Goal: Obtain resource: Download file/media

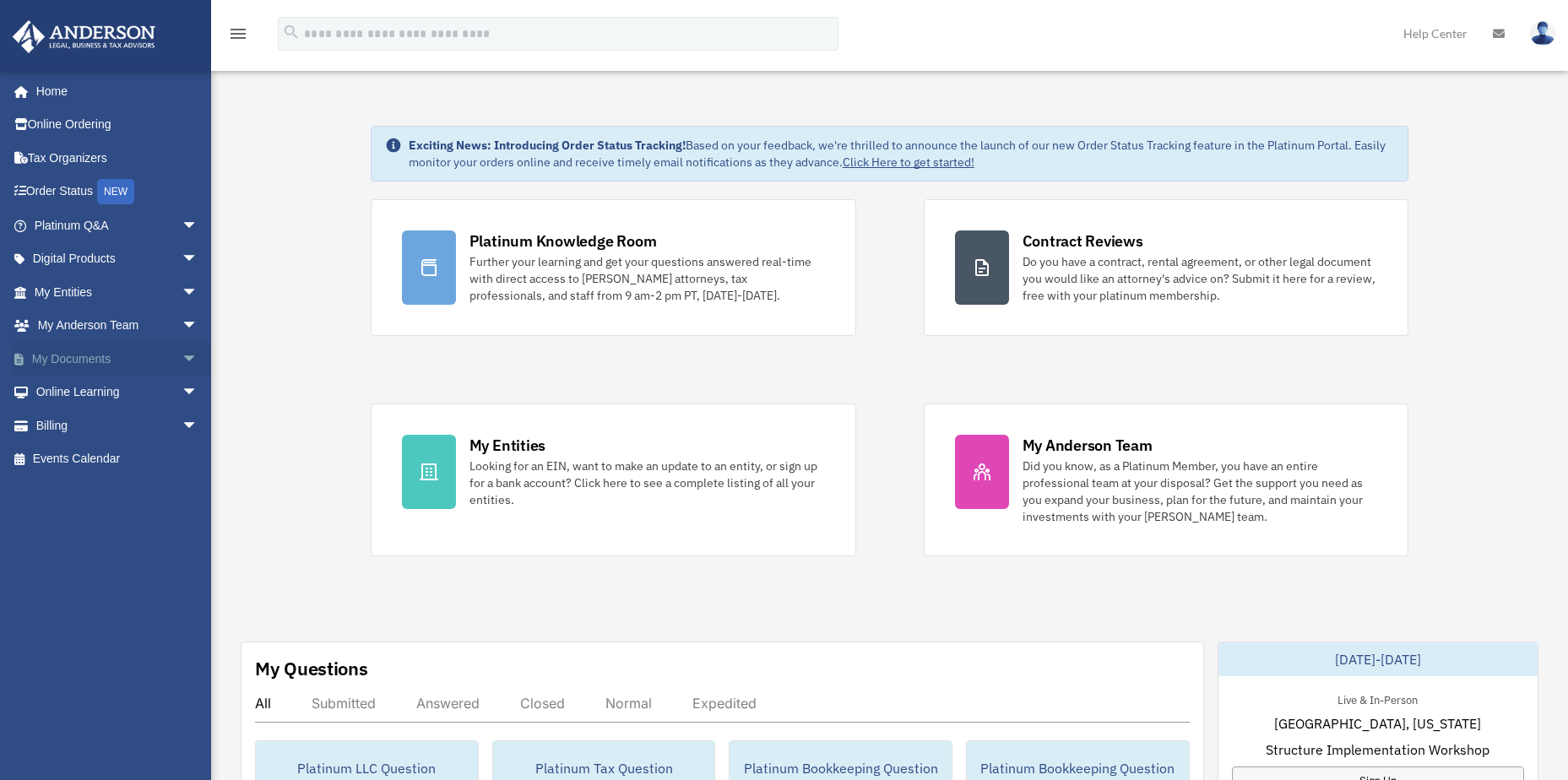
click at [101, 360] on link "My Documents arrow_drop_down" at bounding box center [117, 358] width 212 height 34
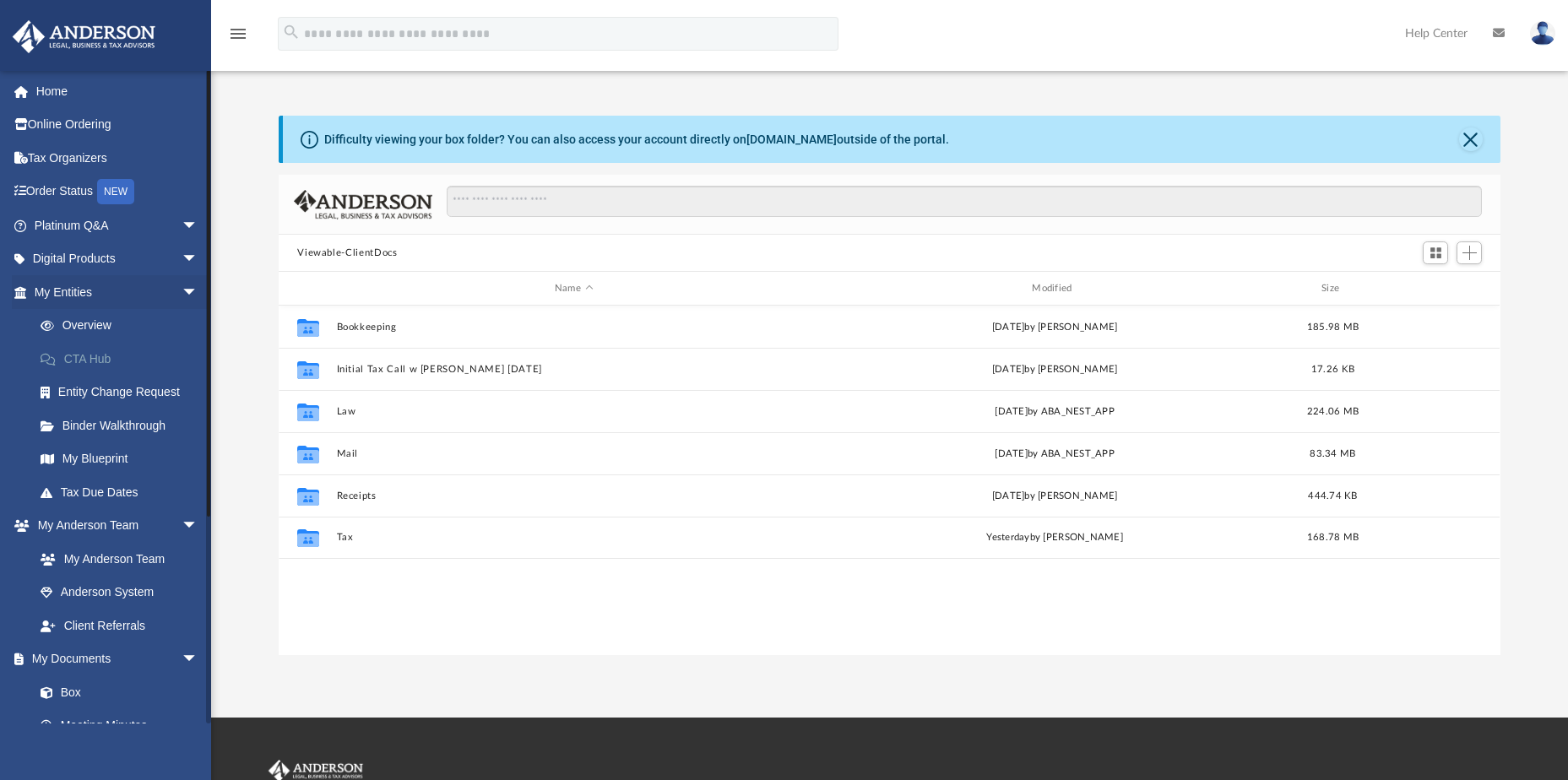
scroll to position [371, 1210]
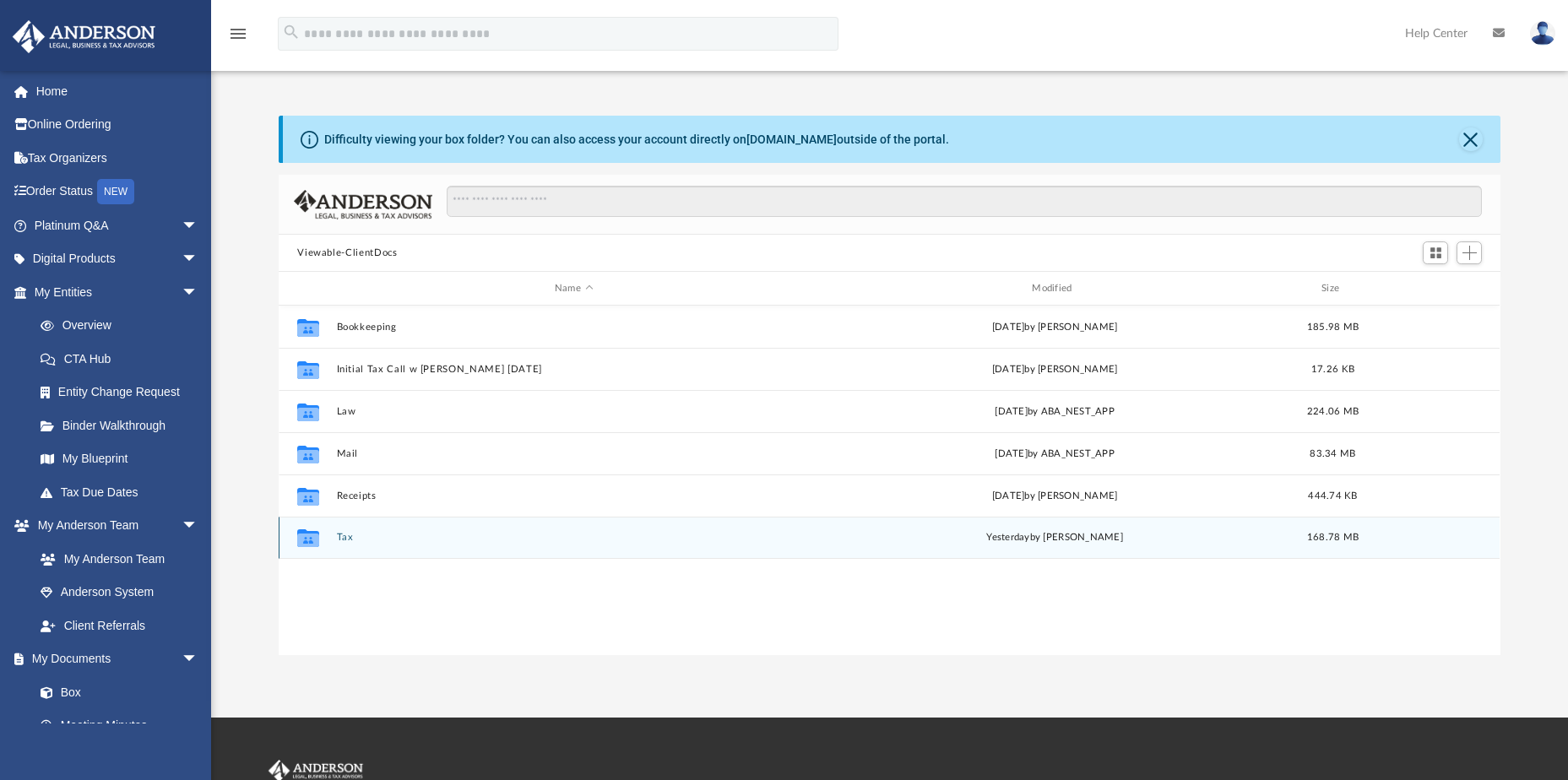
click at [335, 531] on div "Collaborated Folder Tax [DATE] by [PERSON_NAME] 168.78 MB" at bounding box center [889, 538] width 1222 height 42
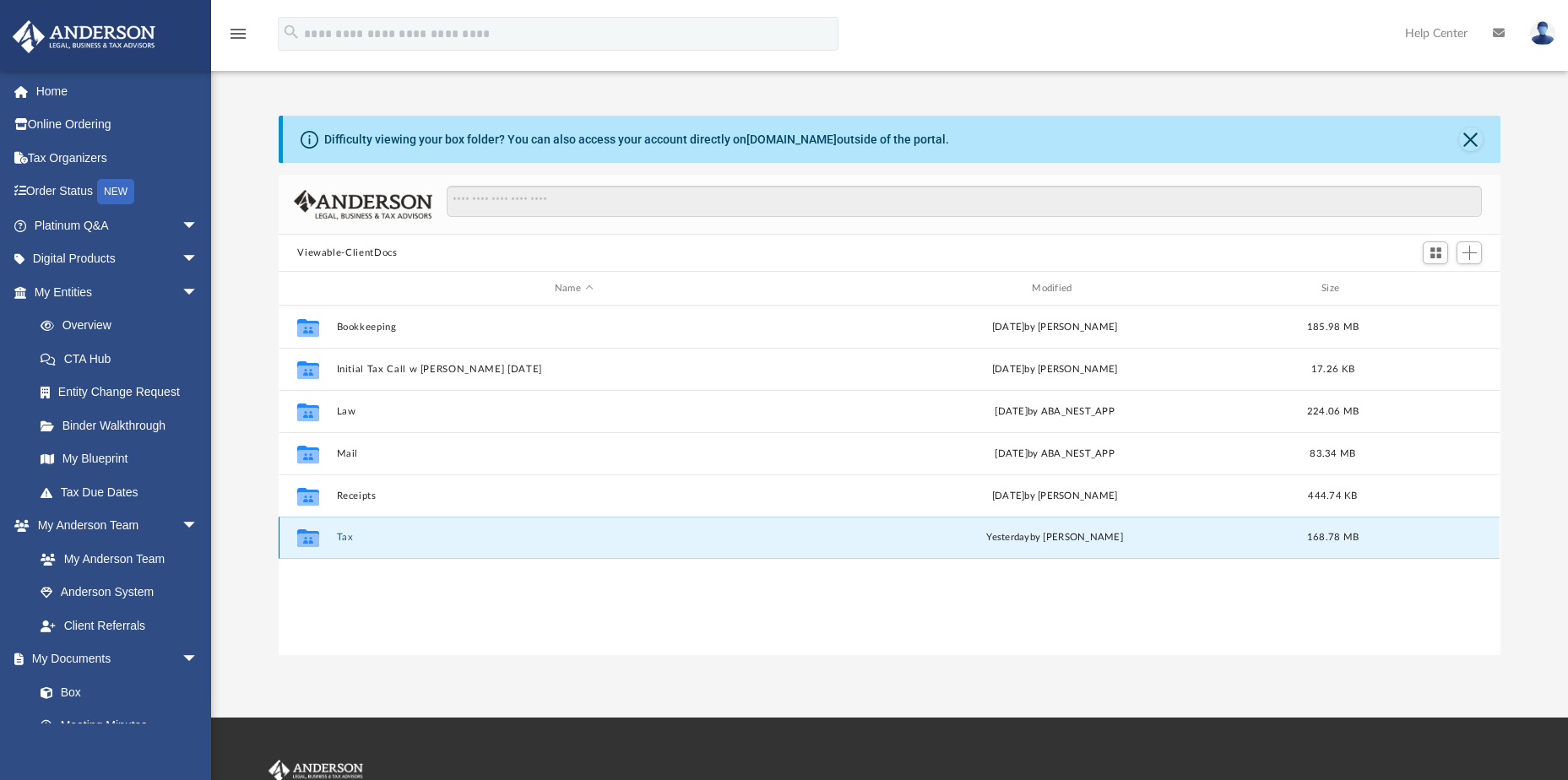
click at [340, 534] on button "Tax" at bounding box center [574, 538] width 474 height 11
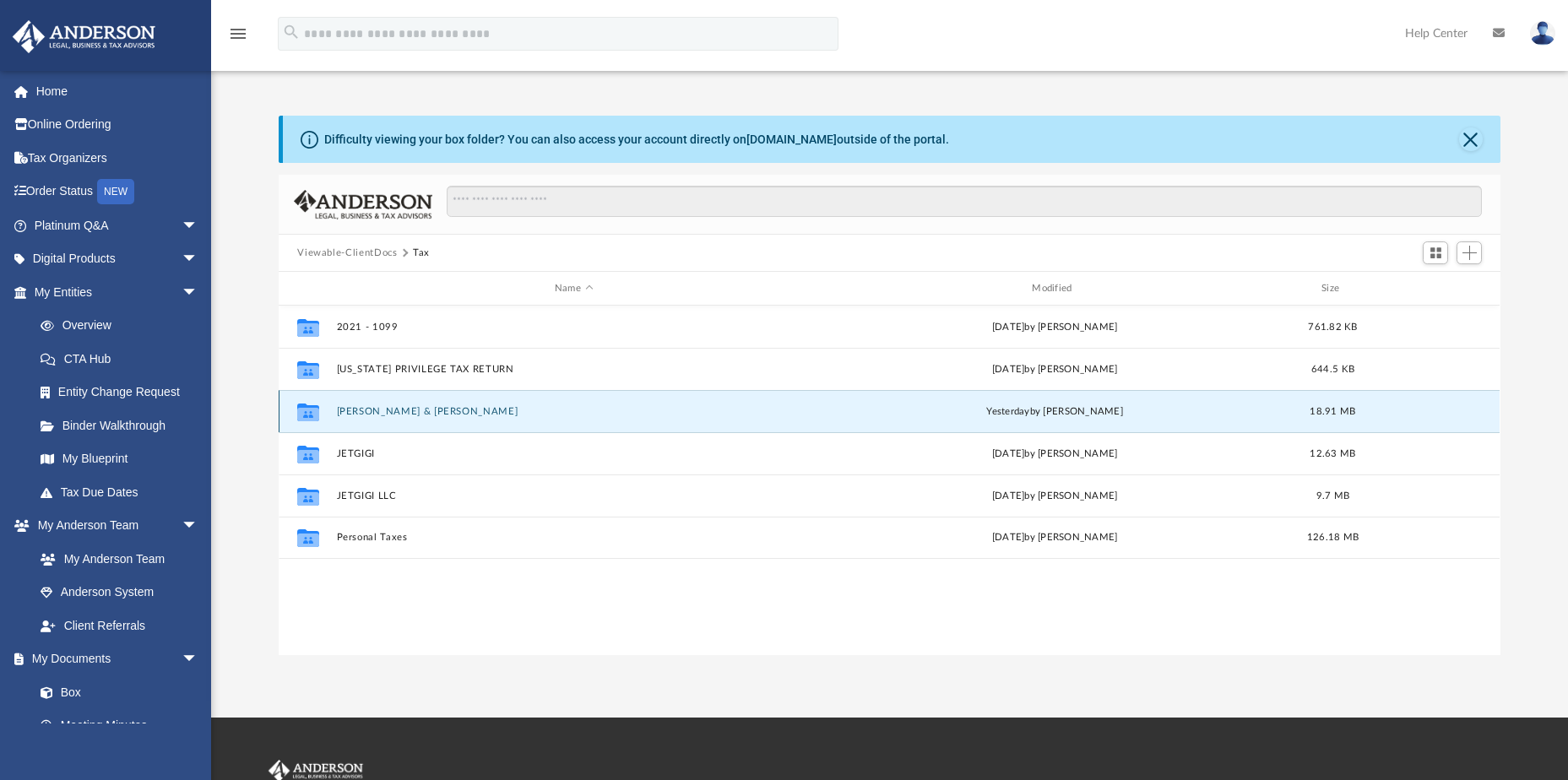
click at [393, 414] on button "[PERSON_NAME] & [PERSON_NAME]" at bounding box center [574, 412] width 474 height 11
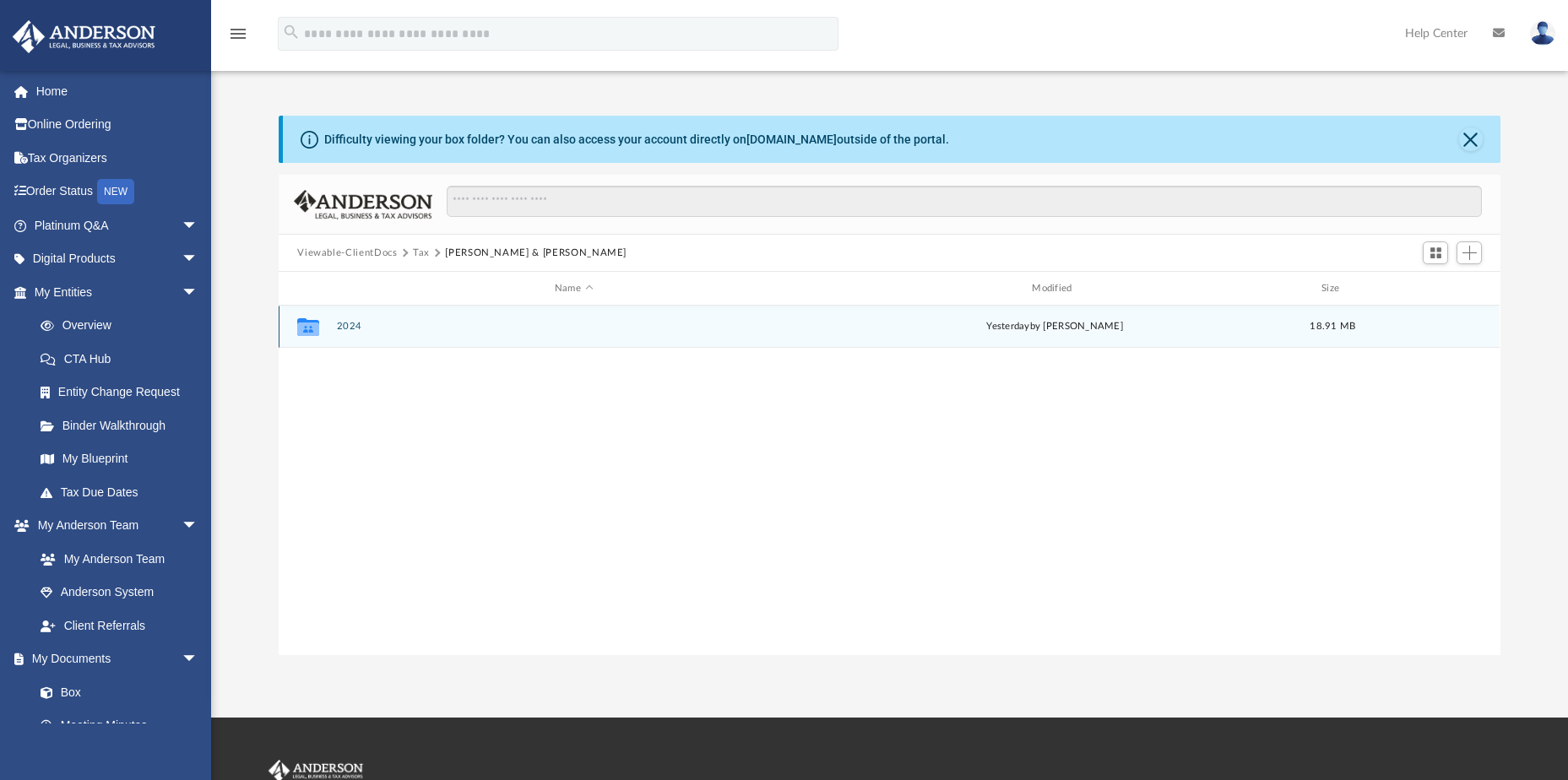
click at [354, 326] on button "2024" at bounding box center [574, 326] width 474 height 11
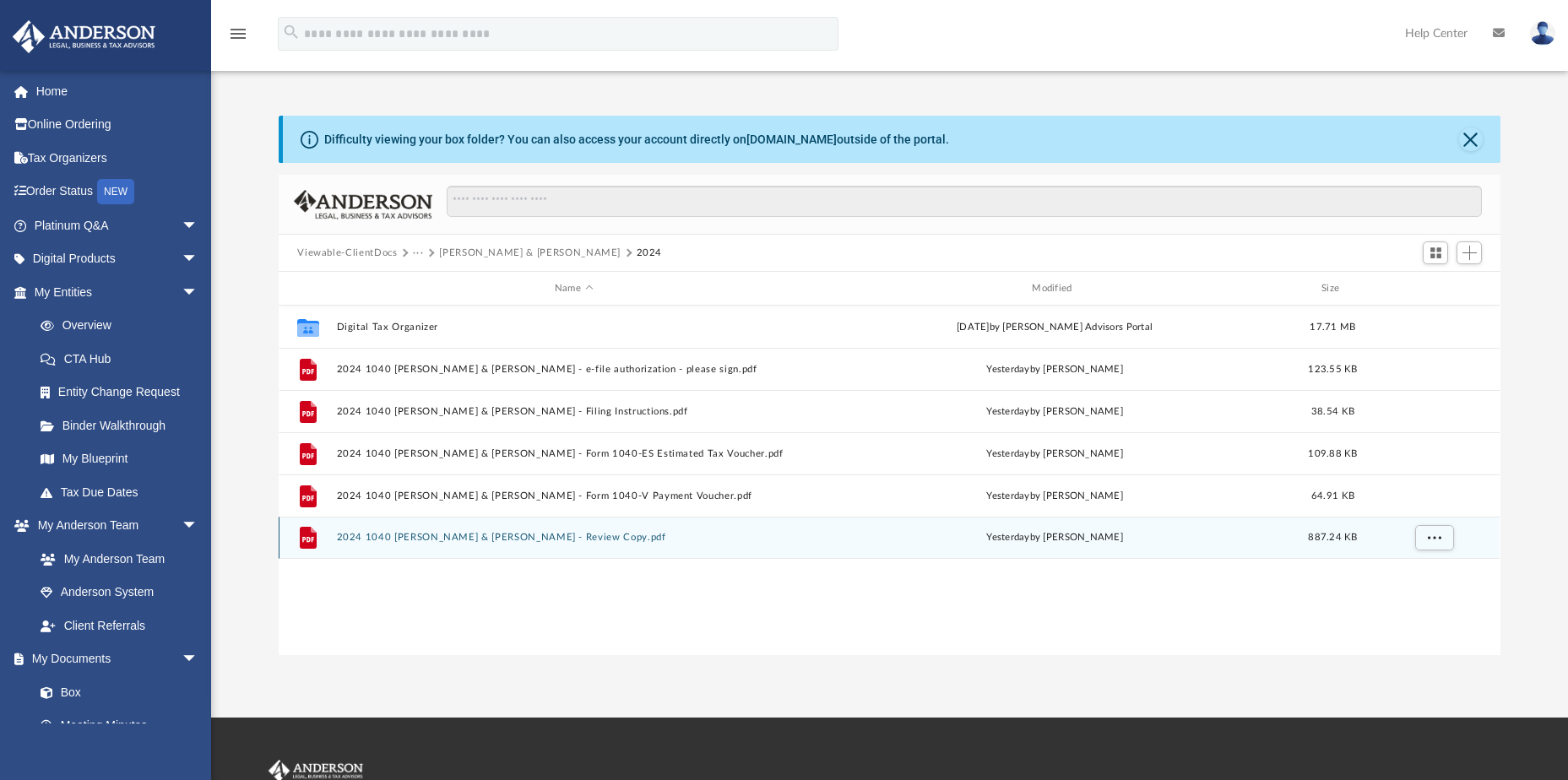
click at [436, 527] on div "File 2024 1040 [PERSON_NAME] & [PERSON_NAME] - Review Copy.pdf [DATE] by [PERSO…" at bounding box center [889, 538] width 1222 height 42
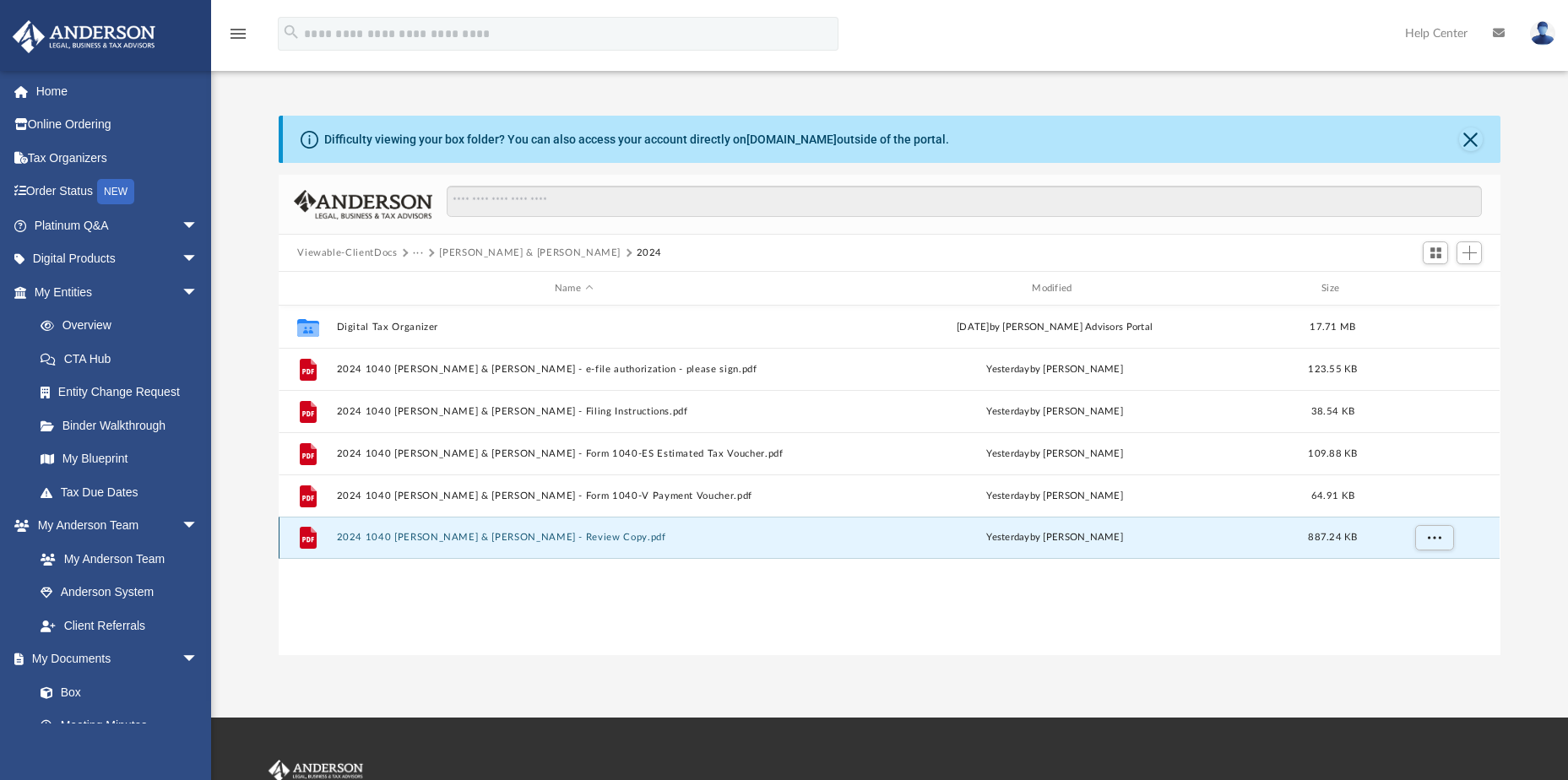
click at [441, 533] on button "2024 1040 [PERSON_NAME] & [PERSON_NAME] - Review Copy.pdf" at bounding box center [574, 538] width 474 height 11
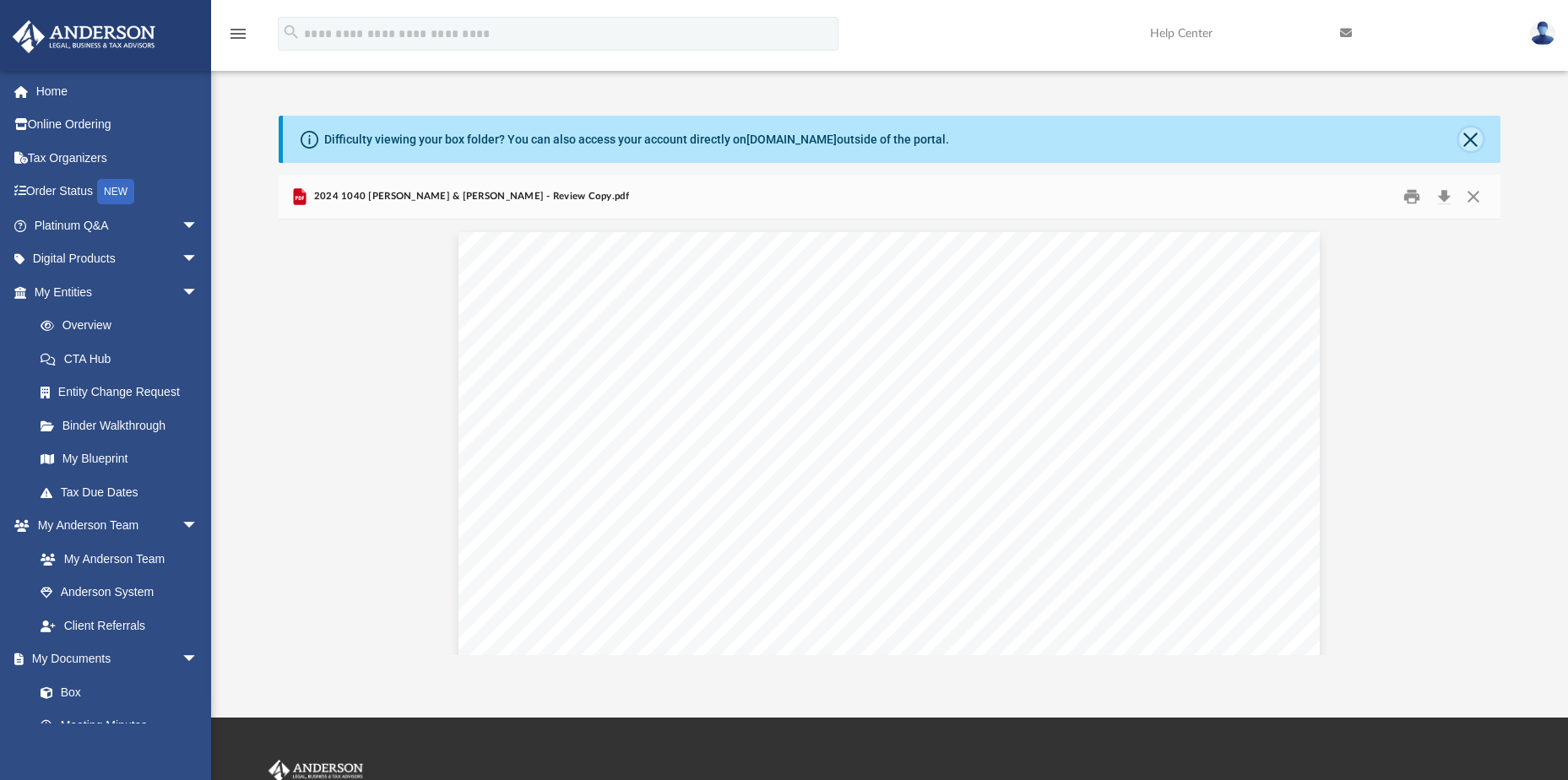
click at [1469, 146] on button "Close" at bounding box center [1471, 139] width 24 height 24
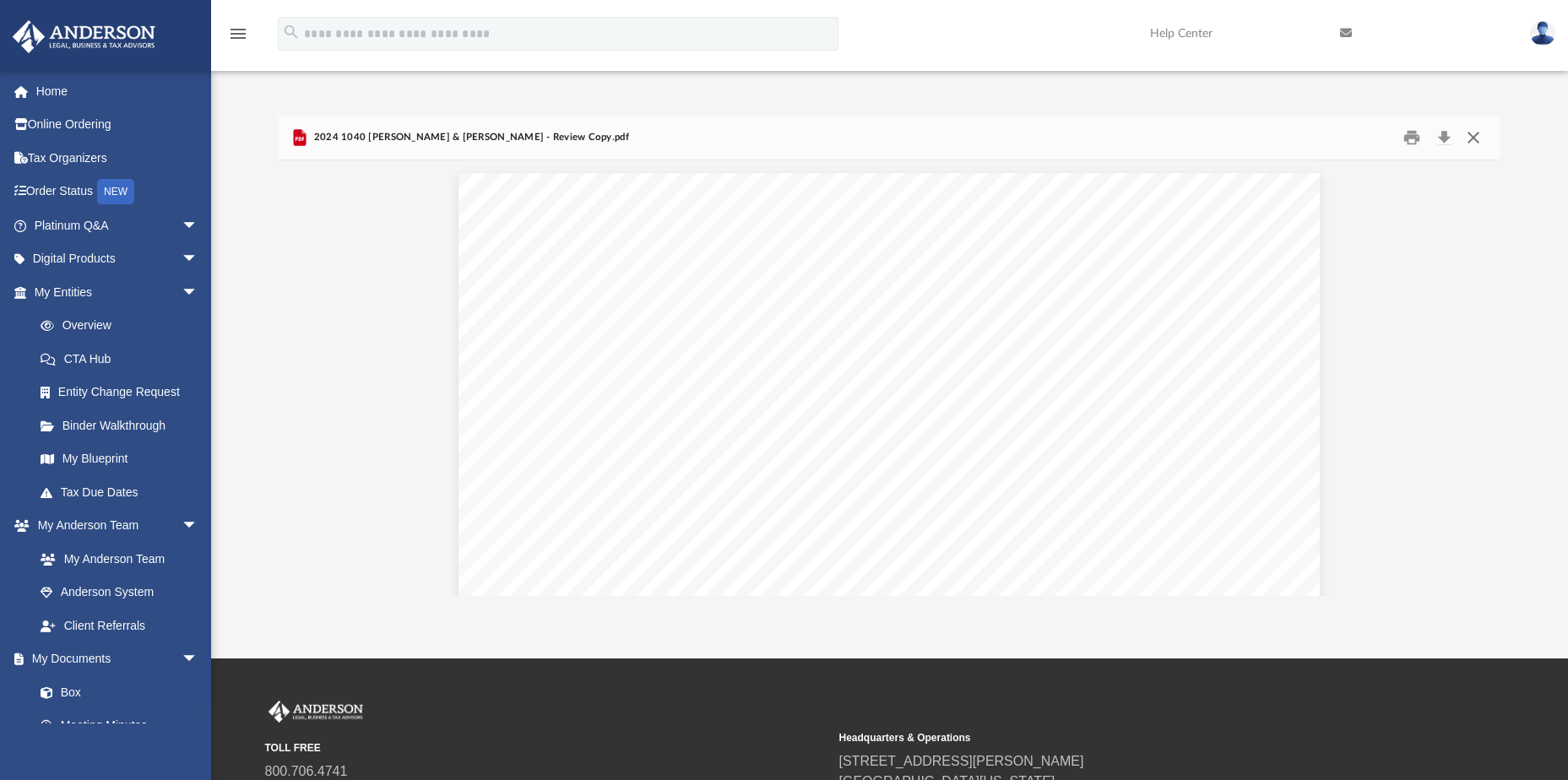
click at [1474, 138] on button "Close" at bounding box center [1473, 137] width 30 height 27
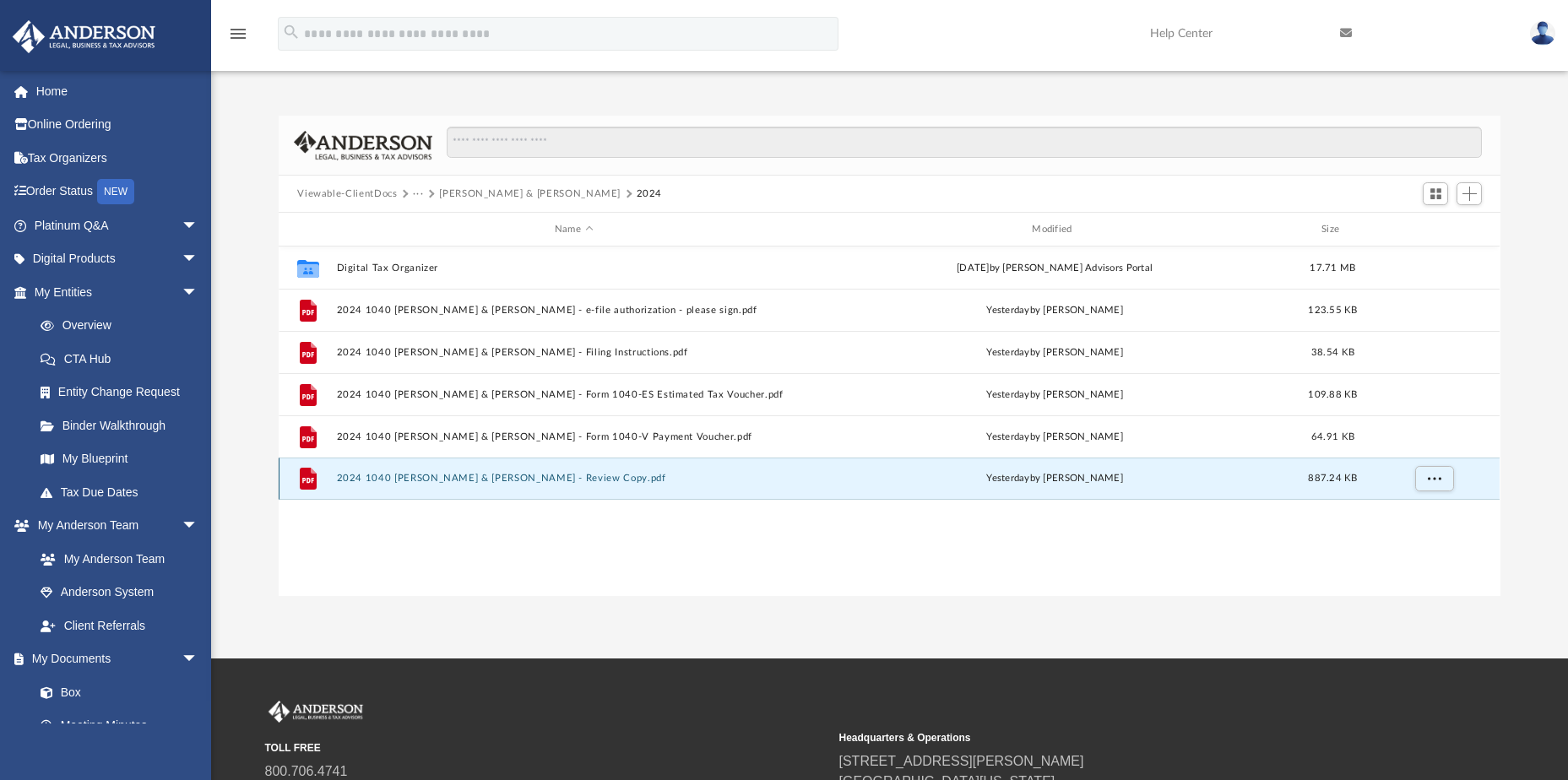
click at [531, 476] on button "2024 1040 [PERSON_NAME] & [PERSON_NAME] - Review Copy.pdf" at bounding box center [574, 478] width 474 height 11
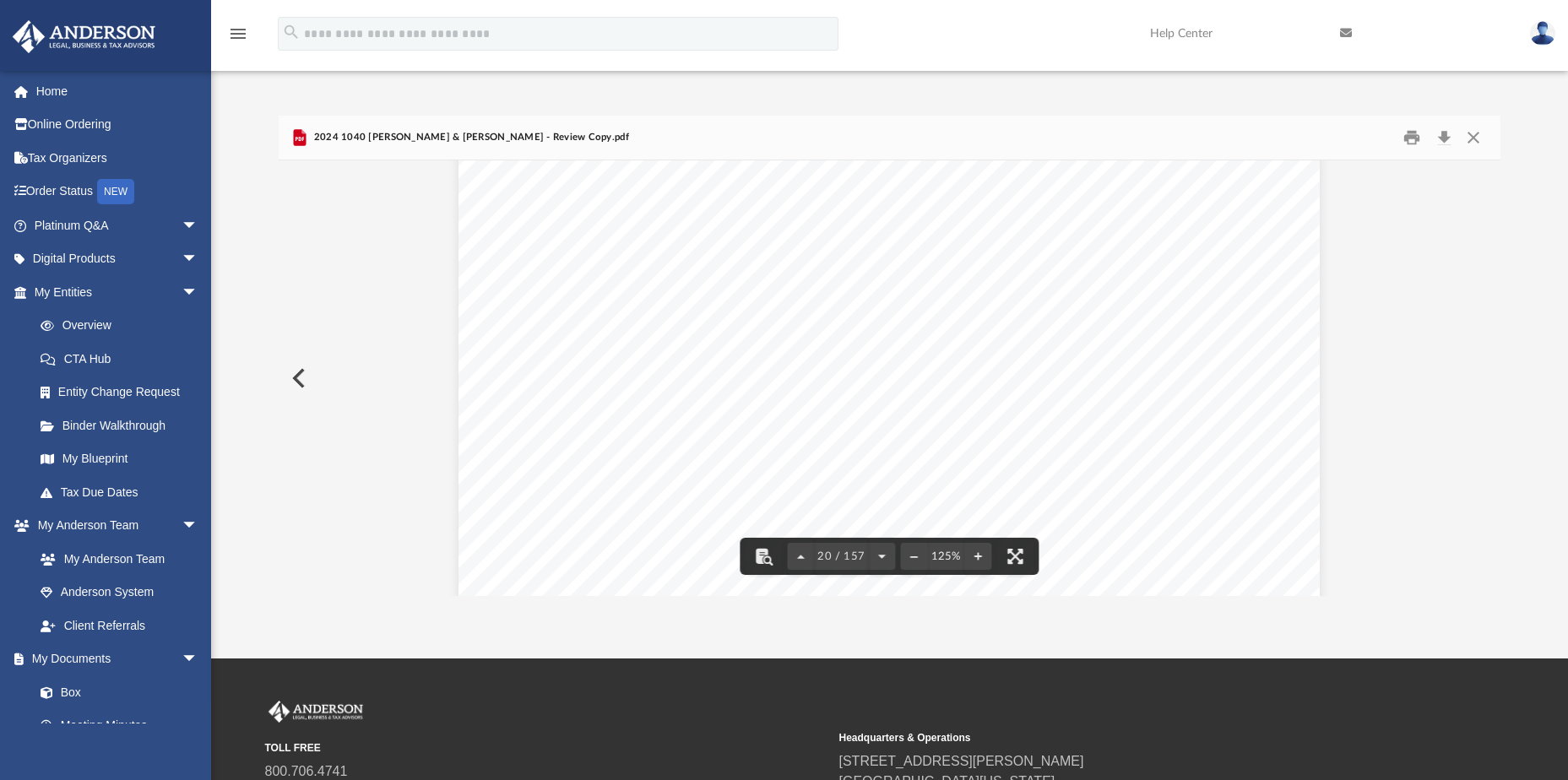
scroll to position [22051, 0]
click at [1475, 133] on button "Close" at bounding box center [1473, 137] width 30 height 27
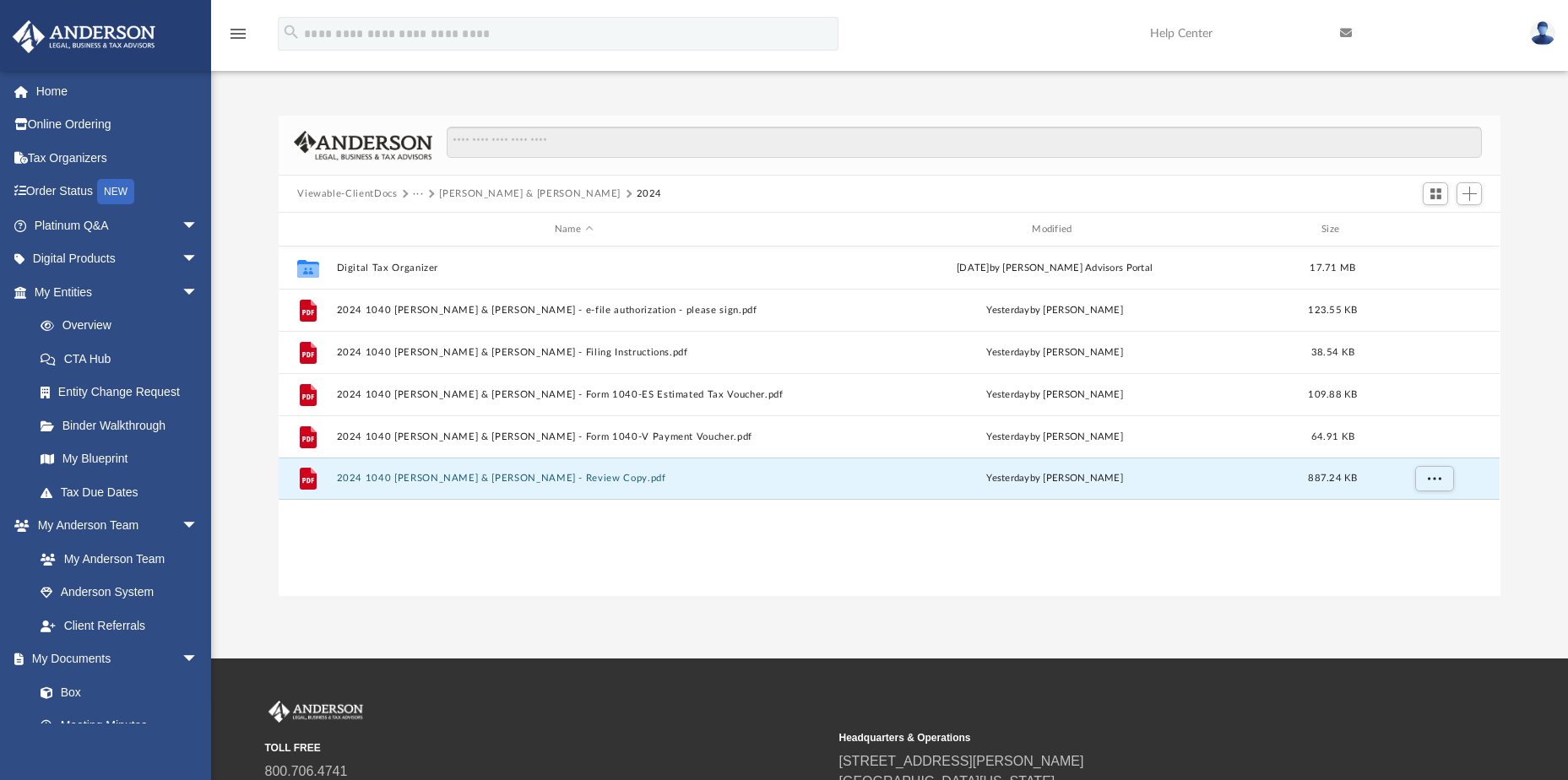
click at [526, 195] on button "[PERSON_NAME] & [PERSON_NAME]" at bounding box center [530, 194] width 181 height 16
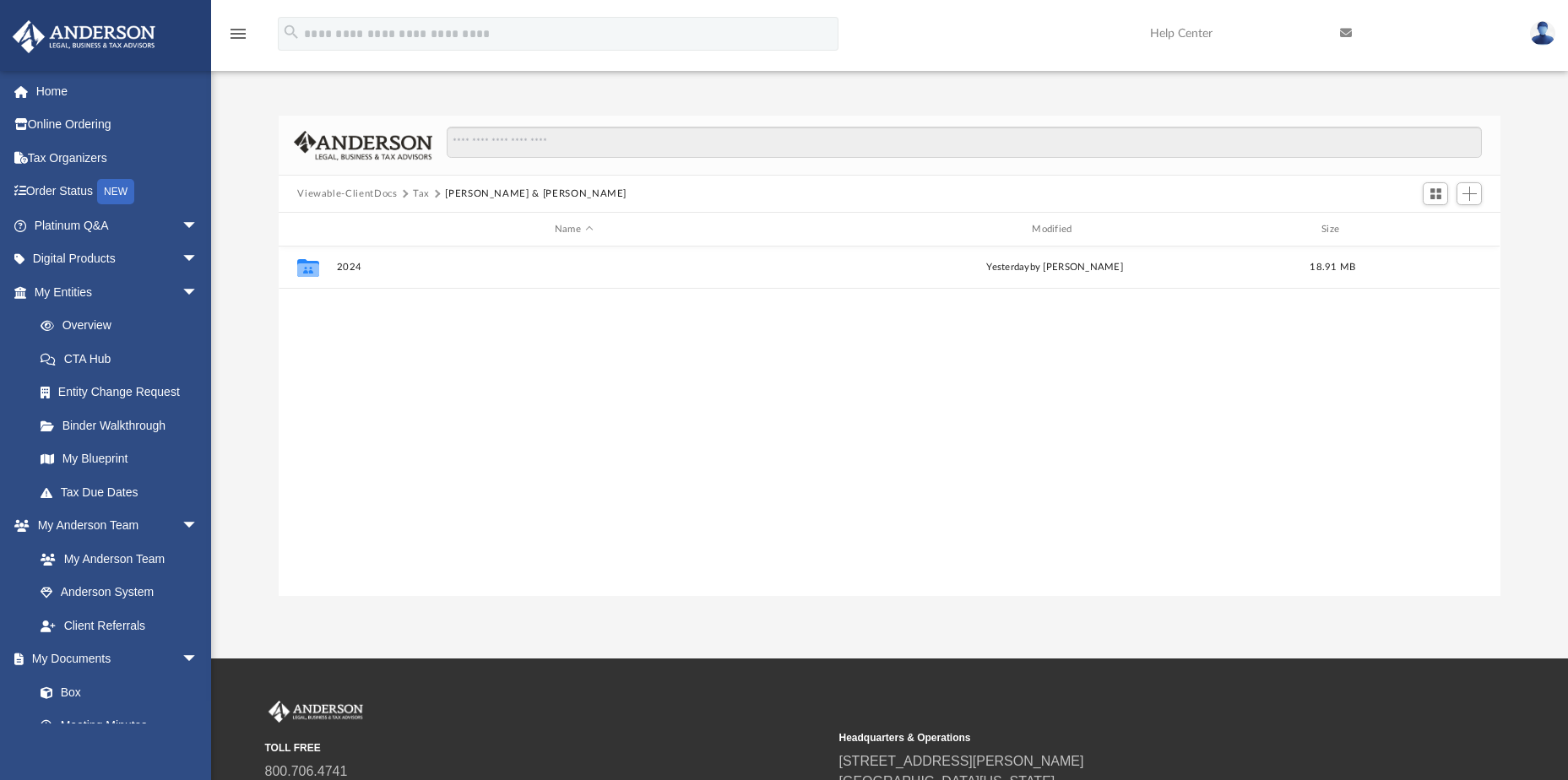
click at [474, 188] on button "[PERSON_NAME] & [PERSON_NAME]" at bounding box center [536, 194] width 181 height 16
click at [417, 192] on button "Tax" at bounding box center [422, 194] width 16 height 16
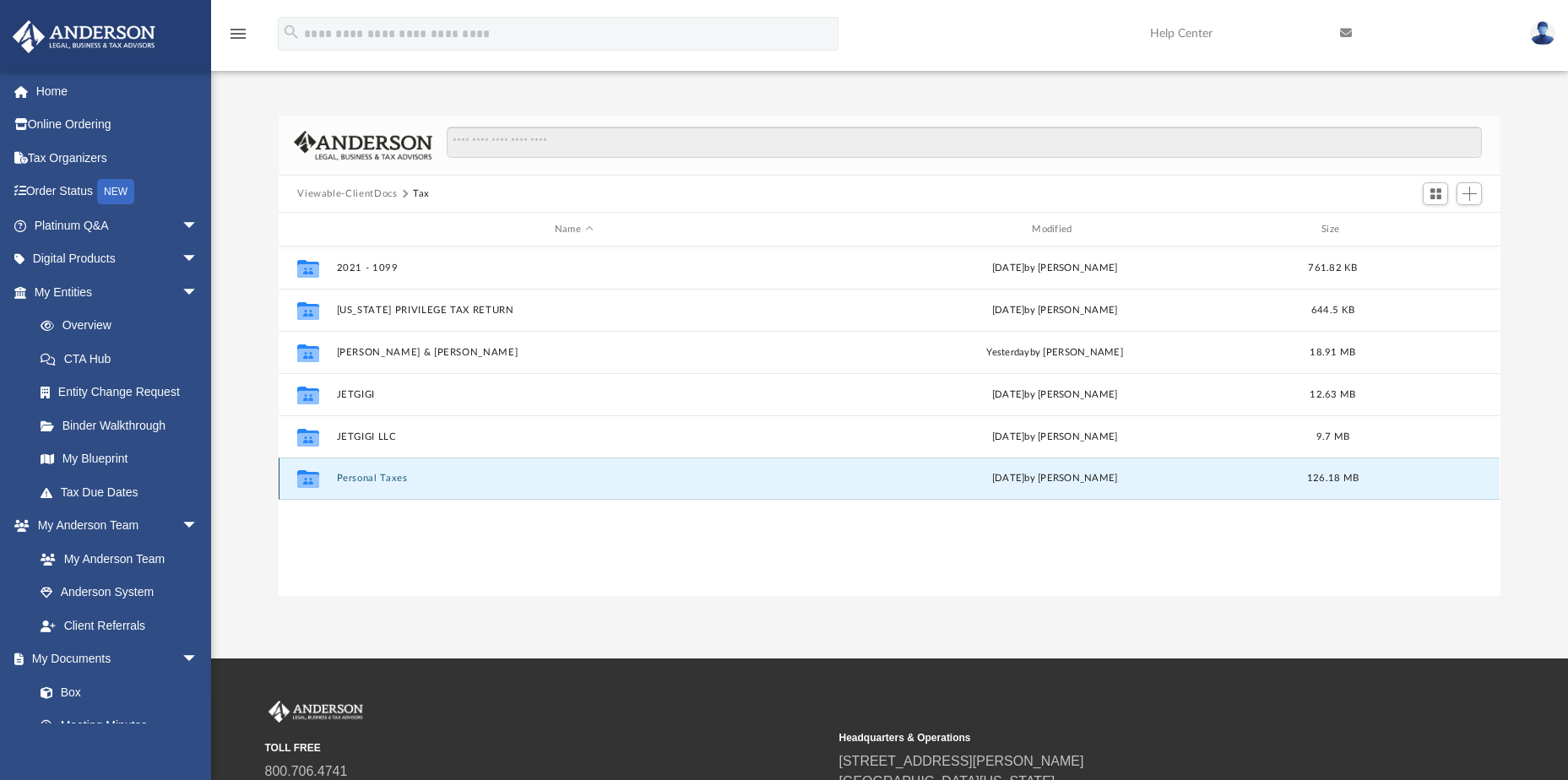
click at [367, 476] on button "Personal Taxes" at bounding box center [574, 478] width 474 height 11
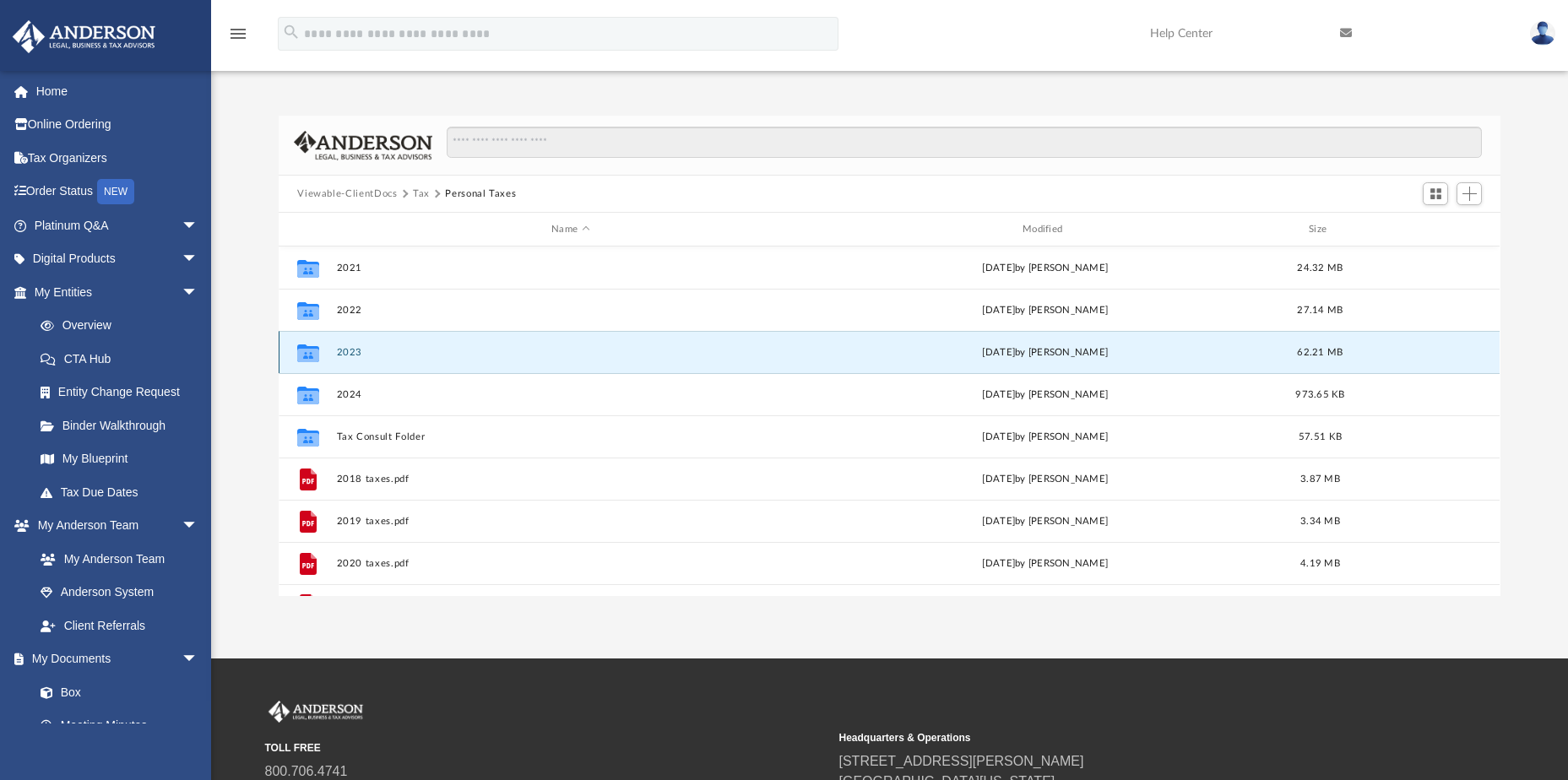
click at [347, 352] on button "2023" at bounding box center [571, 353] width 468 height 11
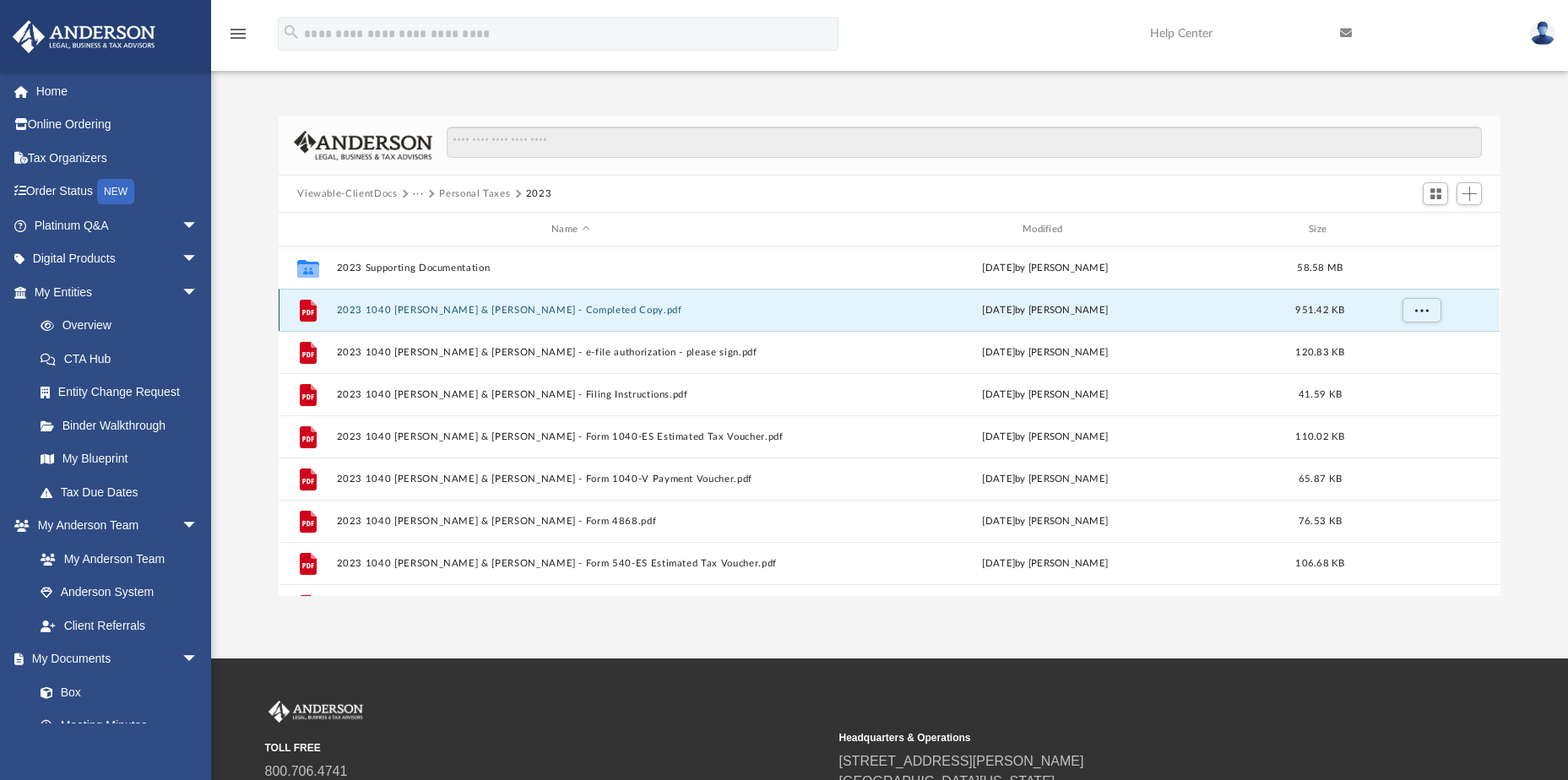
click at [457, 311] on button "2023 1040 [PERSON_NAME] & [PERSON_NAME] - Completed Copy.pdf" at bounding box center [571, 311] width 468 height 11
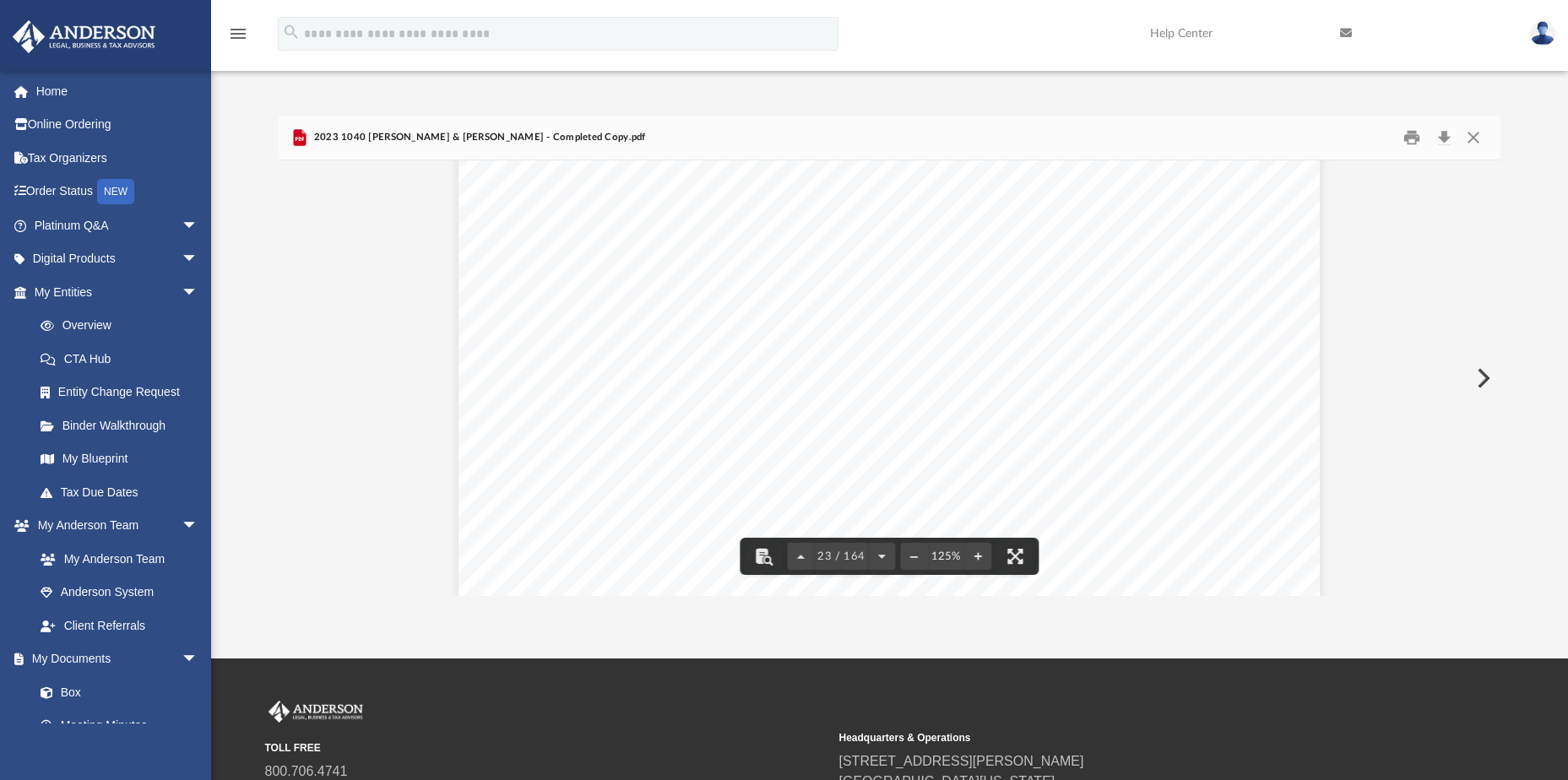
scroll to position [25847, 0]
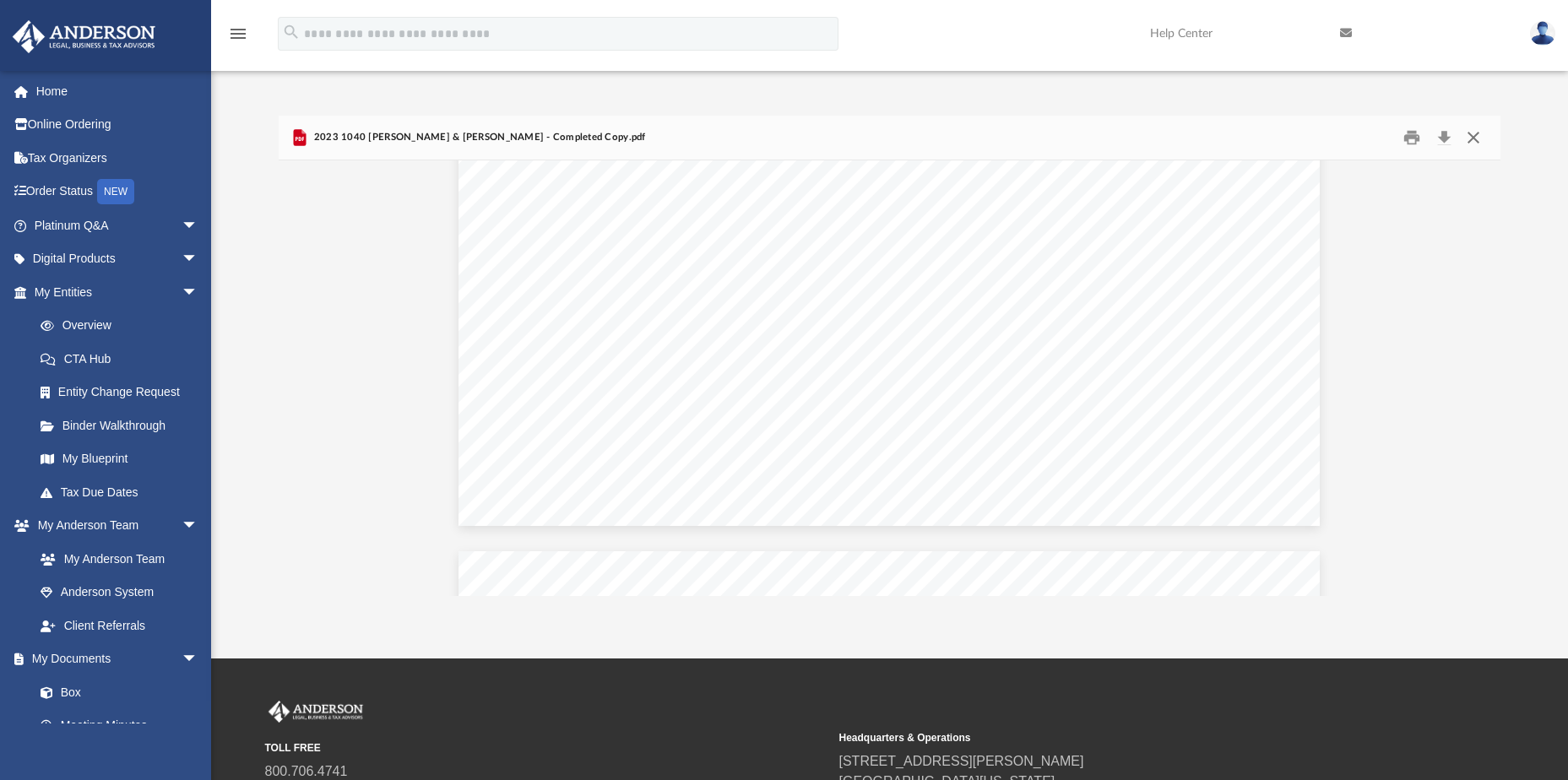
click at [1475, 133] on button "Close" at bounding box center [1473, 137] width 30 height 27
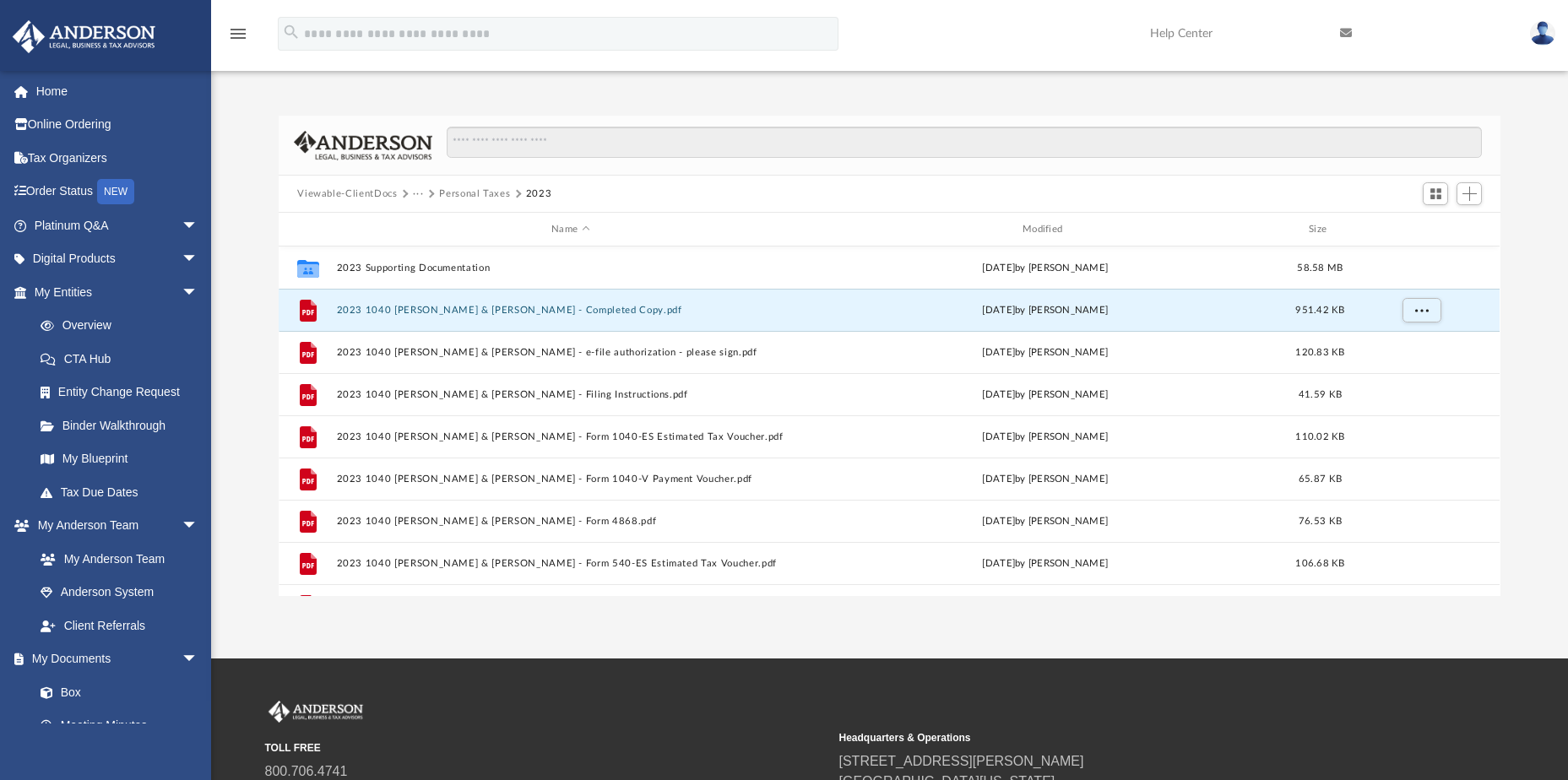
click at [475, 194] on button "Personal Taxes" at bounding box center [474, 194] width 71 height 16
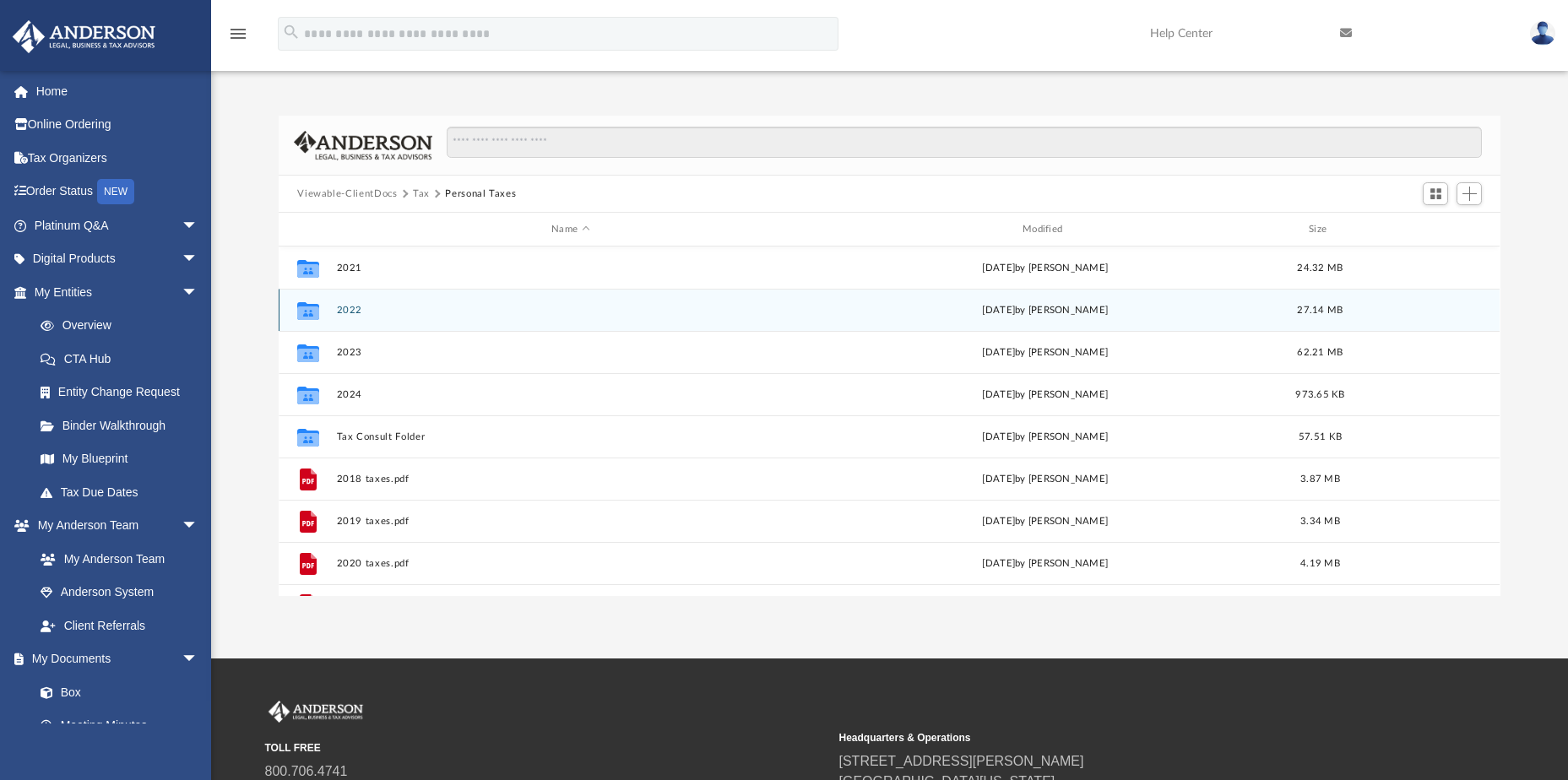
click at [350, 308] on button "2022" at bounding box center [571, 311] width 468 height 11
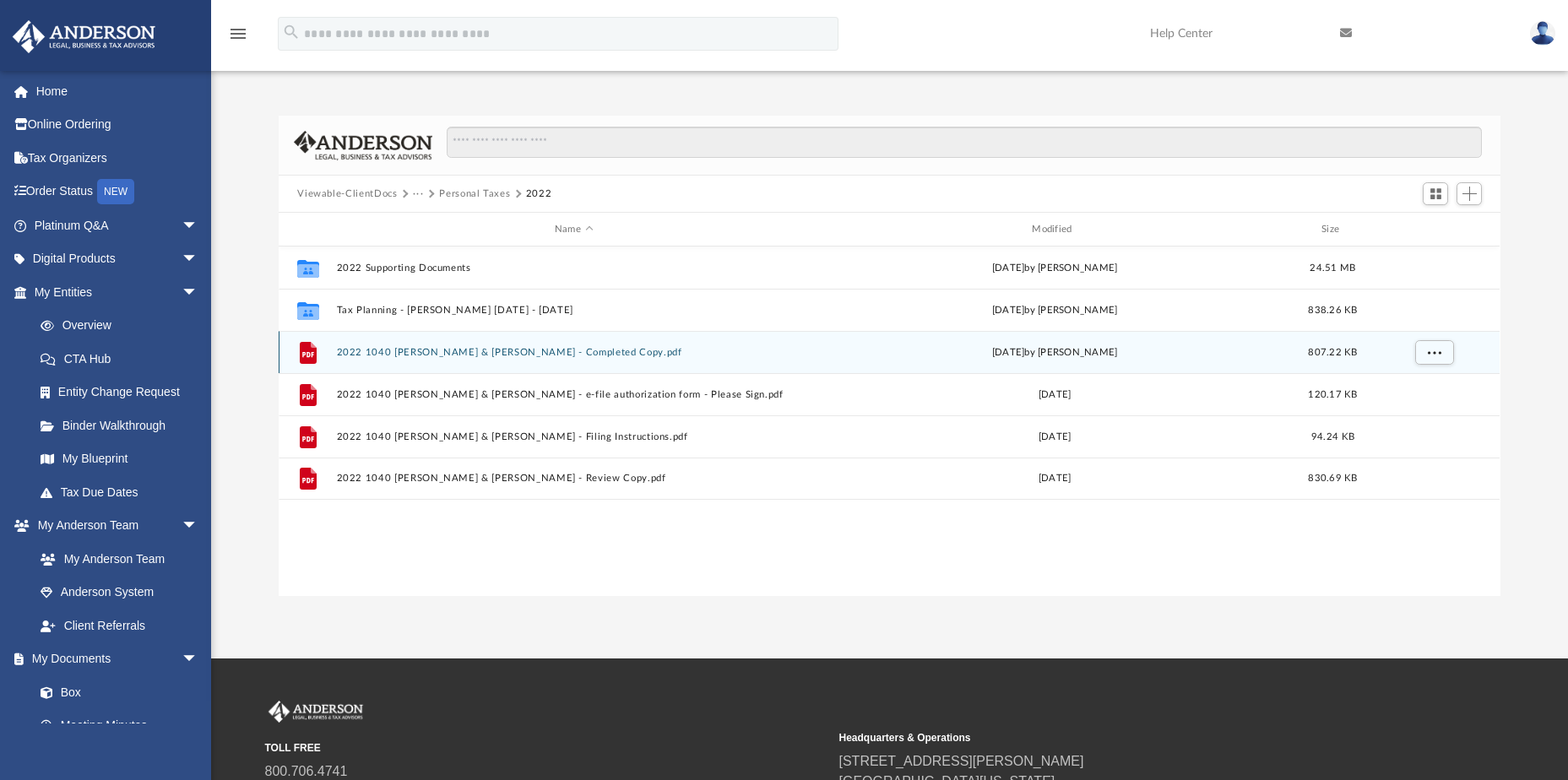
click at [449, 347] on button "2022 1040 [PERSON_NAME] & [PERSON_NAME] - Completed Copy.pdf" at bounding box center [574, 353] width 474 height 11
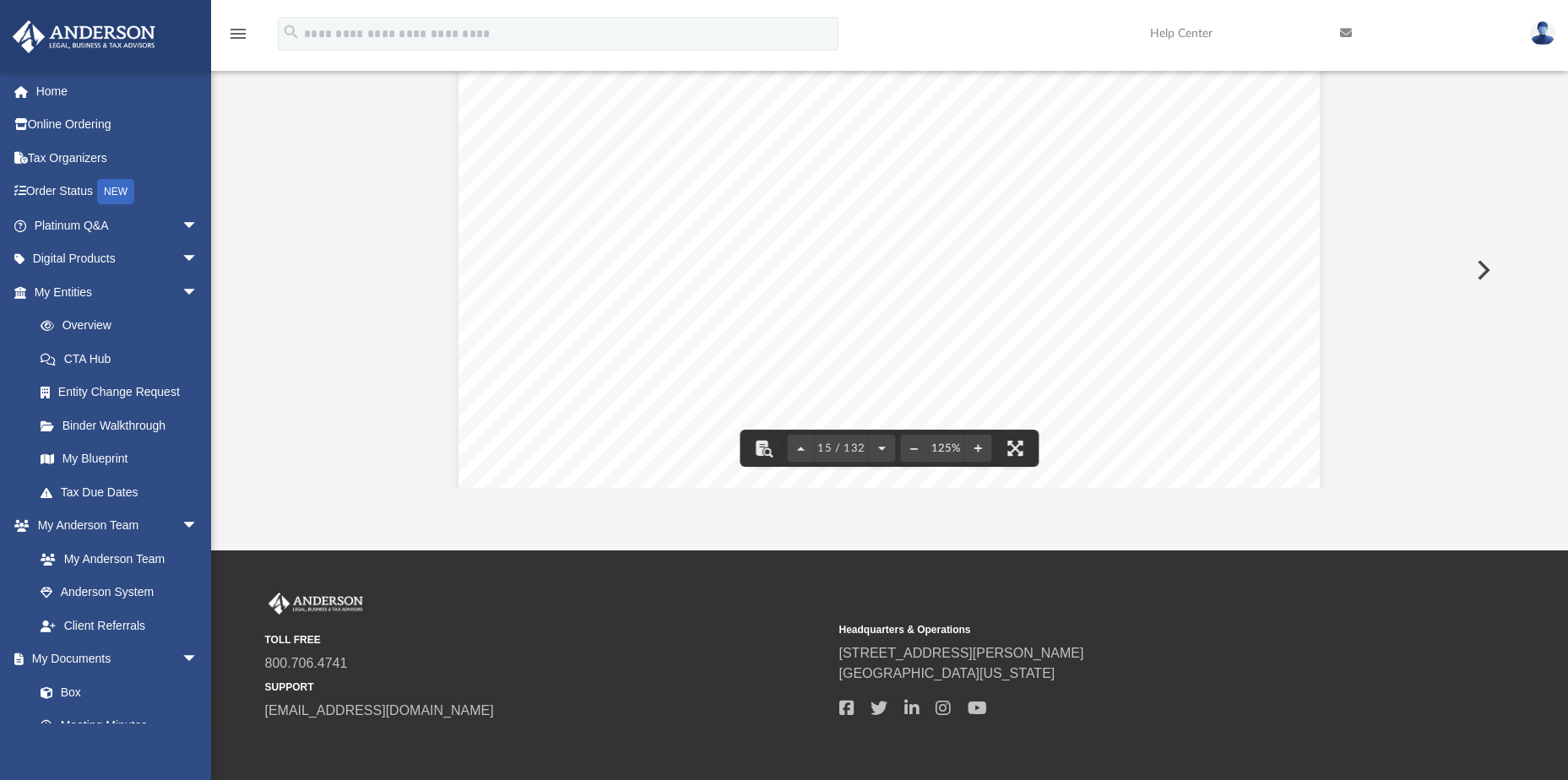
scroll to position [16296, 0]
click at [1246, 288] on span "-61,277." at bounding box center [1228, 282] width 80 height 14
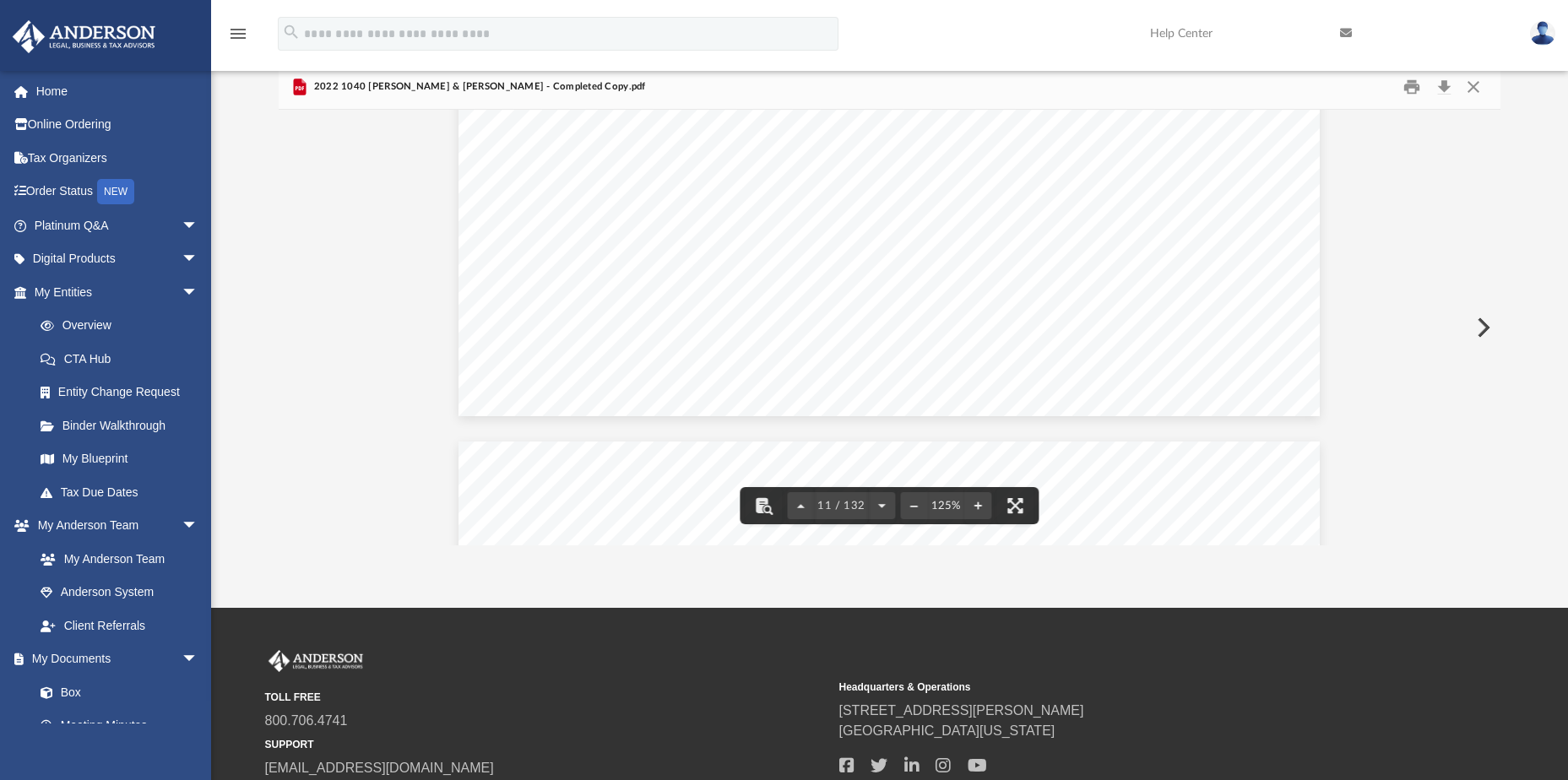
scroll to position [0, 0]
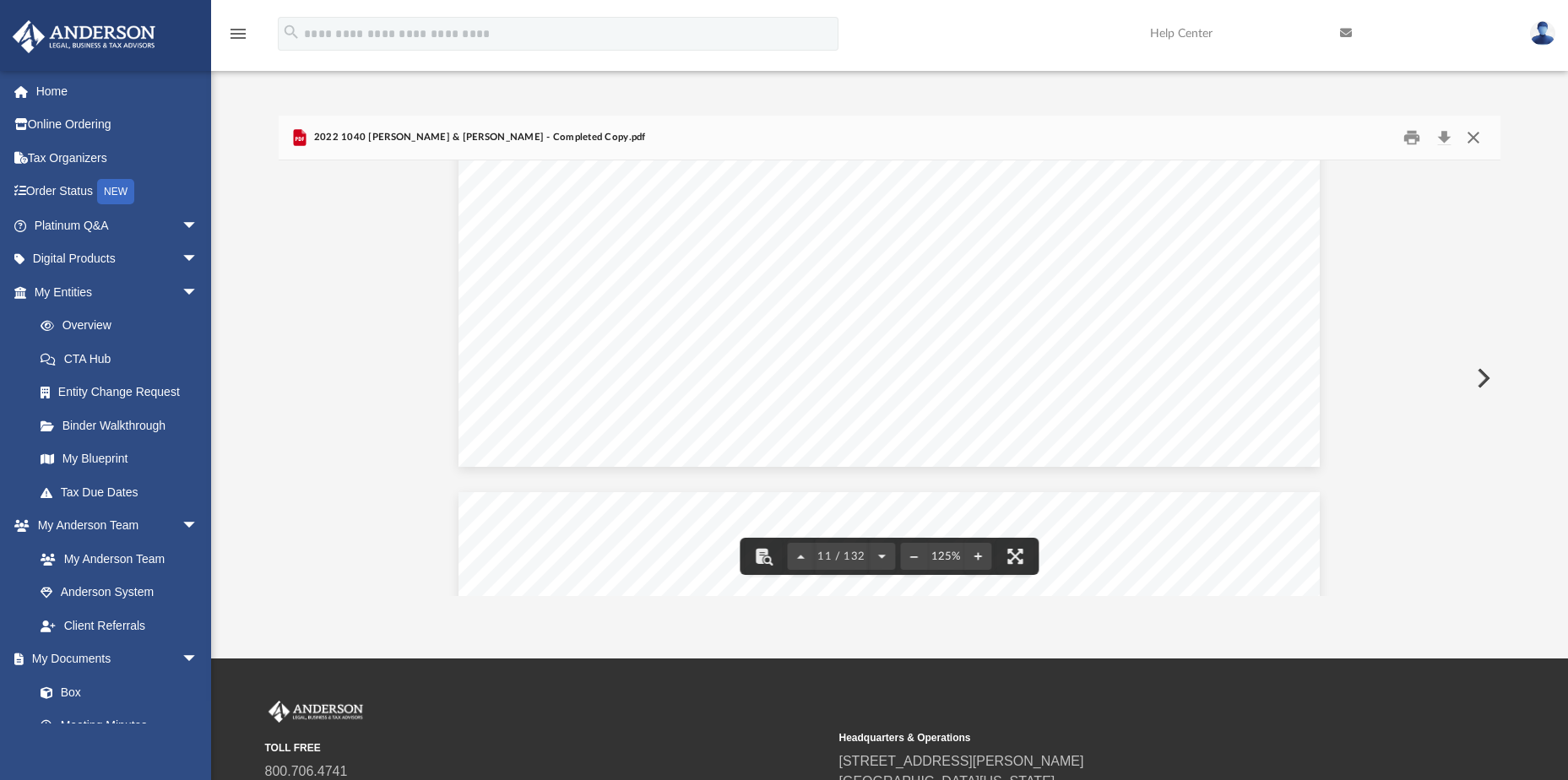
click at [1474, 134] on button "Close" at bounding box center [1473, 137] width 30 height 27
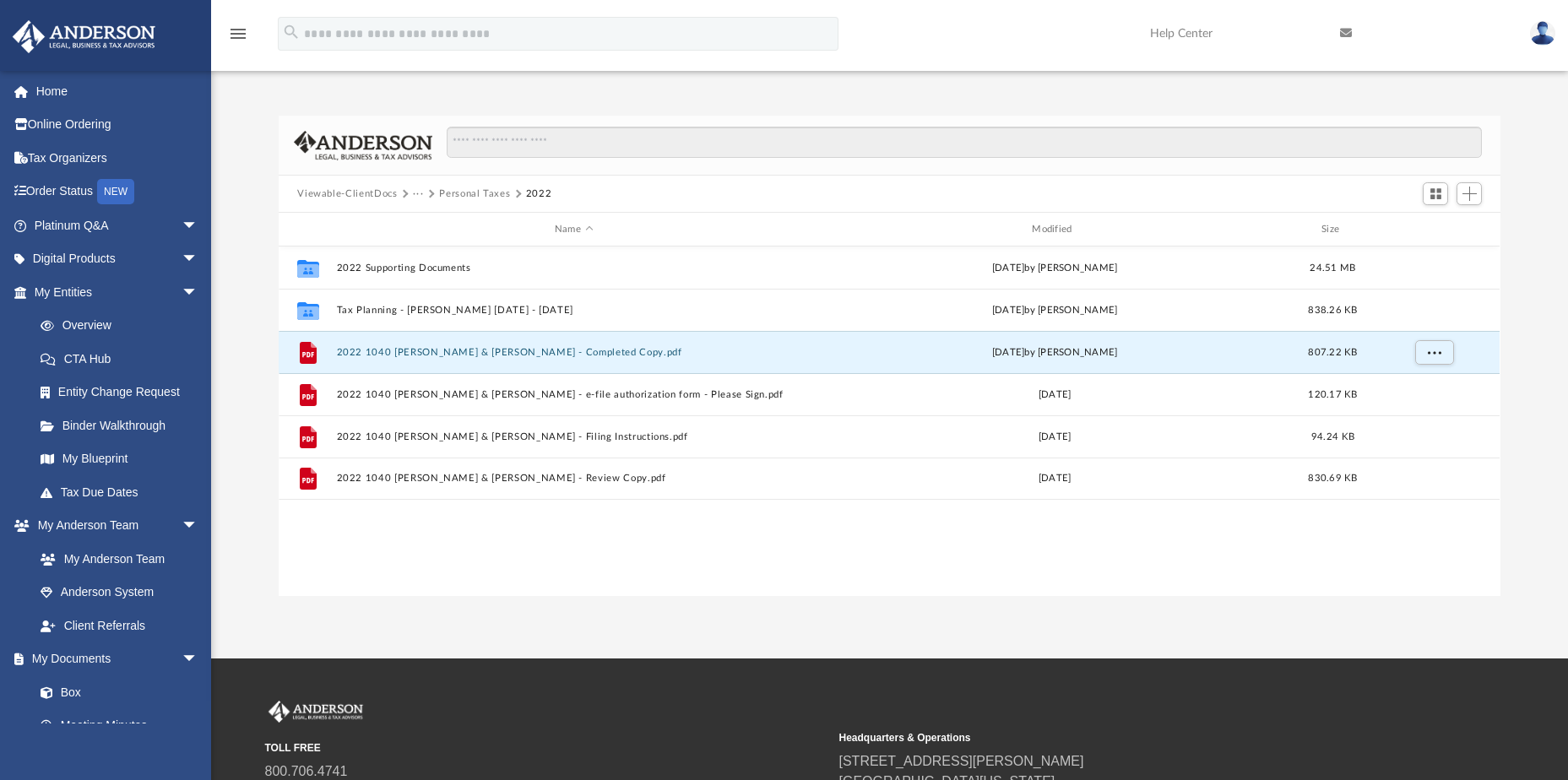
click at [488, 189] on button "Personal Taxes" at bounding box center [474, 194] width 71 height 16
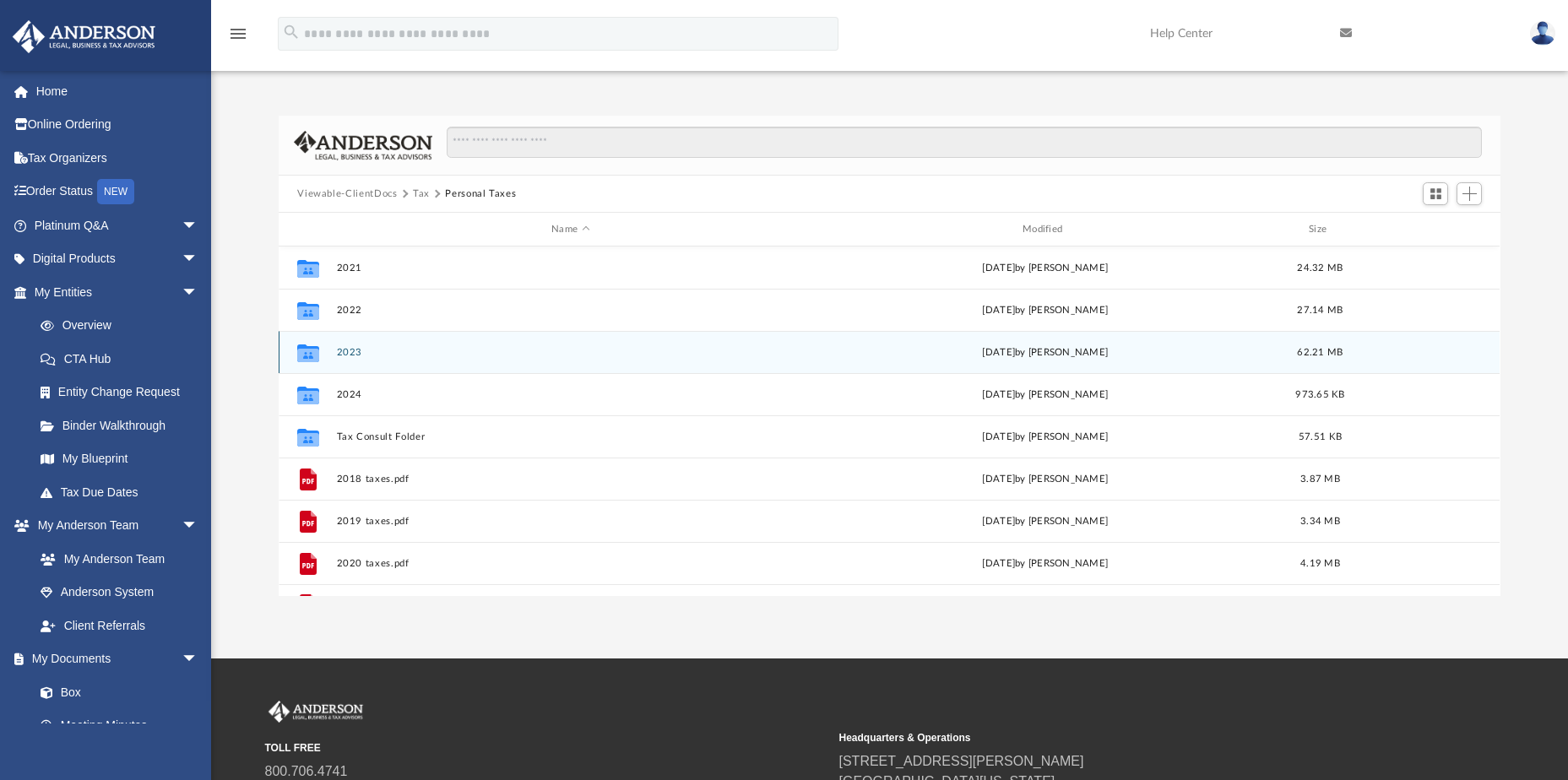
click at [352, 347] on button "2023" at bounding box center [571, 353] width 468 height 11
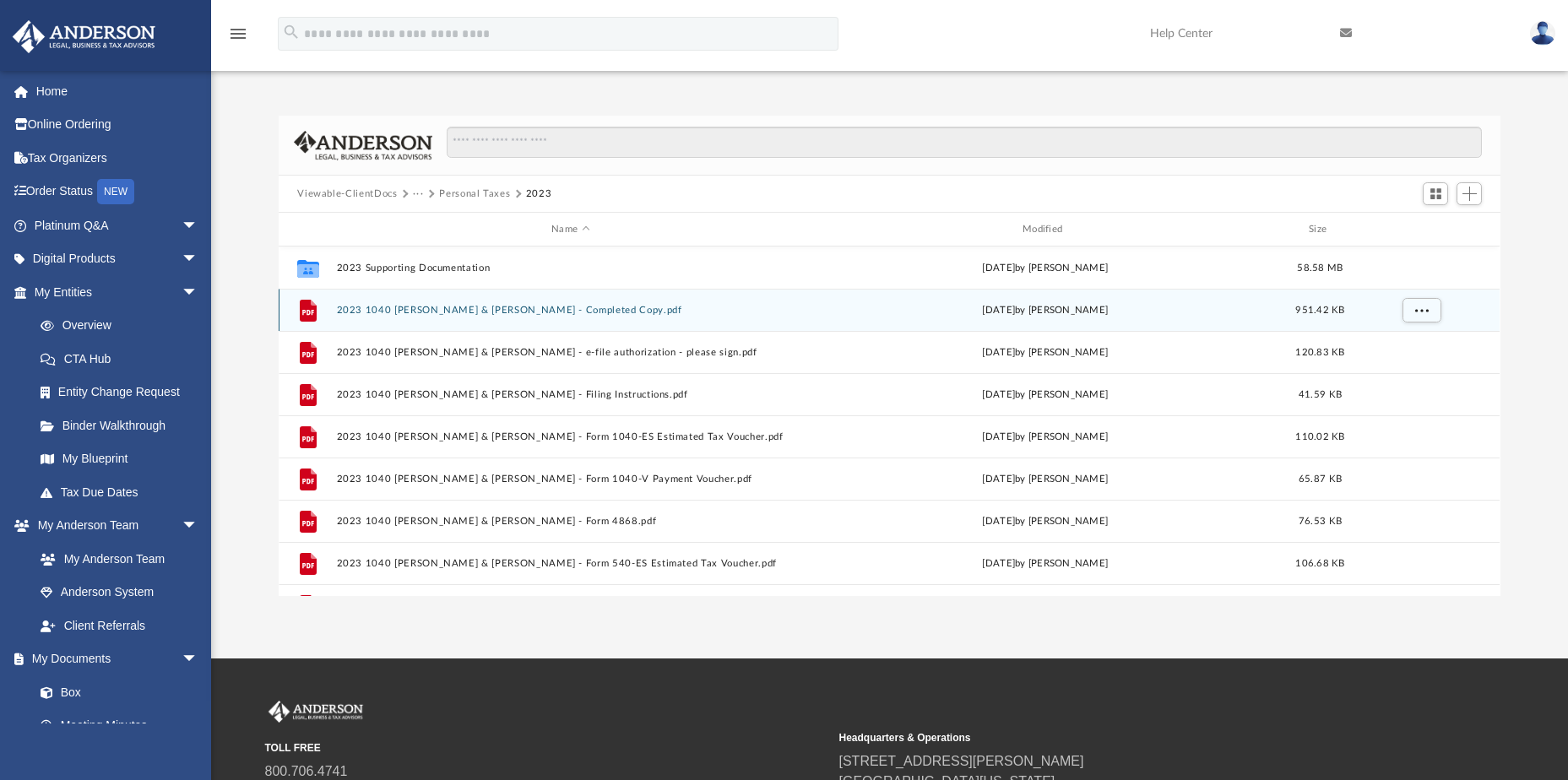
click at [393, 318] on div "File 2023 1040 [PERSON_NAME] & [PERSON_NAME] - Completed Copy.pdf [DATE] by [PE…" at bounding box center [889, 310] width 1222 height 42
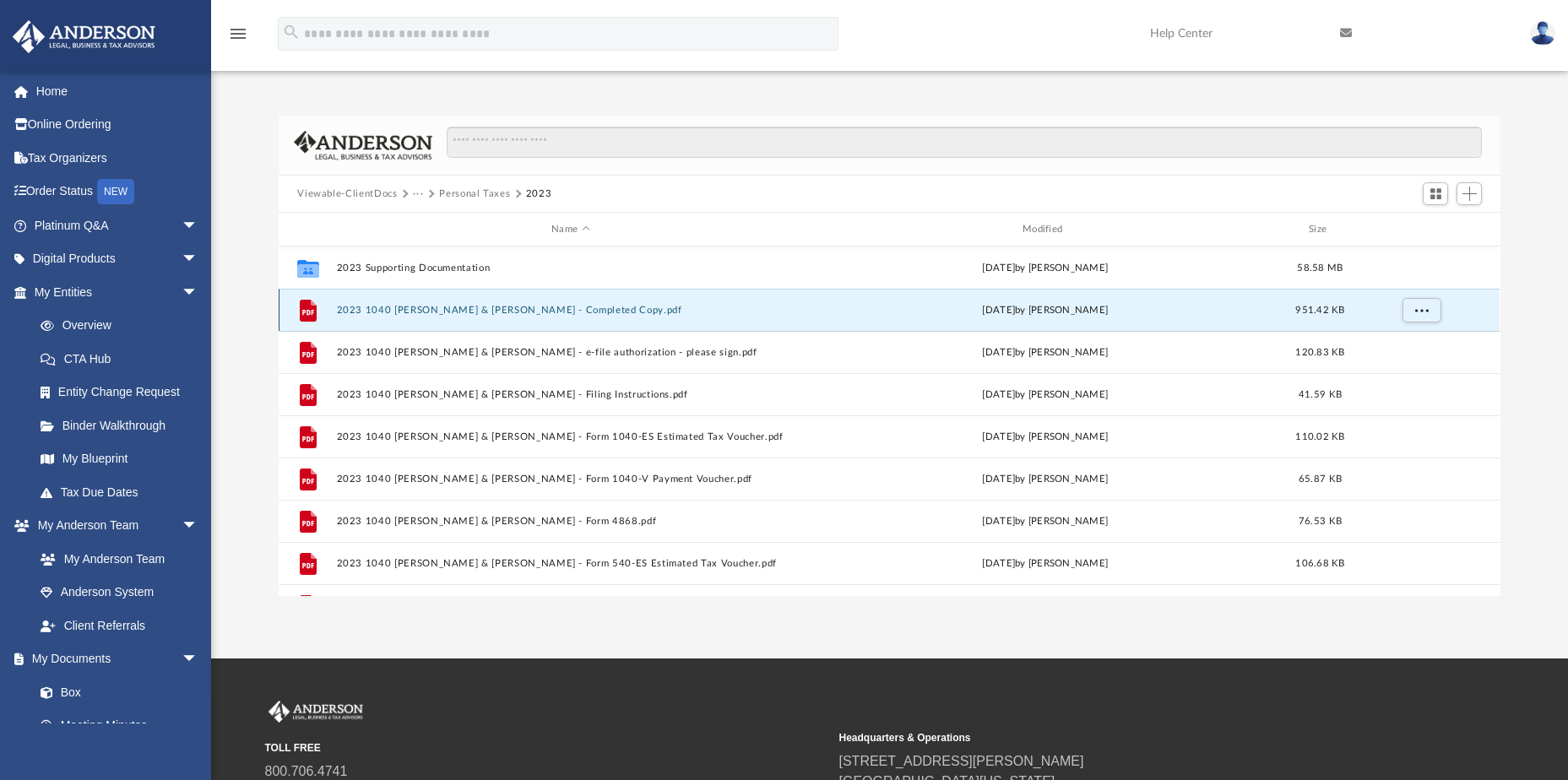
click at [409, 311] on button "2023 1040 [PERSON_NAME] & [PERSON_NAME] - Completed Copy.pdf" at bounding box center [571, 311] width 468 height 11
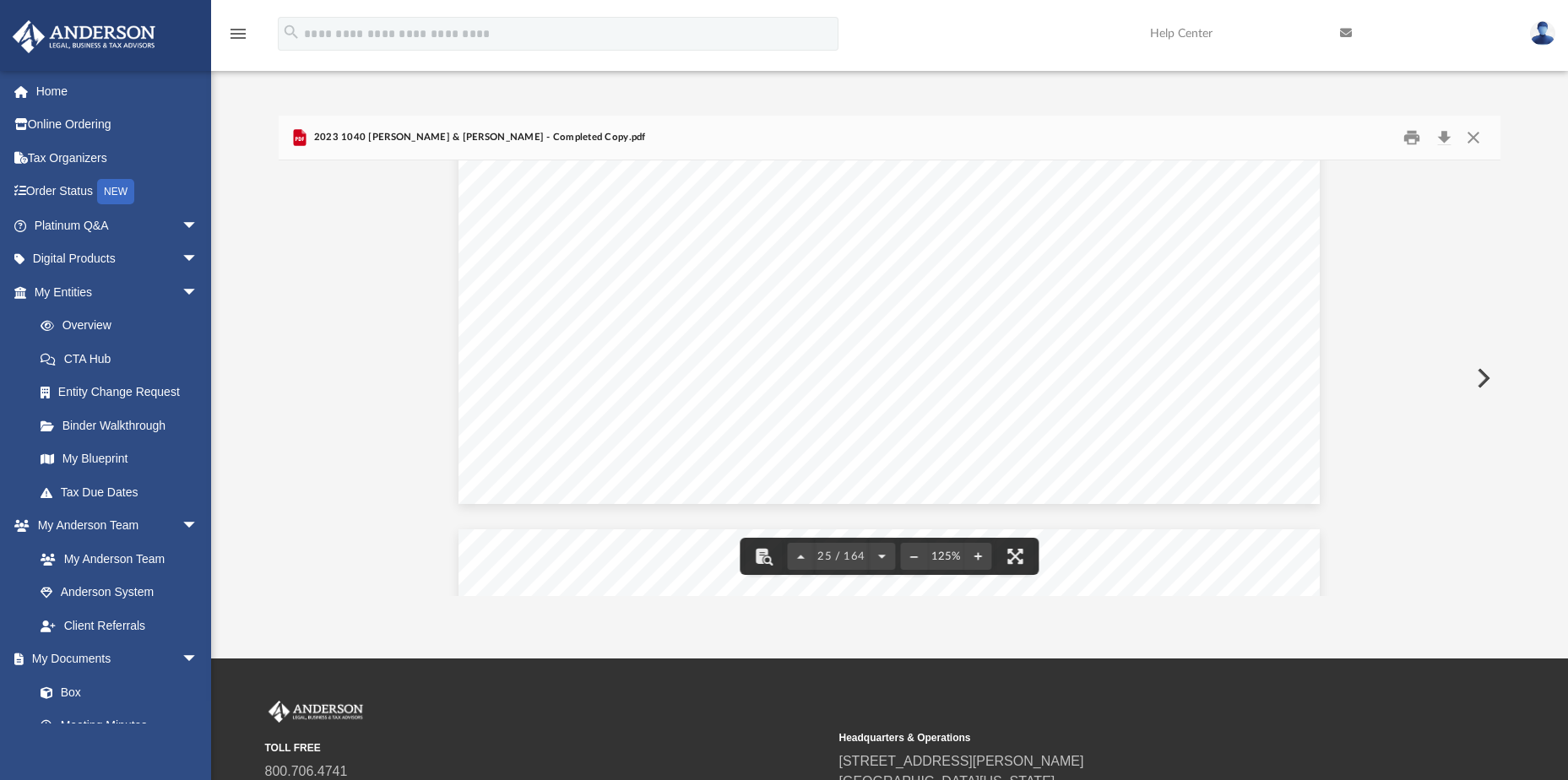
scroll to position [27755, 0]
click at [880, 551] on button "File preview" at bounding box center [881, 556] width 27 height 38
click at [878, 555] on button "File preview" at bounding box center [881, 556] width 27 height 38
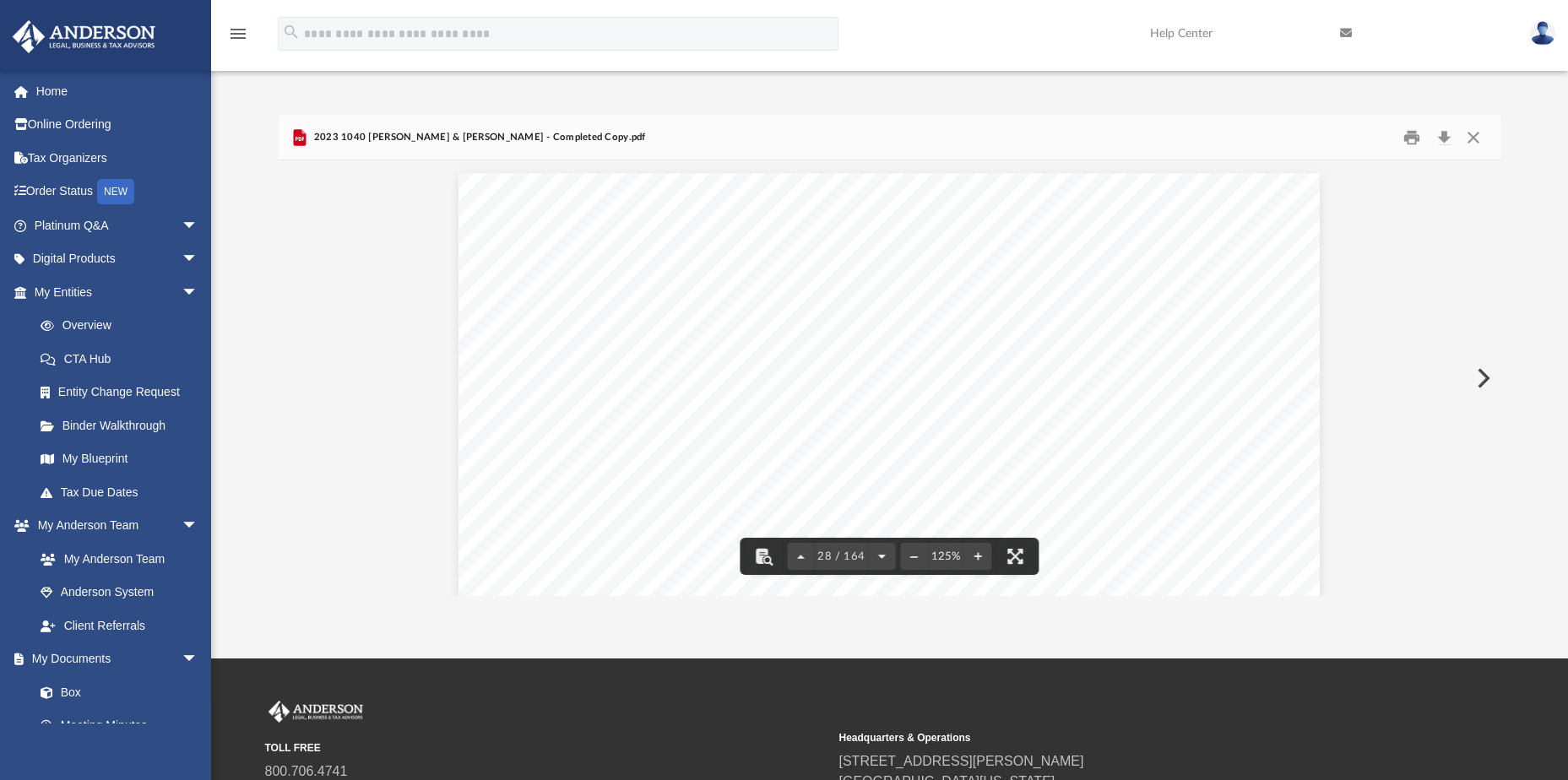
click at [878, 555] on button "File preview" at bounding box center [881, 556] width 27 height 38
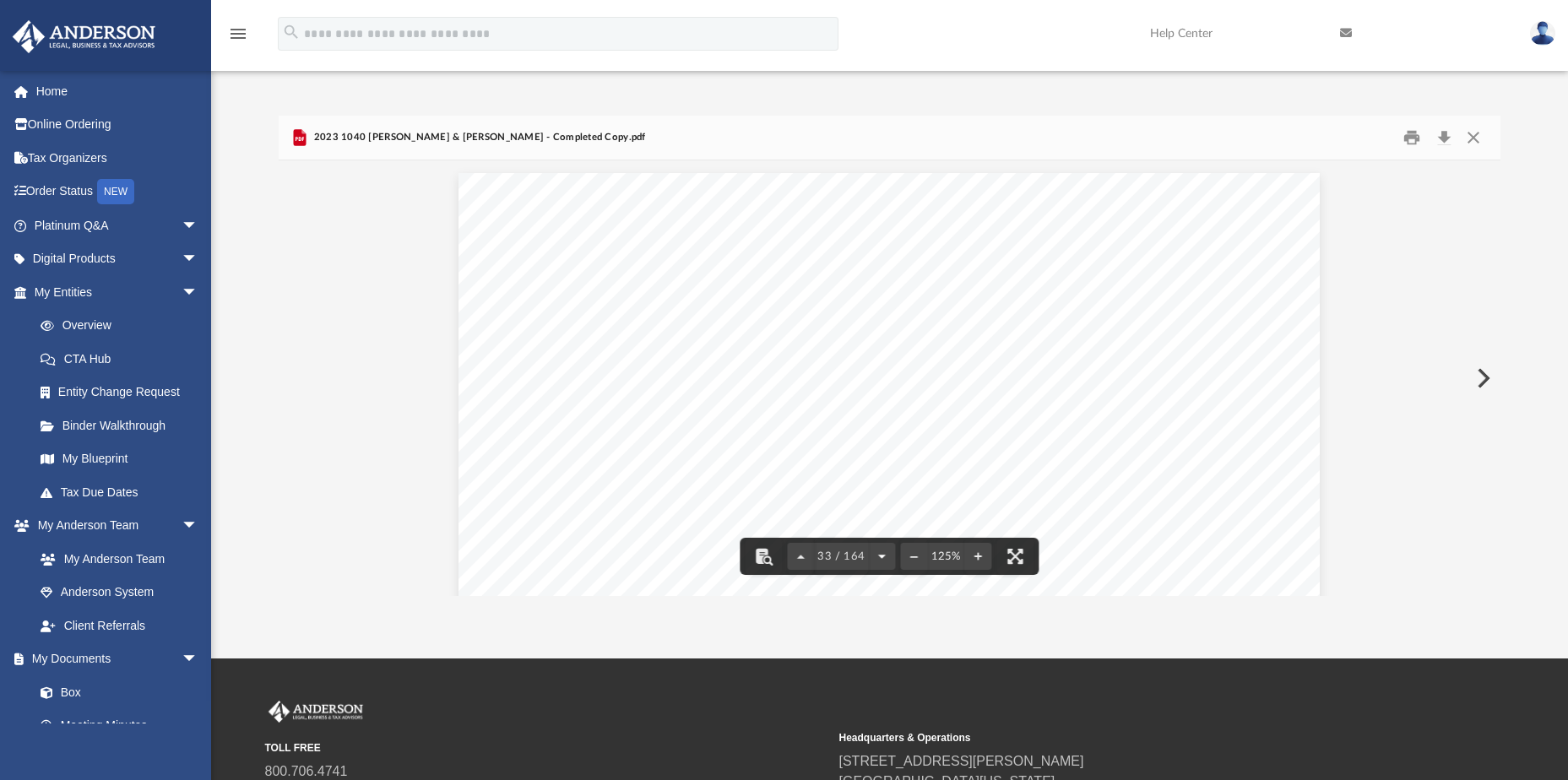
click at [878, 555] on button "File preview" at bounding box center [881, 556] width 27 height 38
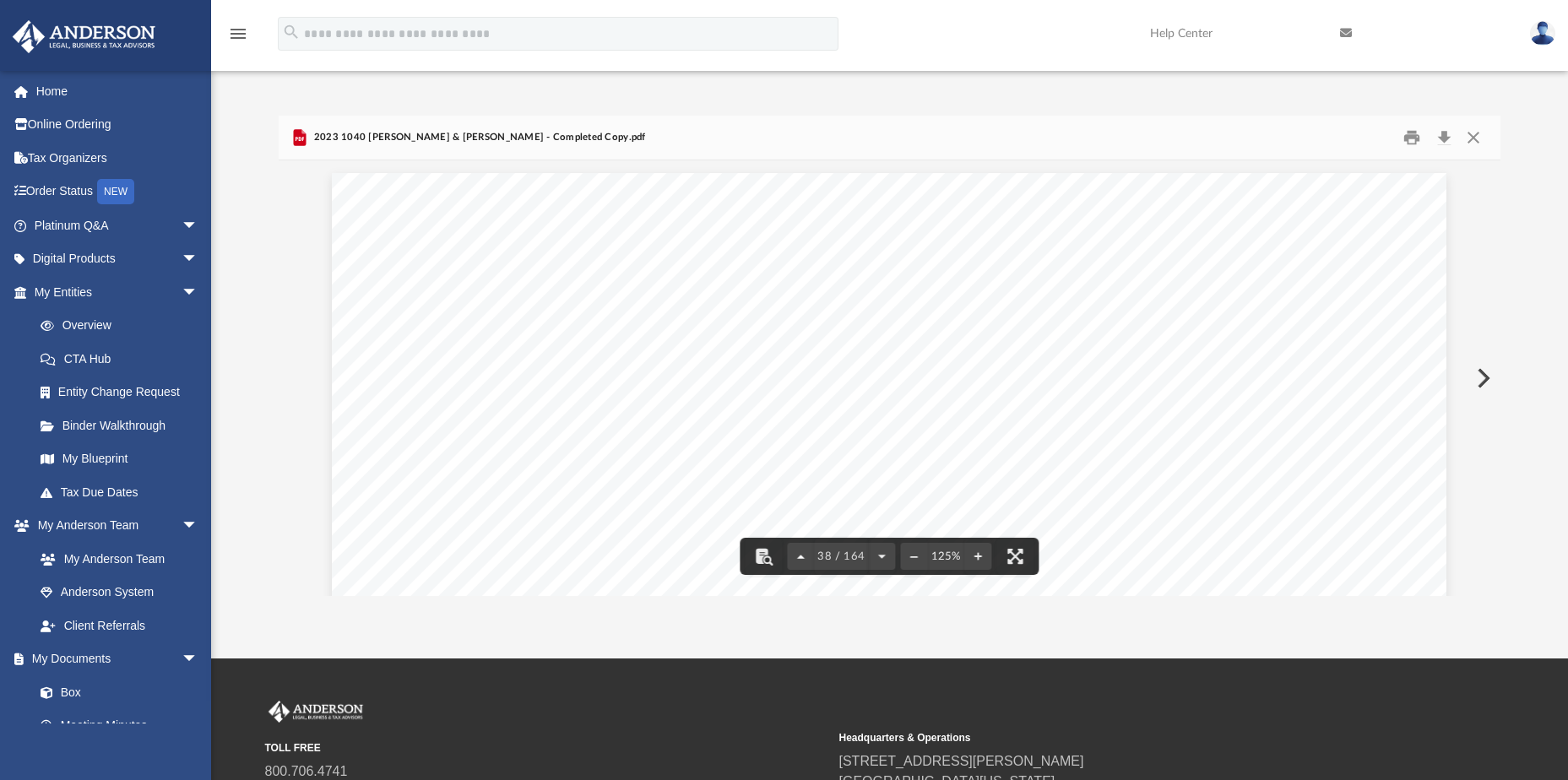
click at [803, 556] on button "File preview" at bounding box center [801, 556] width 27 height 38
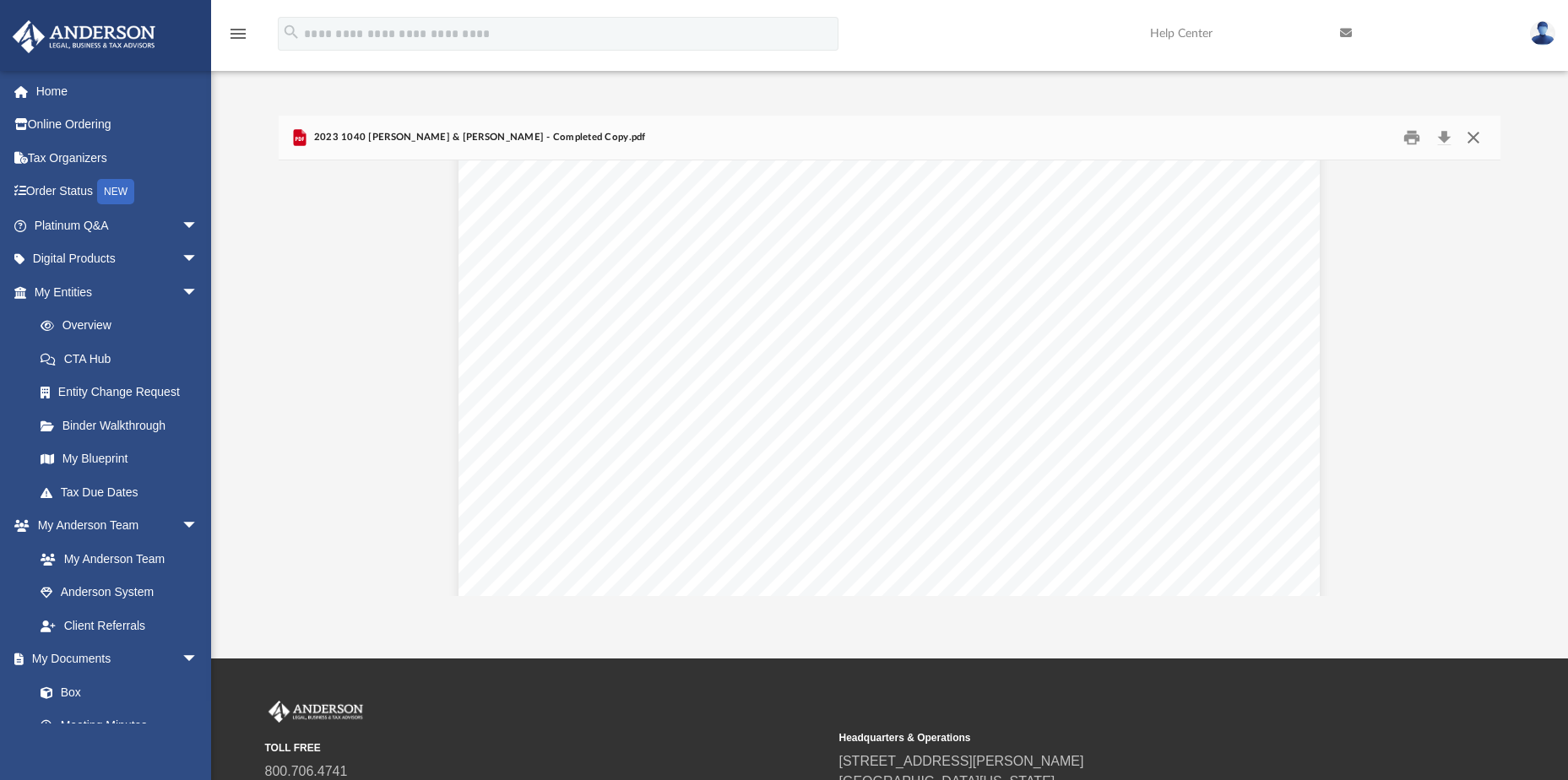
click at [1472, 133] on button "Close" at bounding box center [1473, 137] width 30 height 27
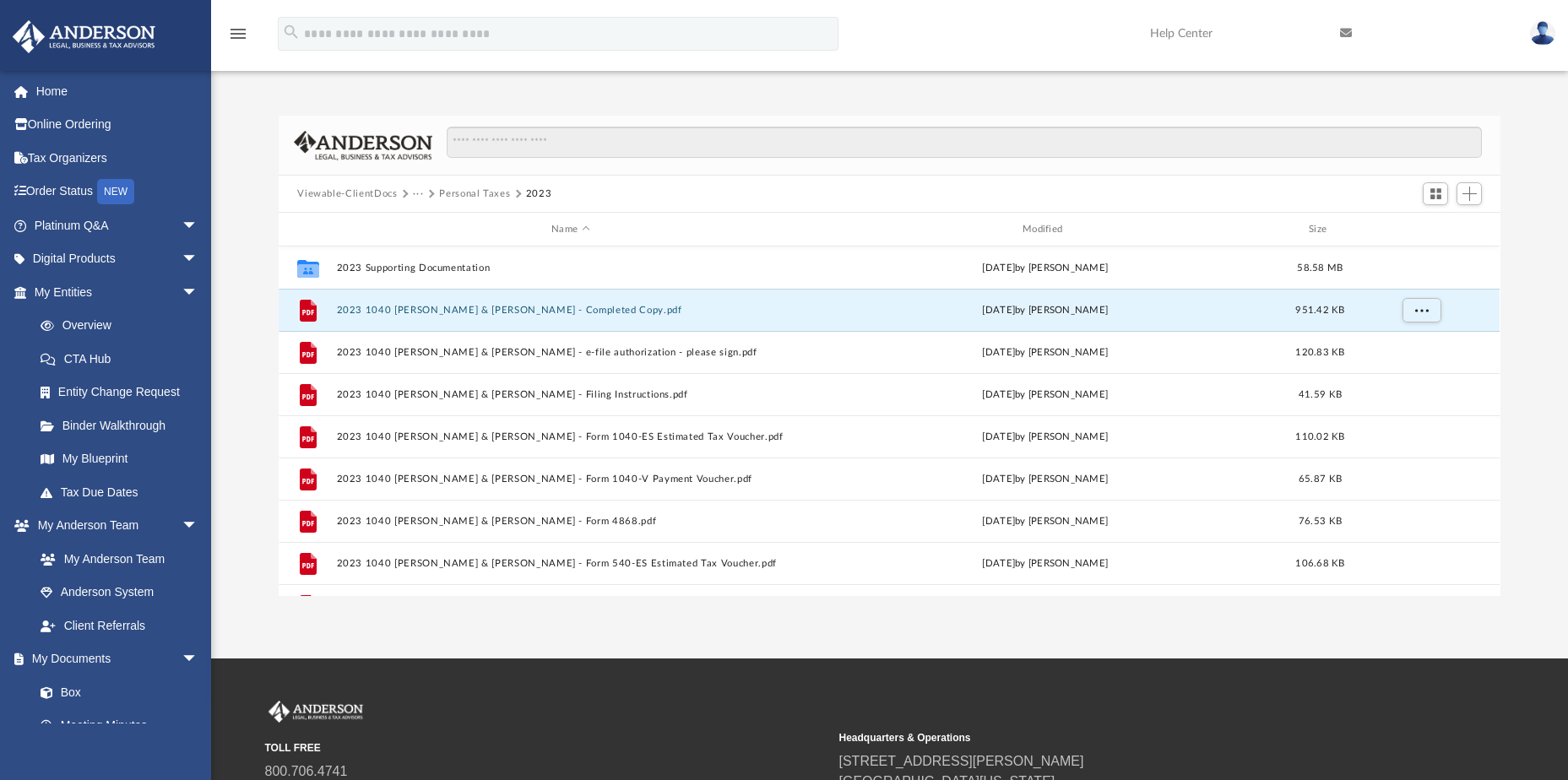
click at [463, 193] on button "Personal Taxes" at bounding box center [474, 194] width 71 height 16
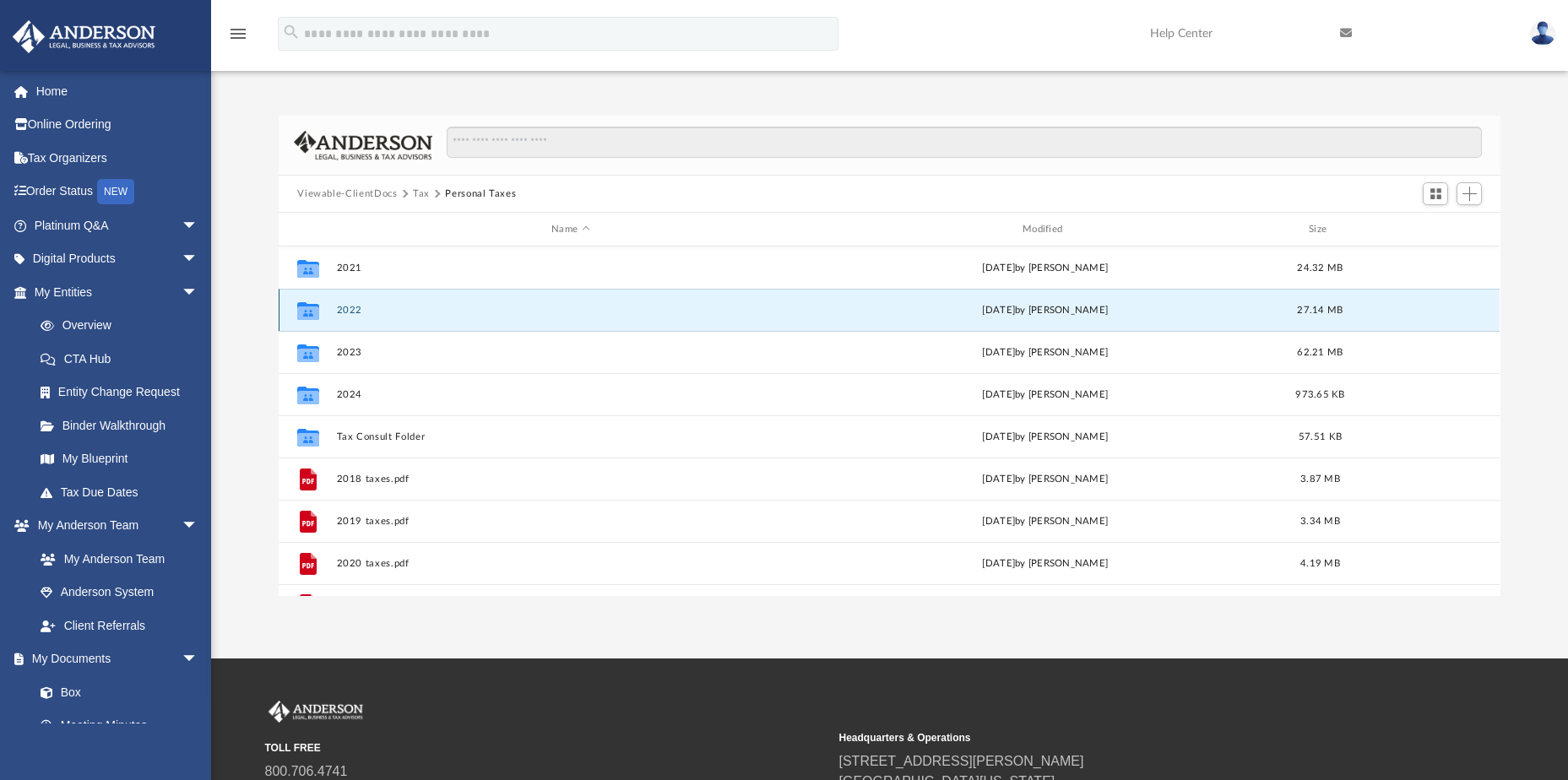
click at [345, 305] on button "2022" at bounding box center [571, 311] width 468 height 11
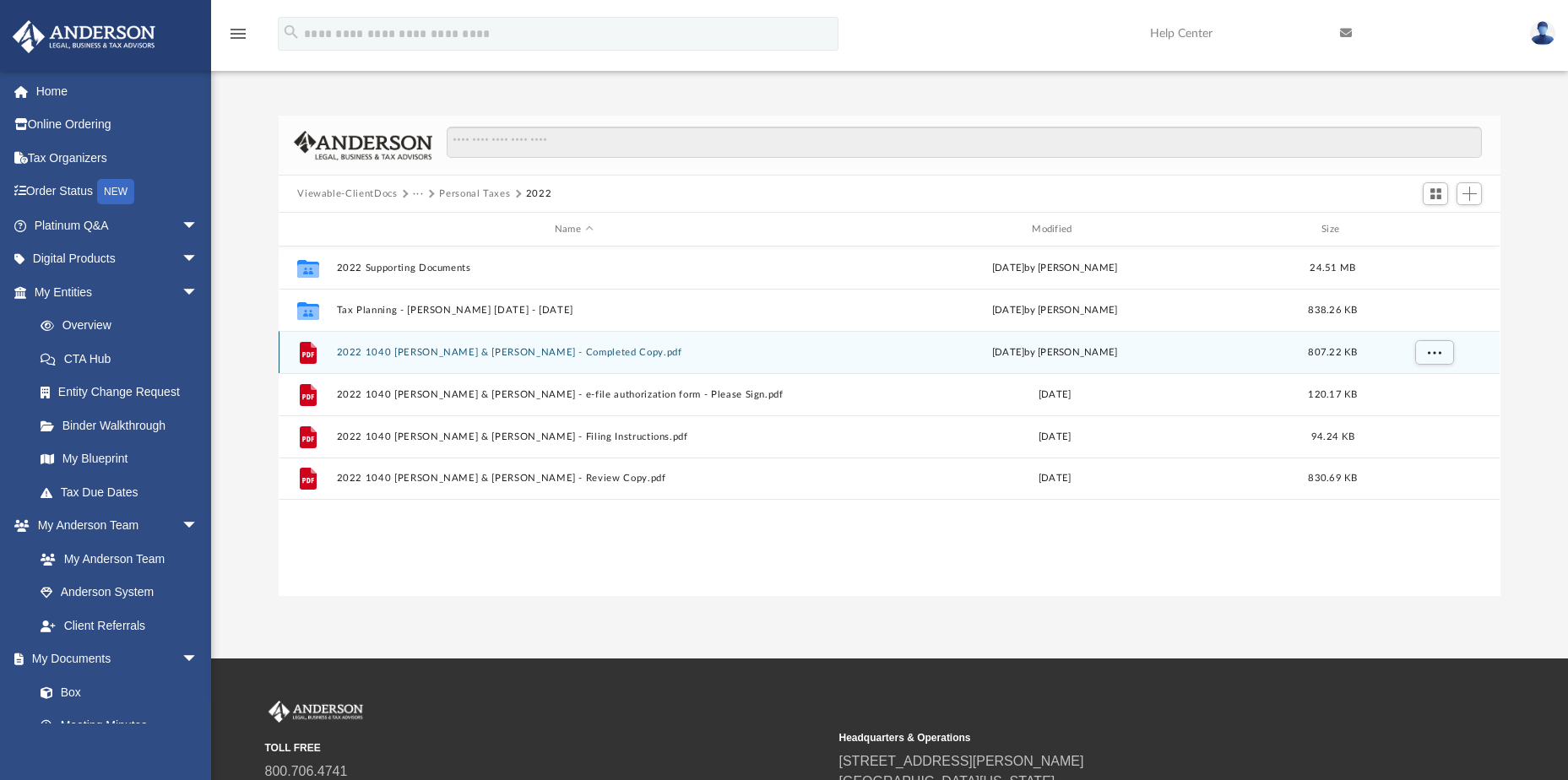
click at [430, 348] on button "2022 1040 [PERSON_NAME] & [PERSON_NAME] - Completed Copy.pdf" at bounding box center [574, 353] width 474 height 11
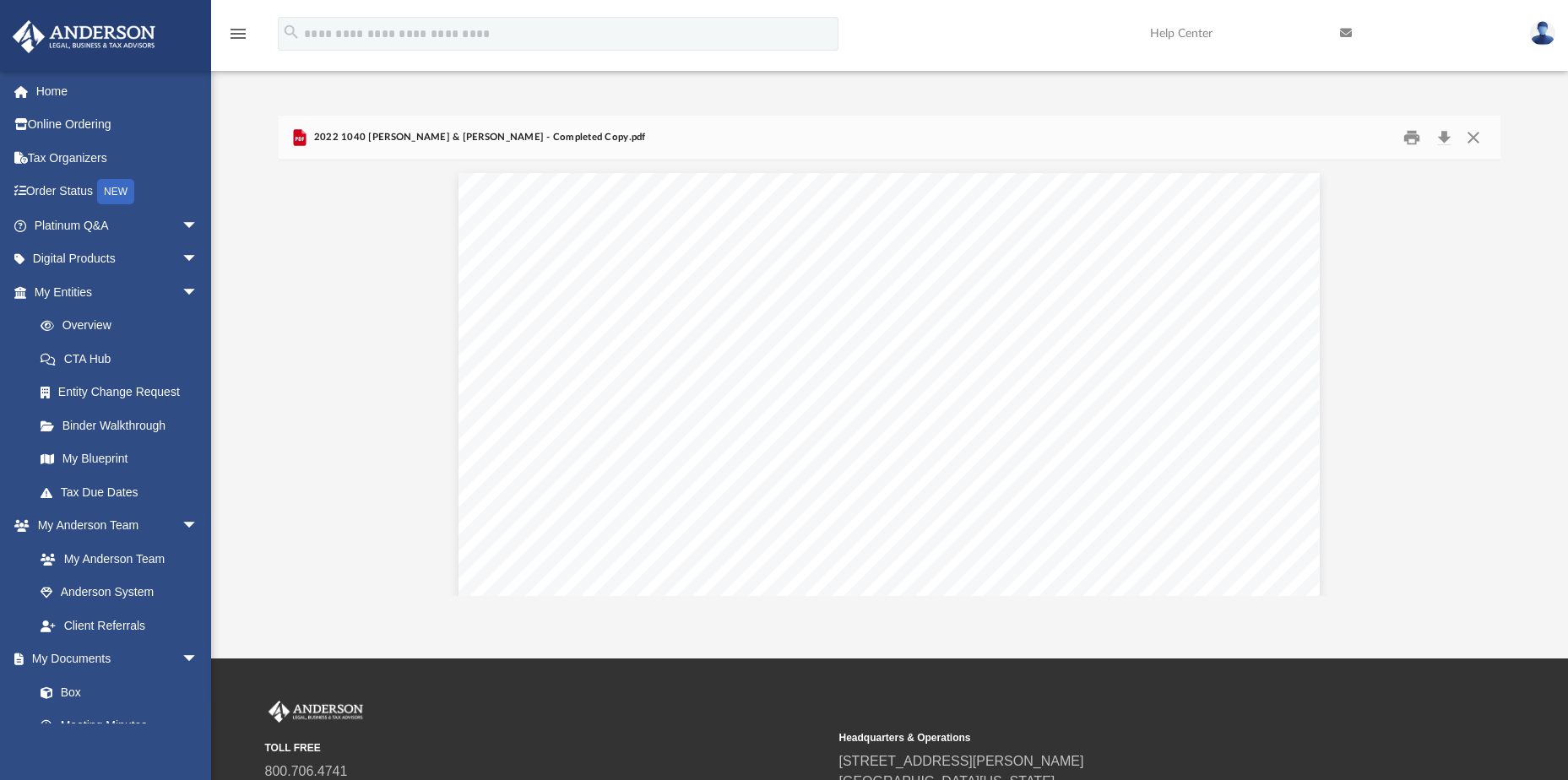
scroll to position [11149, 0]
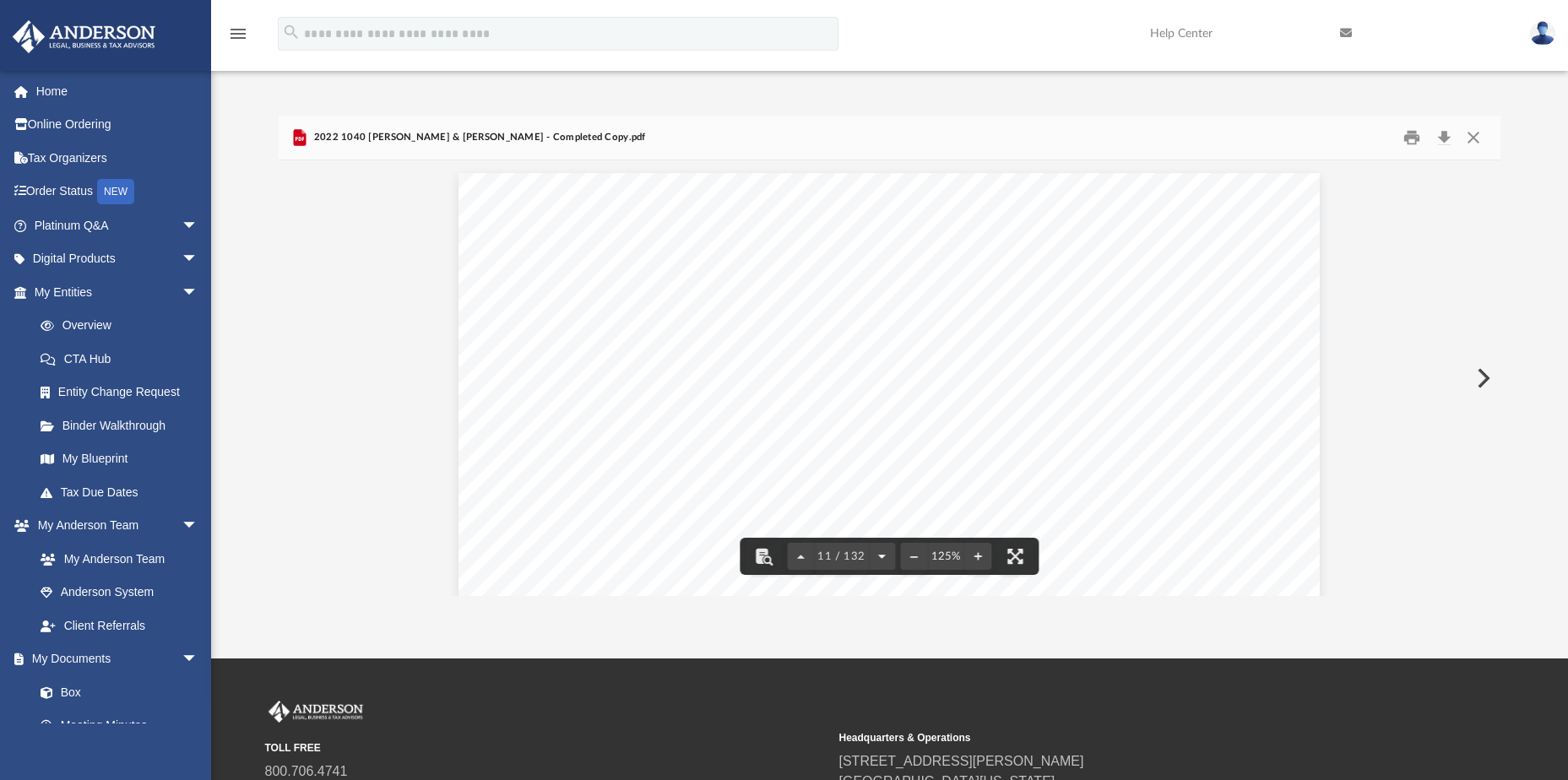
click at [884, 554] on button "File preview" at bounding box center [881, 556] width 27 height 38
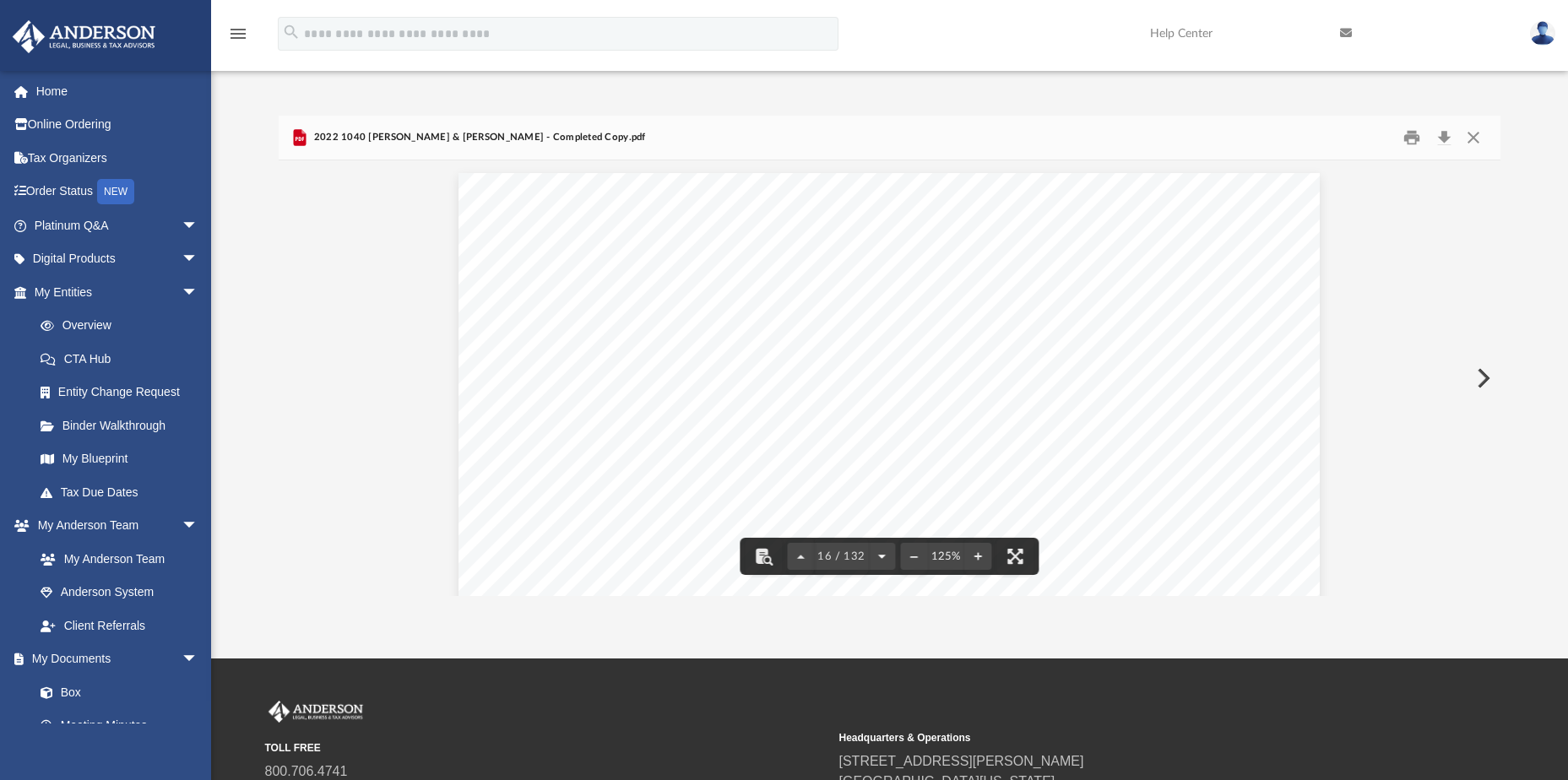
click at [884, 554] on button "File preview" at bounding box center [881, 556] width 27 height 38
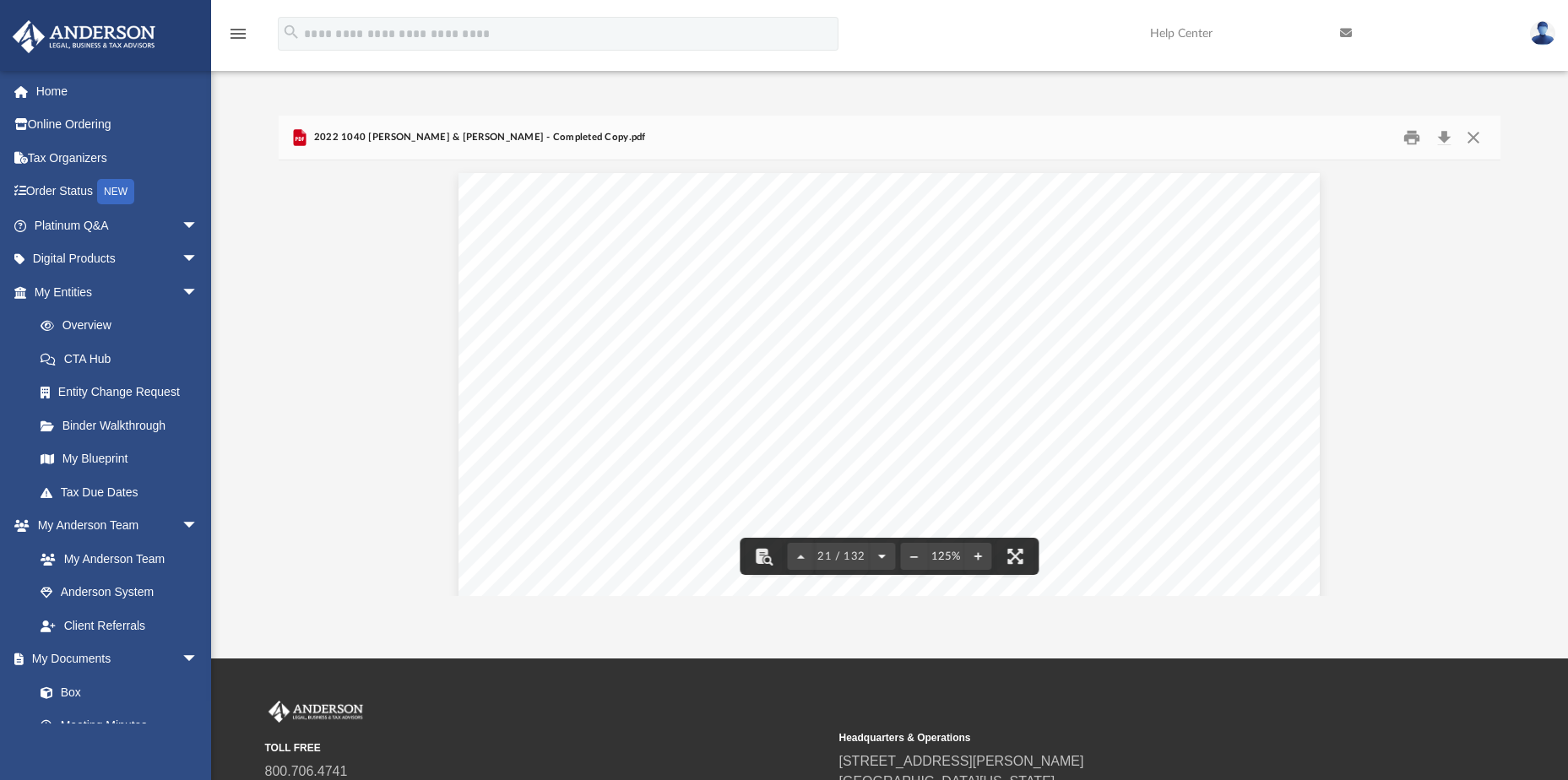
click at [884, 554] on button "File preview" at bounding box center [881, 556] width 27 height 38
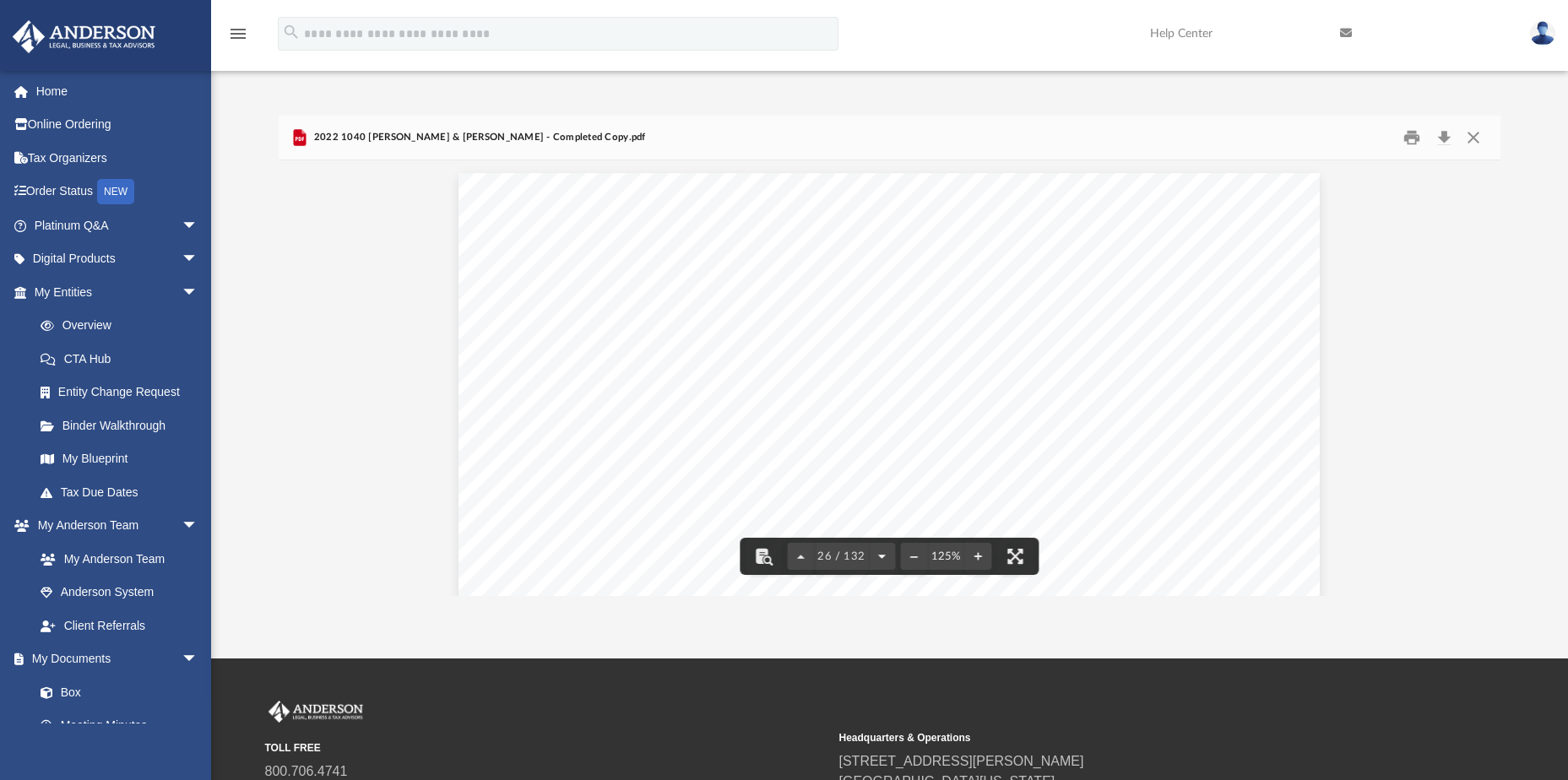
click at [884, 554] on button "File preview" at bounding box center [881, 556] width 27 height 38
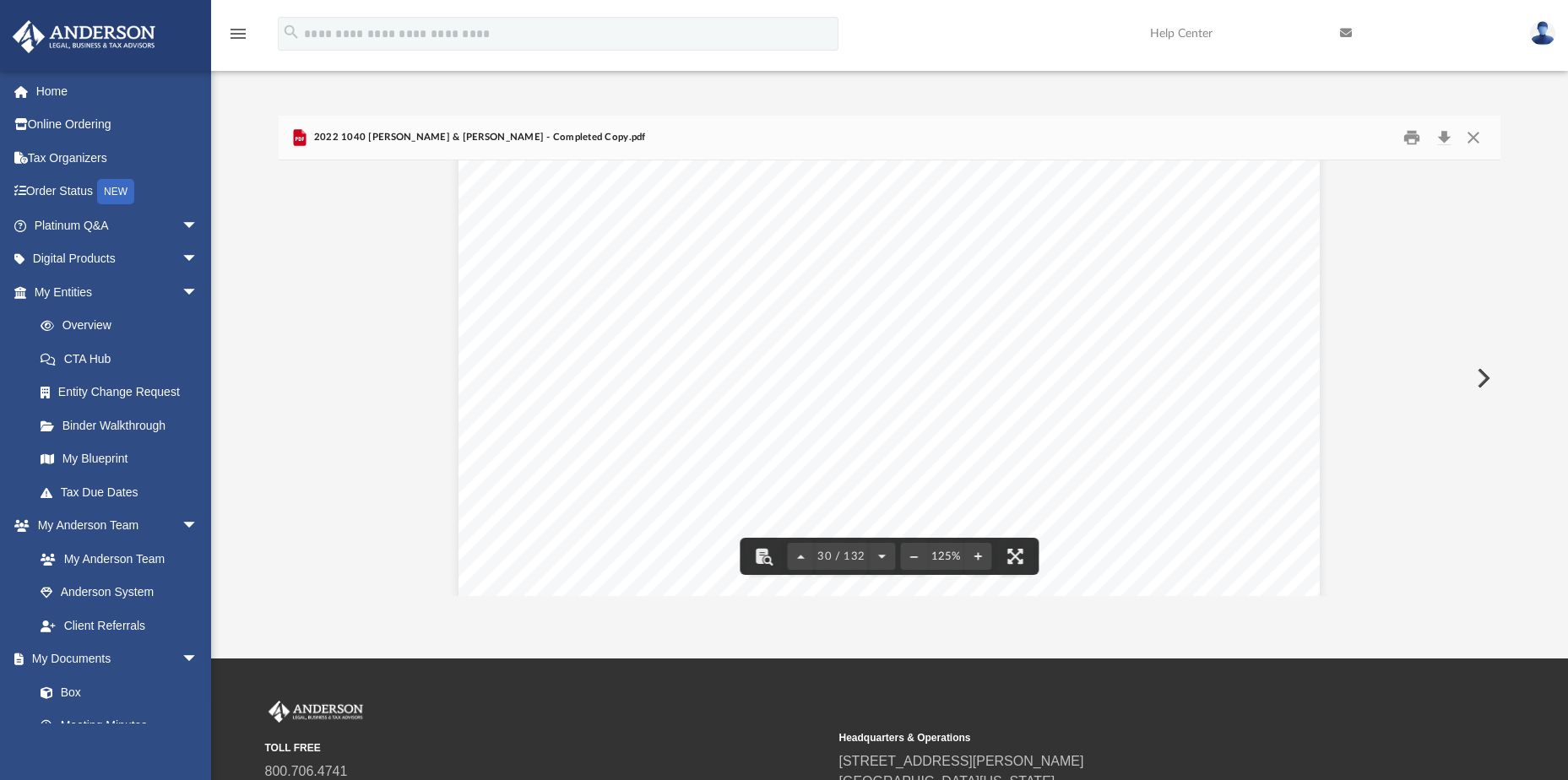
click at [1205, 456] on div "Enter for partnership; for S corporation See instructions. Schedule E (Form 104…" at bounding box center [889, 562] width 861 height 1115
click at [1264, 423] on div "Credit for other dependents Department of the Treasury - Internal Revenue Servi…" at bounding box center [889, 113] width 861 height 1115
click at [1475, 141] on button "Close" at bounding box center [1473, 137] width 30 height 27
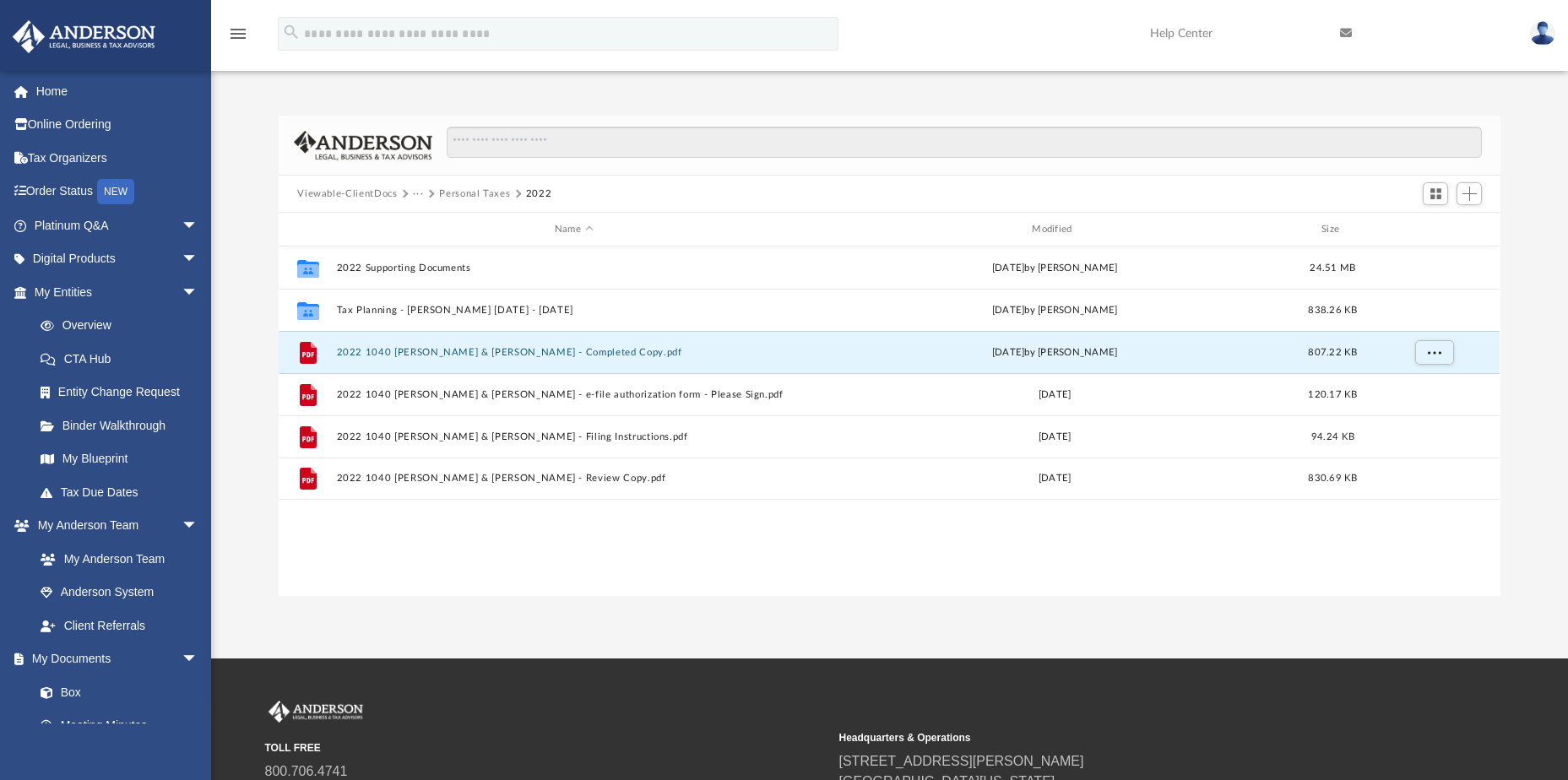
click at [490, 192] on button "Personal Taxes" at bounding box center [474, 194] width 71 height 16
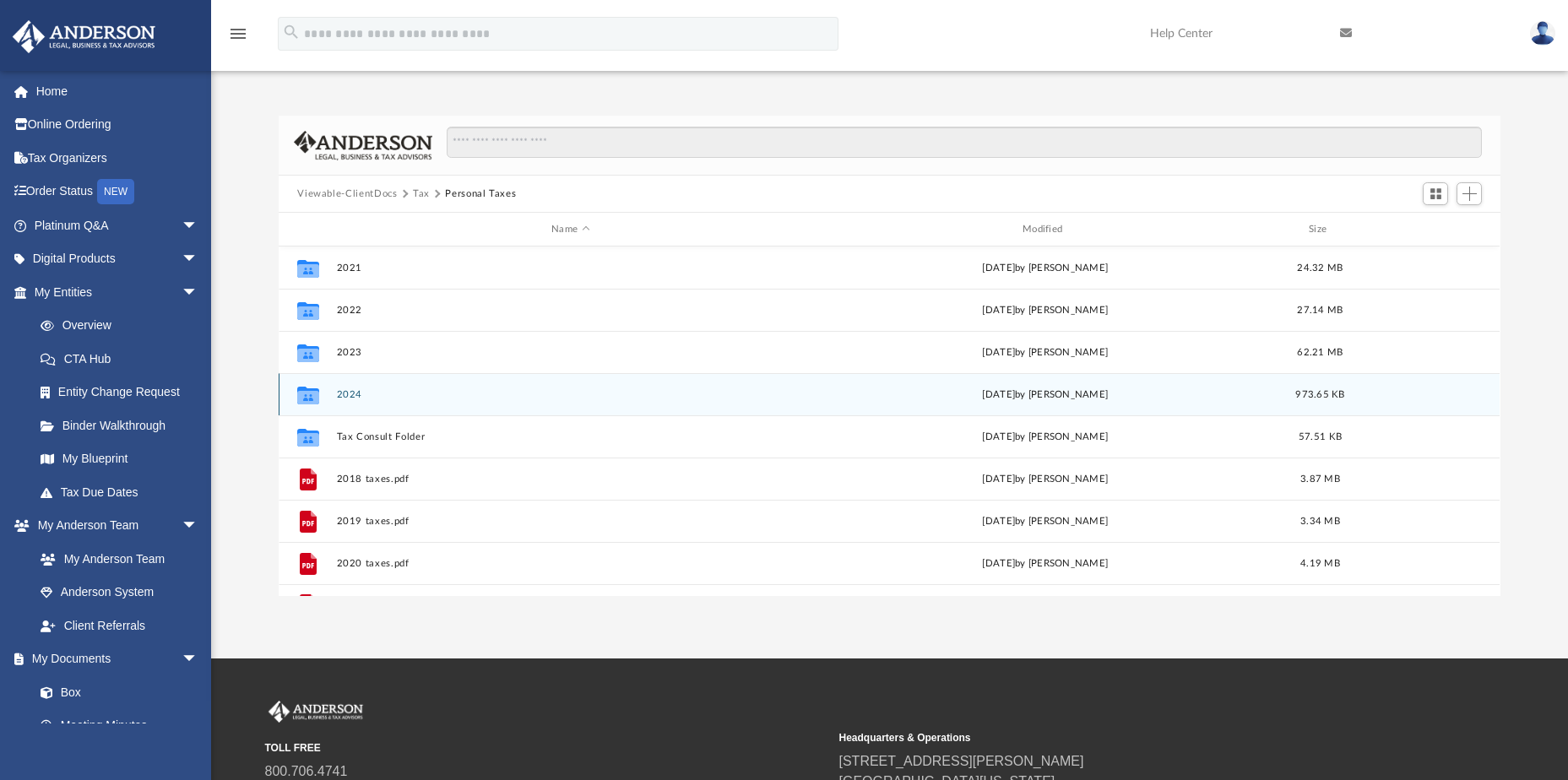
click at [353, 392] on button "2024" at bounding box center [571, 395] width 468 height 11
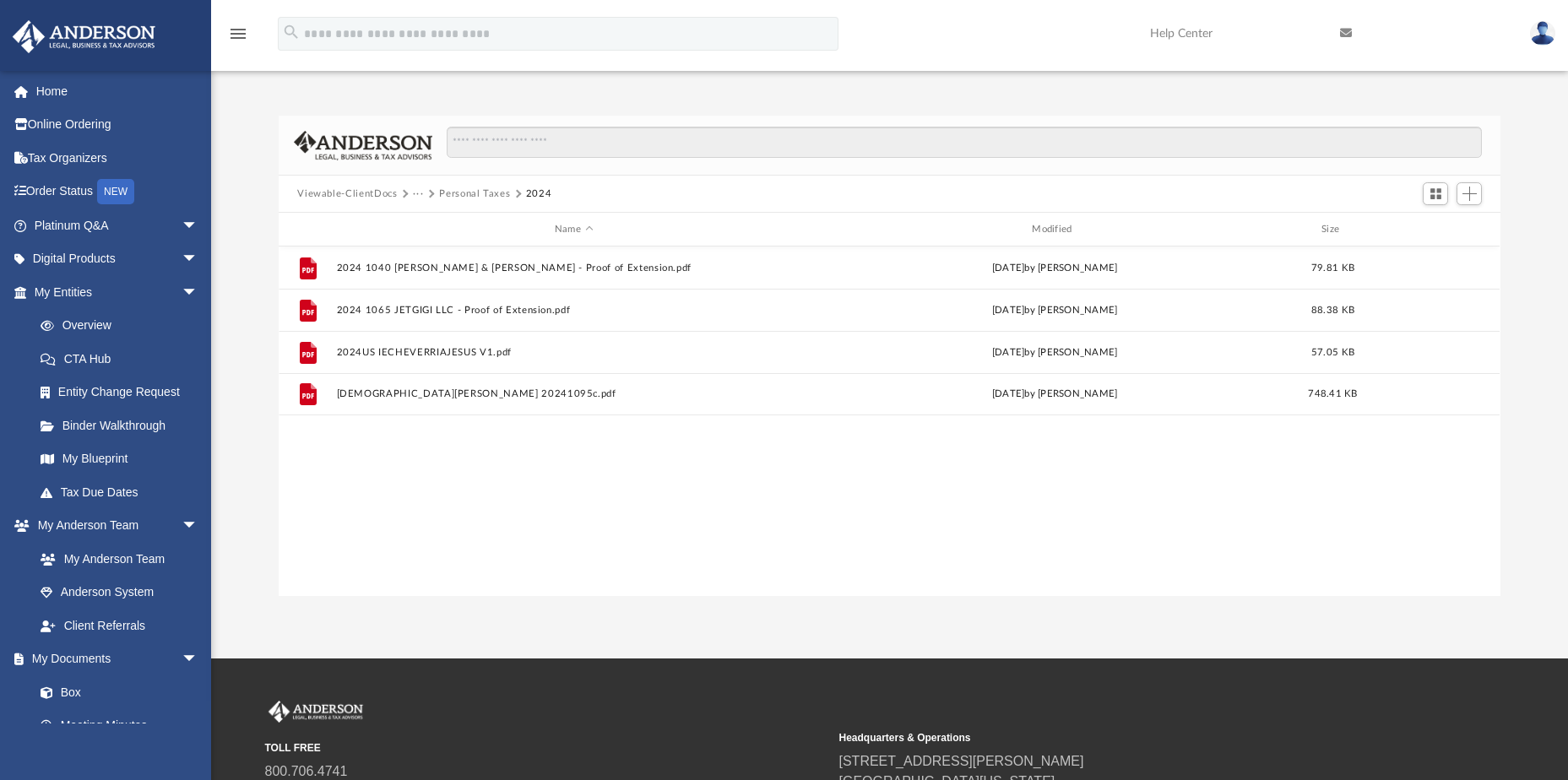
click at [476, 194] on button "Personal Taxes" at bounding box center [474, 194] width 71 height 16
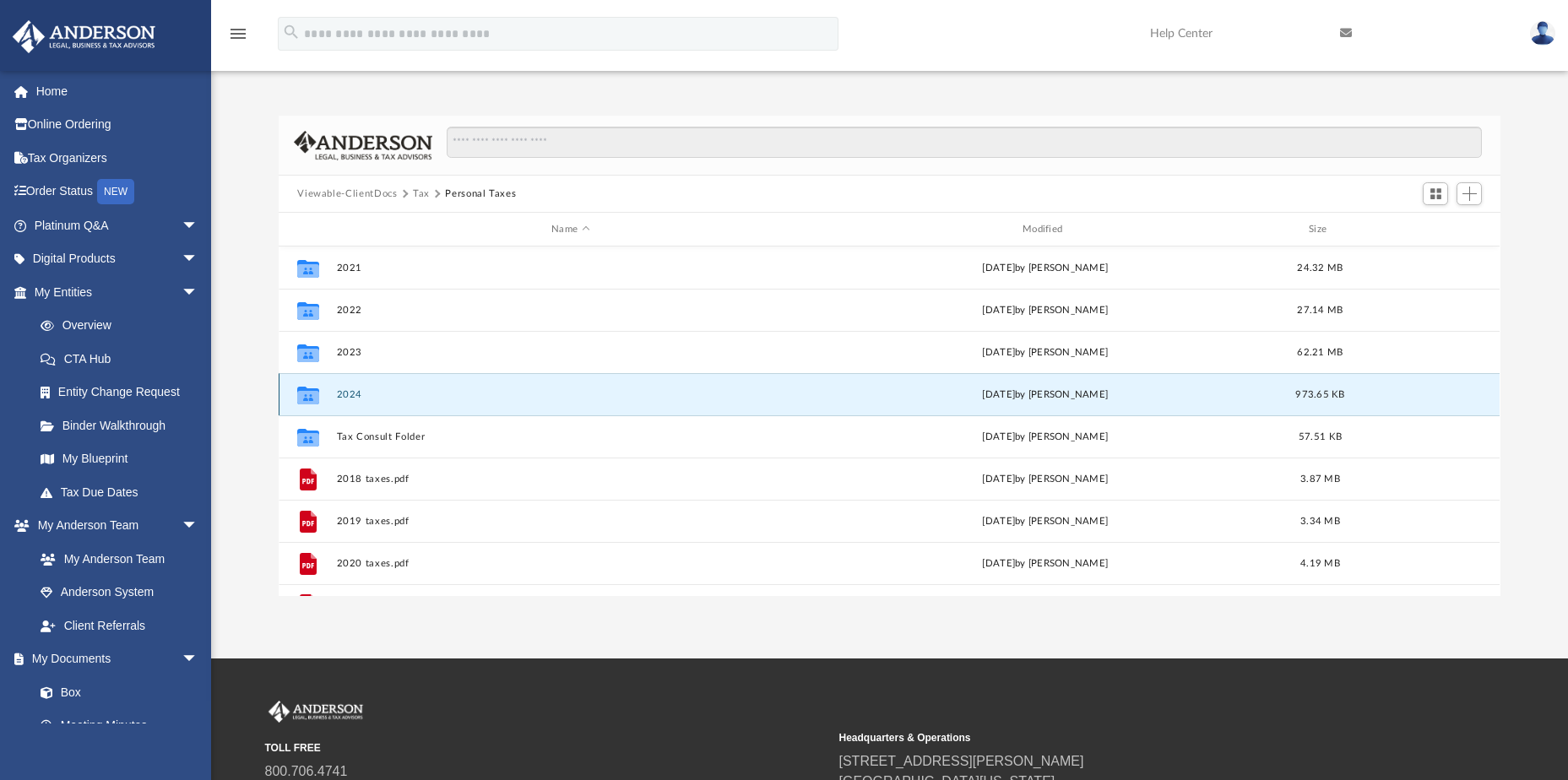
click at [347, 392] on button "2024" at bounding box center [571, 395] width 468 height 11
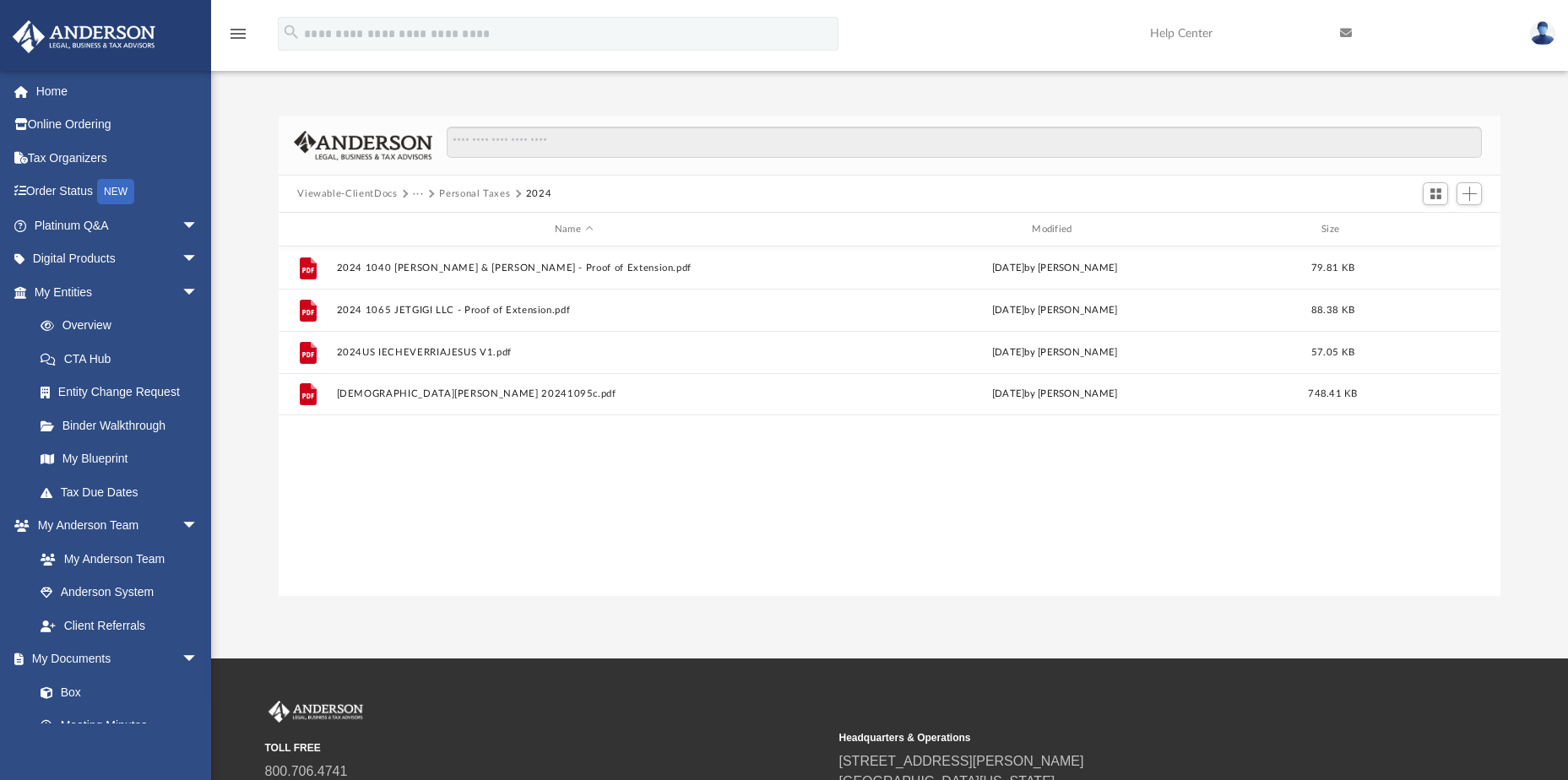
click at [480, 187] on button "Personal Taxes" at bounding box center [474, 194] width 71 height 16
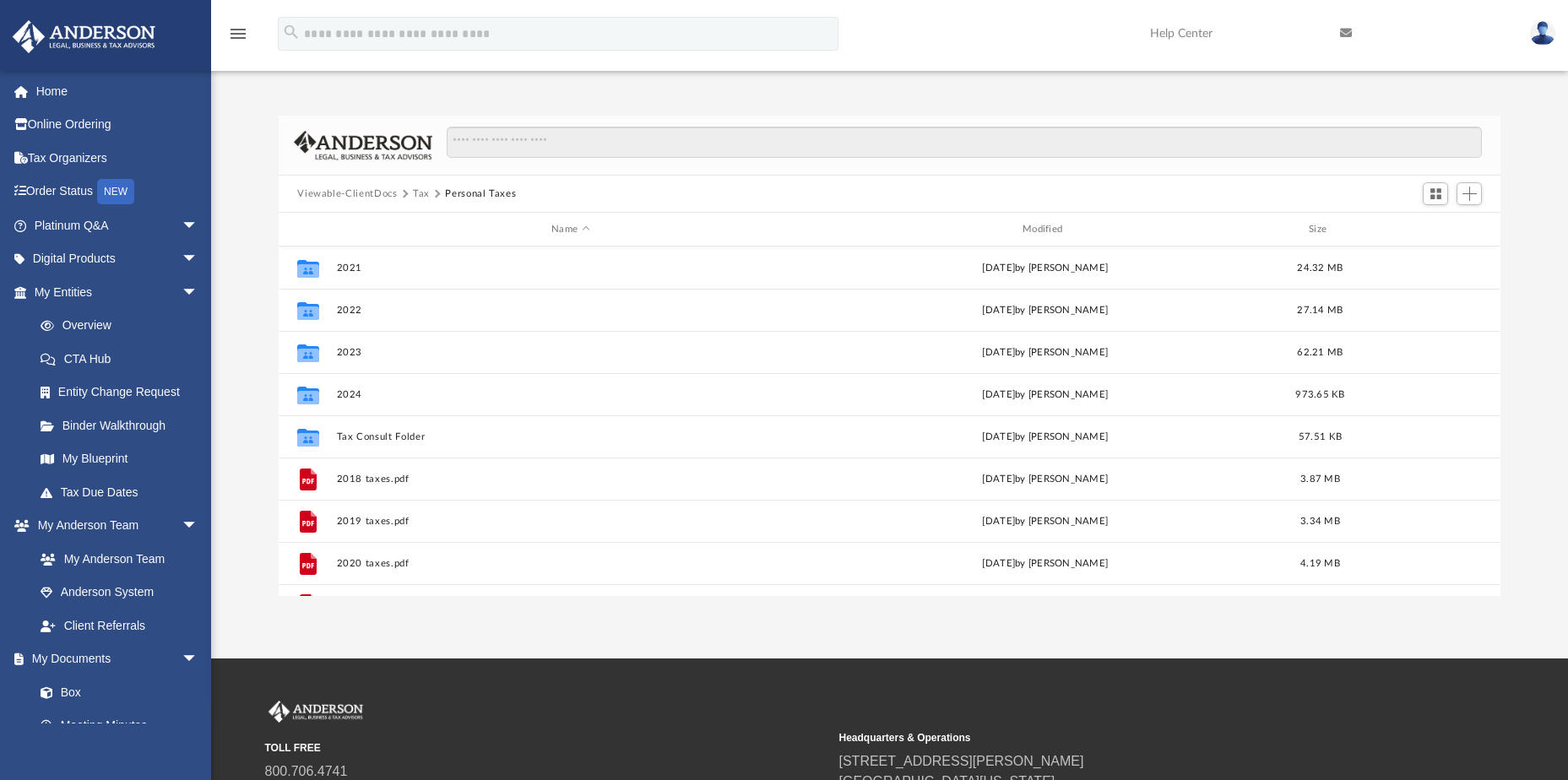
click at [414, 189] on button "Tax" at bounding box center [422, 194] width 16 height 16
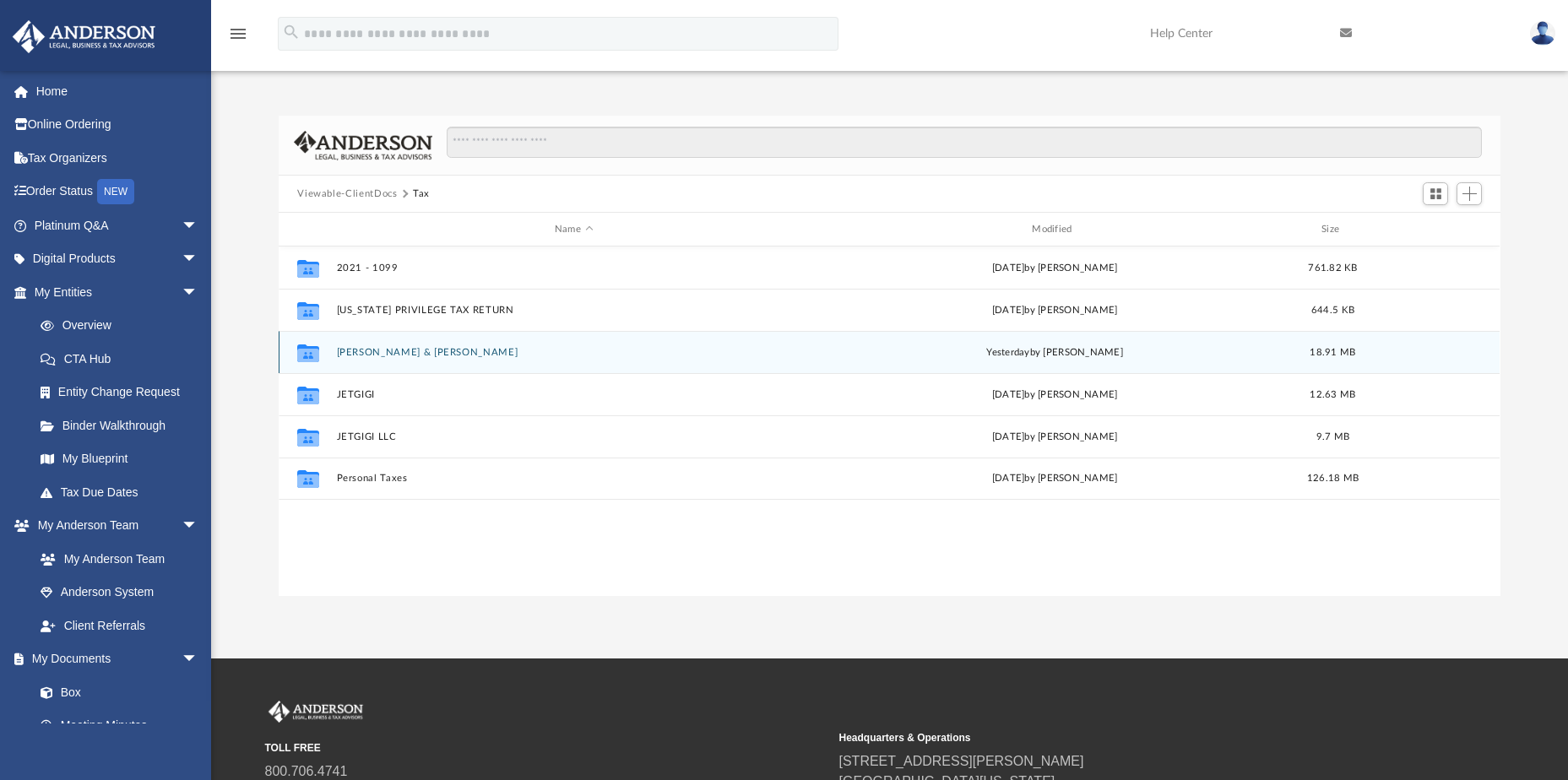
click at [369, 347] on button "[PERSON_NAME] & [PERSON_NAME]" at bounding box center [574, 353] width 474 height 11
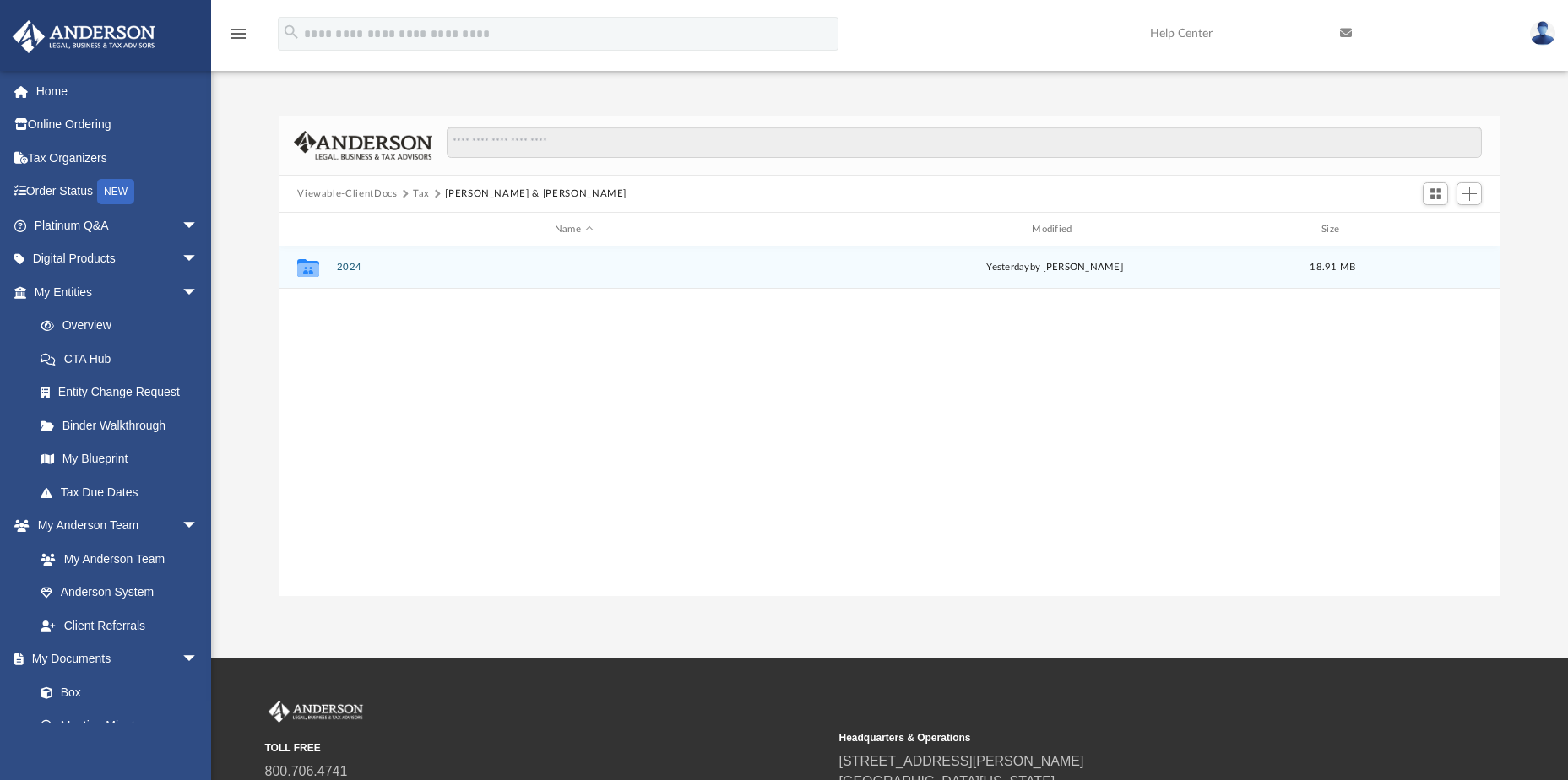
click at [351, 262] on button "2024" at bounding box center [574, 268] width 474 height 11
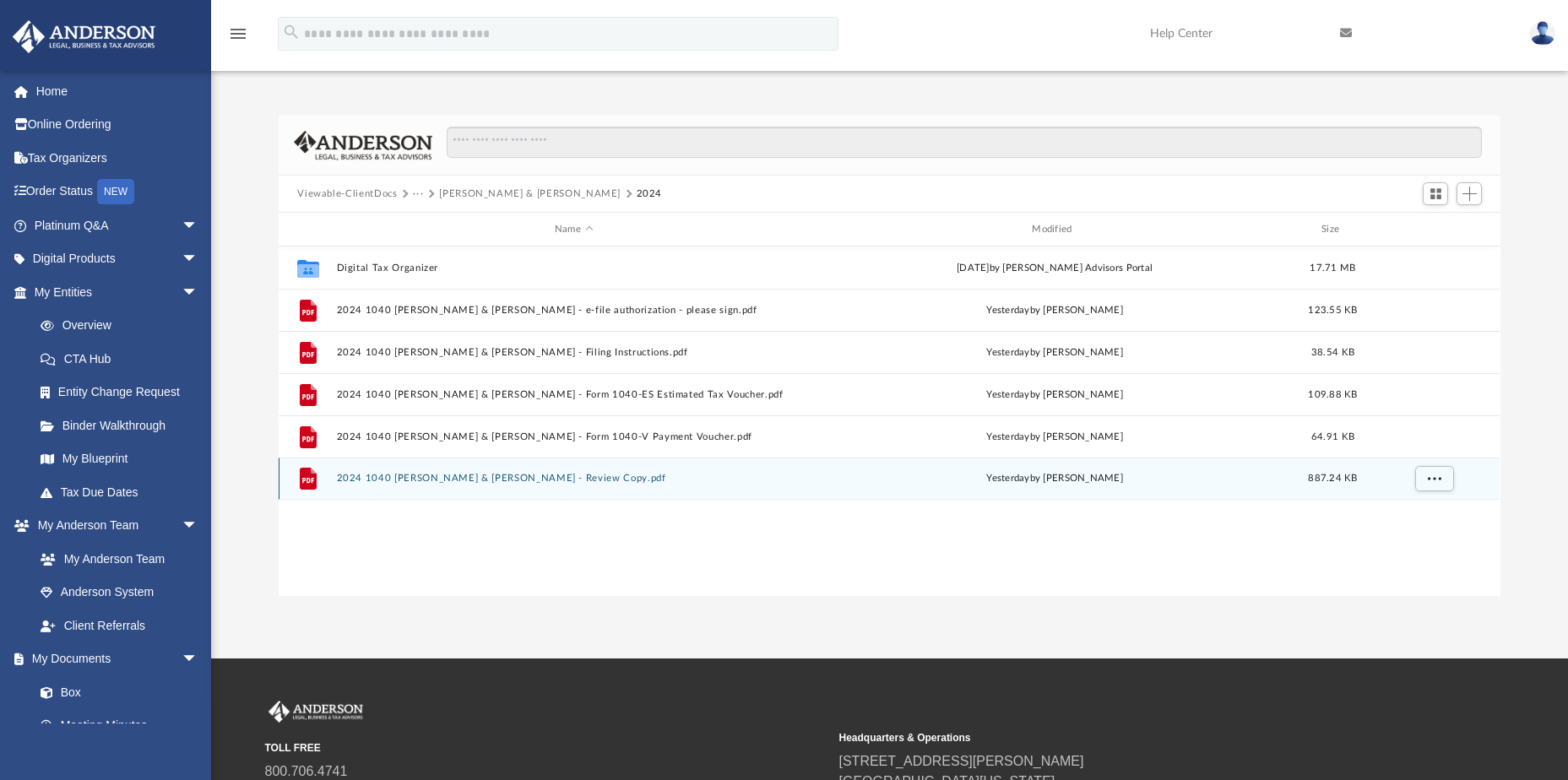
click at [553, 478] on button "2024 1040 [PERSON_NAME] & [PERSON_NAME] - Review Copy.pdf" at bounding box center [574, 478] width 474 height 11
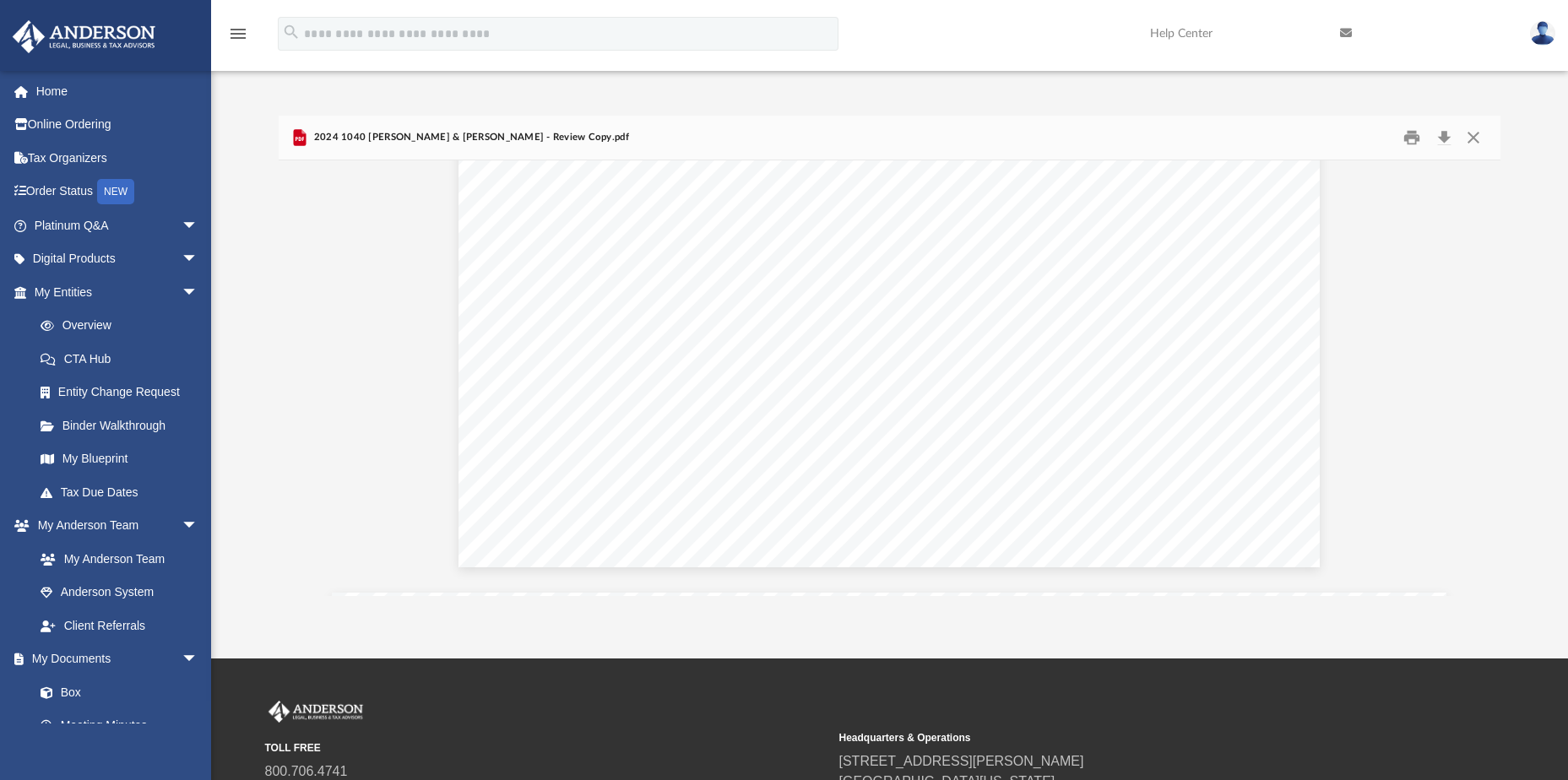
scroll to position [29039, 0]
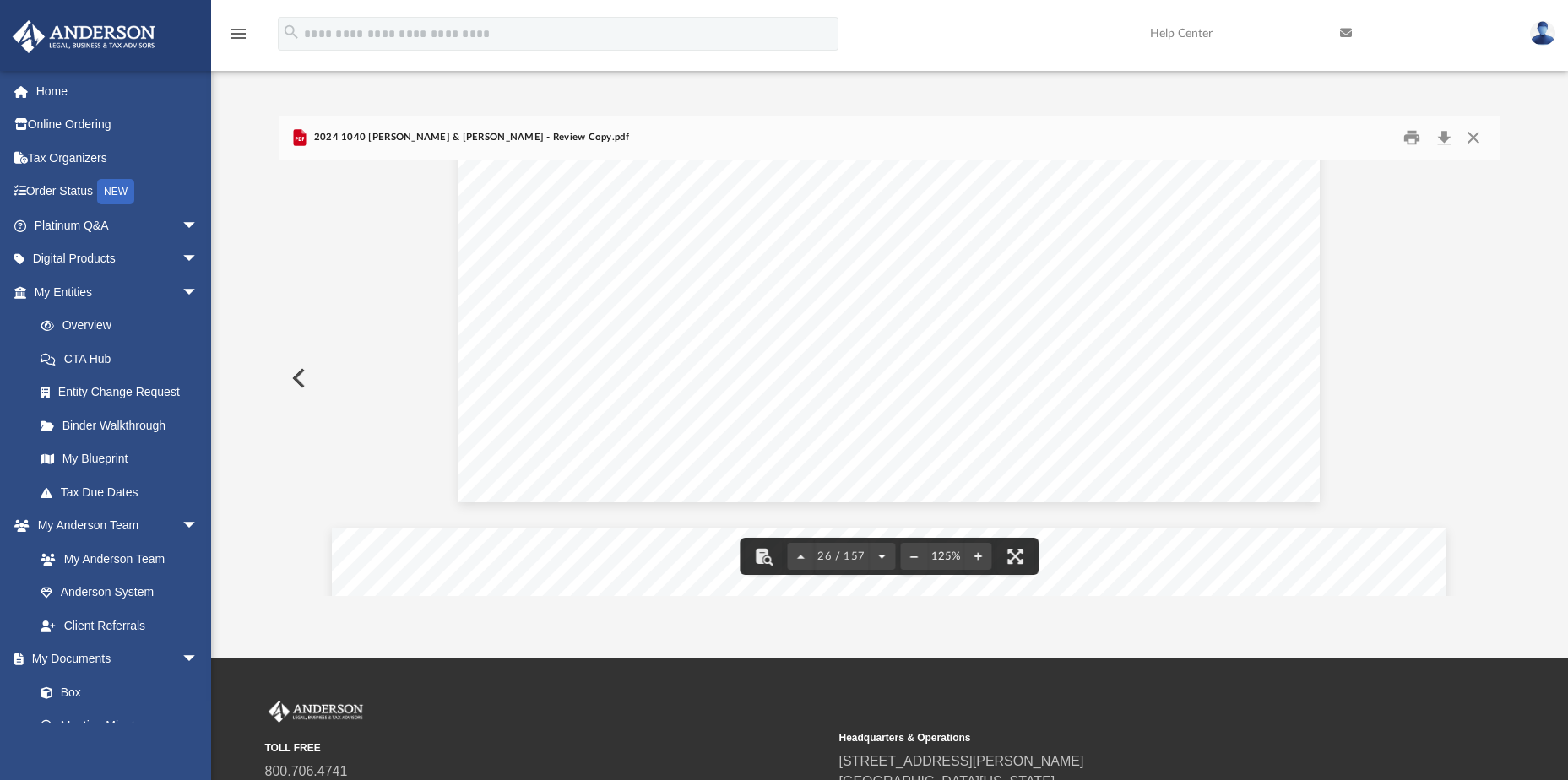
click at [878, 555] on button "File preview" at bounding box center [881, 556] width 27 height 38
click at [1475, 135] on button "Close" at bounding box center [1473, 137] width 30 height 27
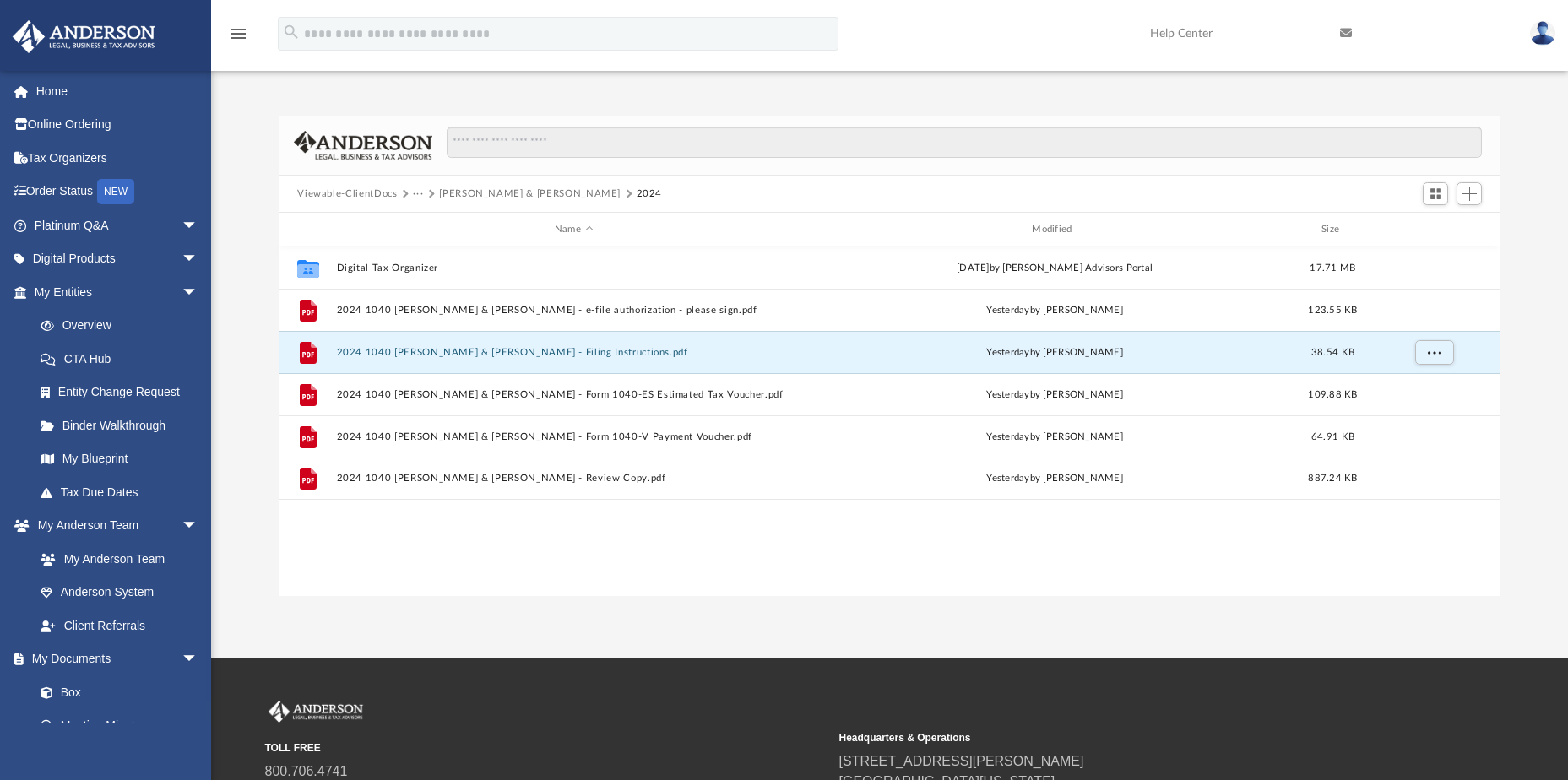
click at [562, 354] on button "2024 1040 [PERSON_NAME] & [PERSON_NAME] - Filing Instructions.pdf" at bounding box center [574, 353] width 474 height 11
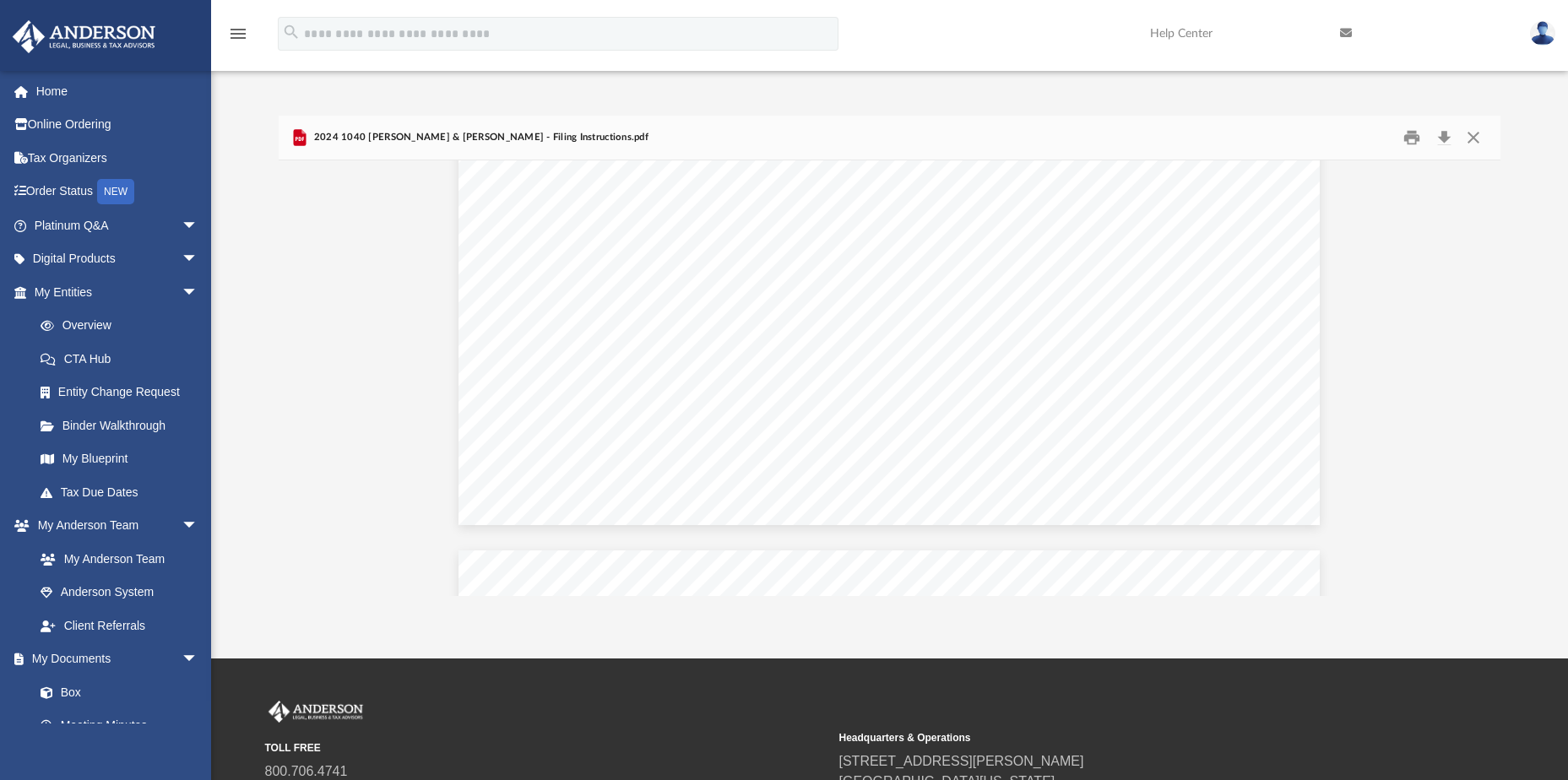
scroll to position [1145, 0]
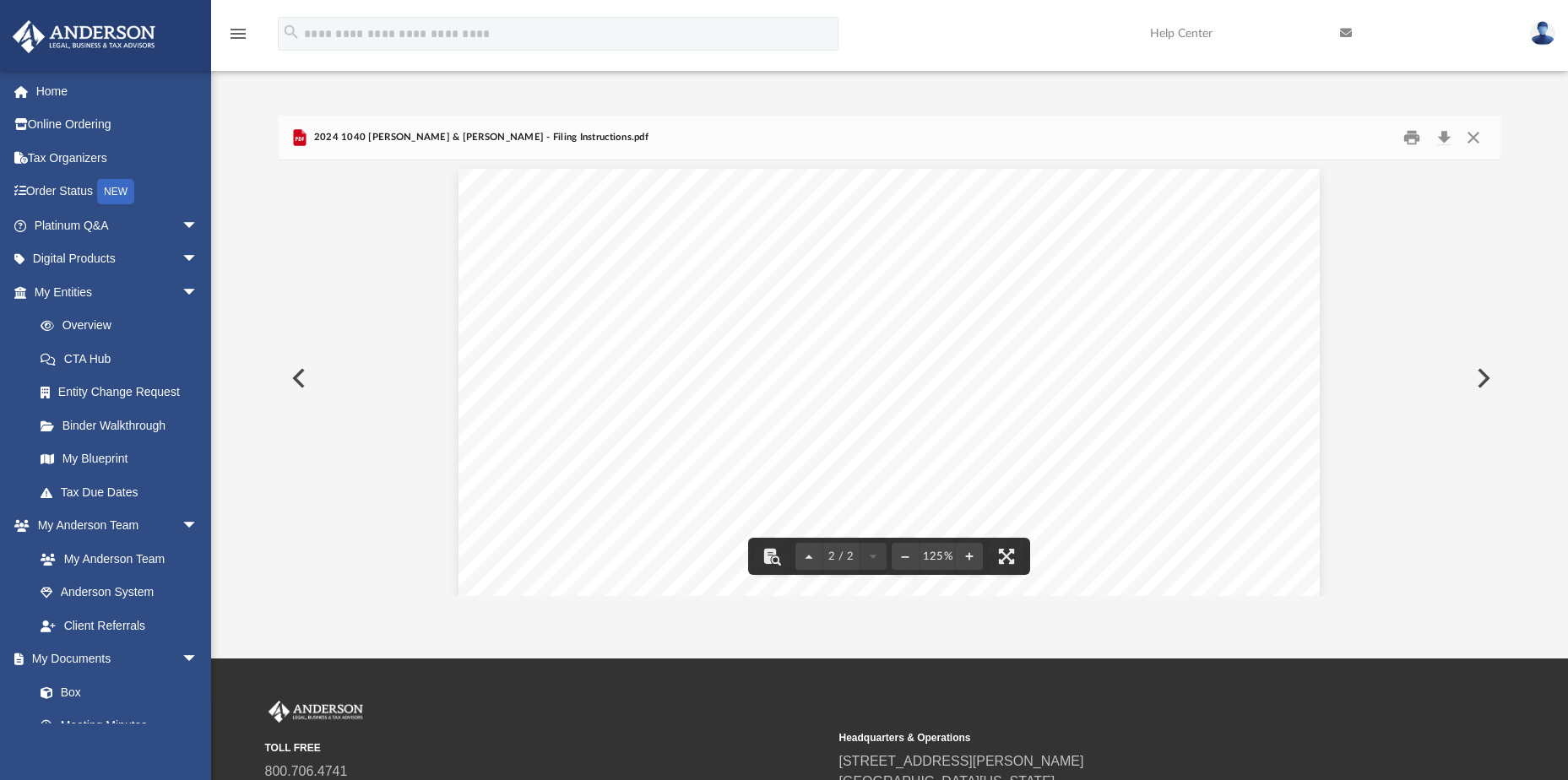
drag, startPoint x: 1492, startPoint y: 400, endPoint x: 1495, endPoint y: 411, distance: 11.4
click at [1495, 409] on div "[DATE] [PERSON_NAME] & [PERSON_NAME] [STREET_ADDRESS] Dear Mr. and [PERSON_NAME…" at bounding box center [889, 379] width 1222 height 436
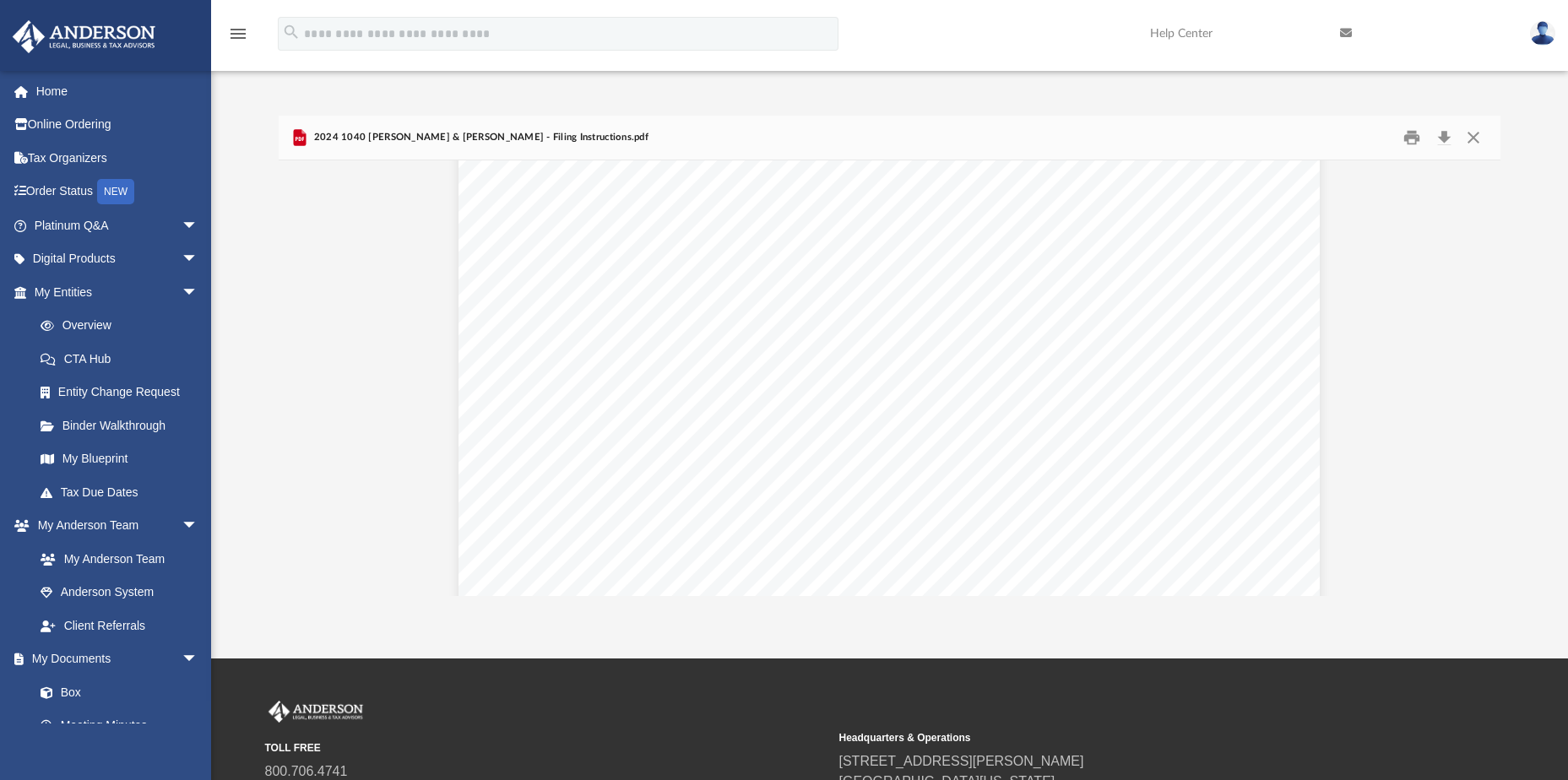
scroll to position [1845, 0]
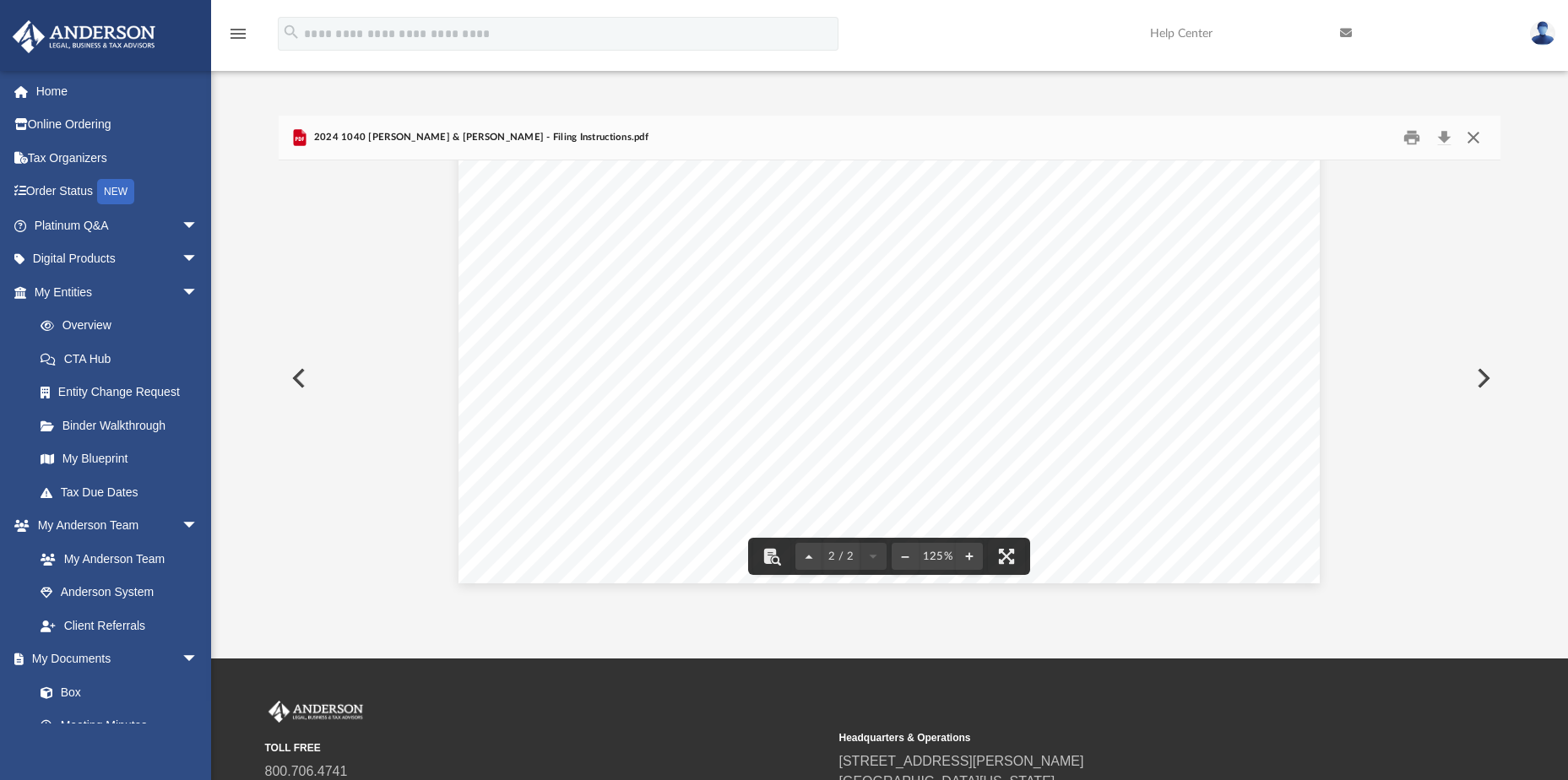
click at [1470, 135] on button "Close" at bounding box center [1473, 137] width 30 height 27
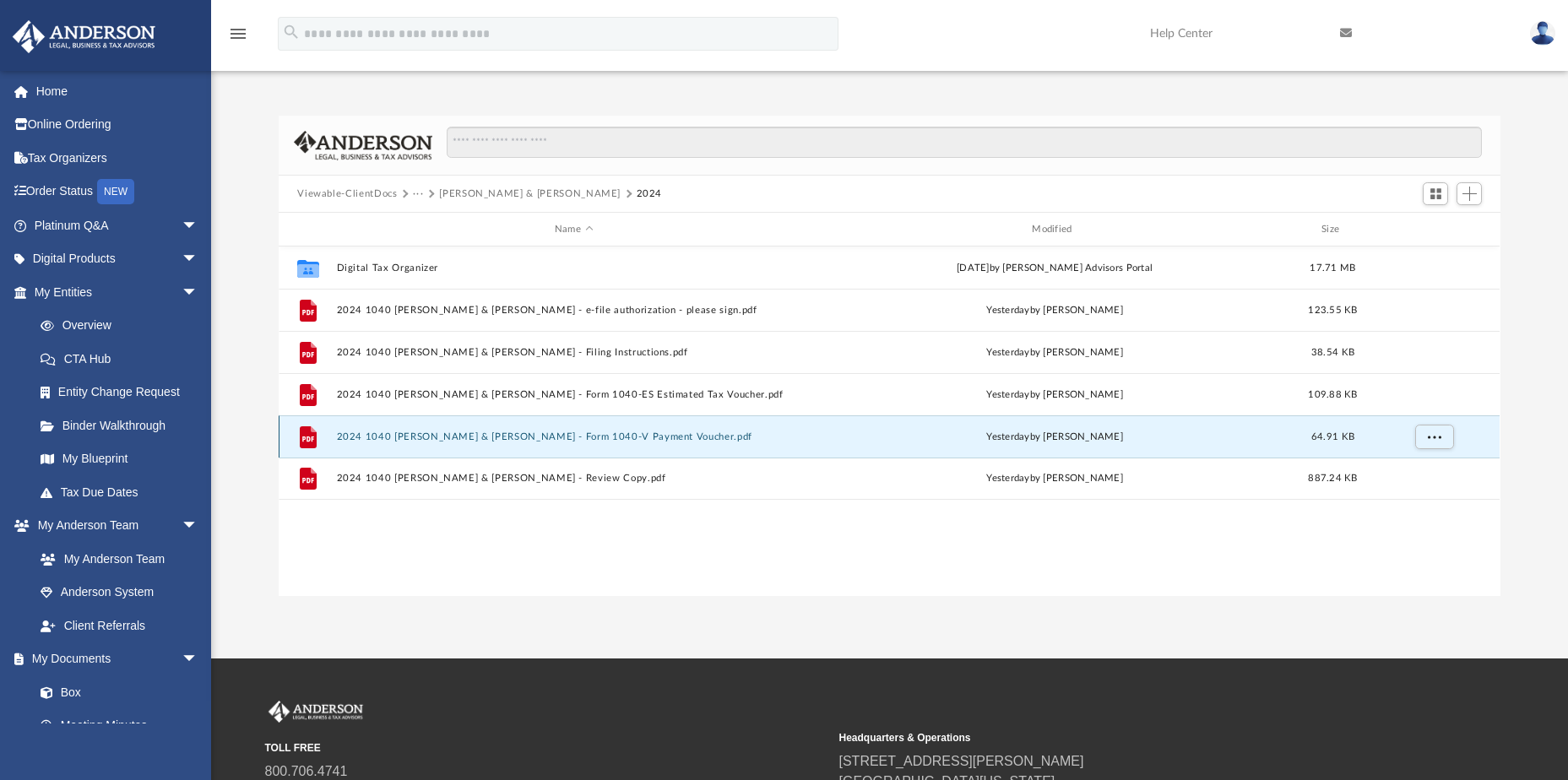
click at [669, 441] on button "2024 1040 [PERSON_NAME] & [PERSON_NAME] - Form 1040-V Payment Voucher.pdf" at bounding box center [574, 437] width 474 height 11
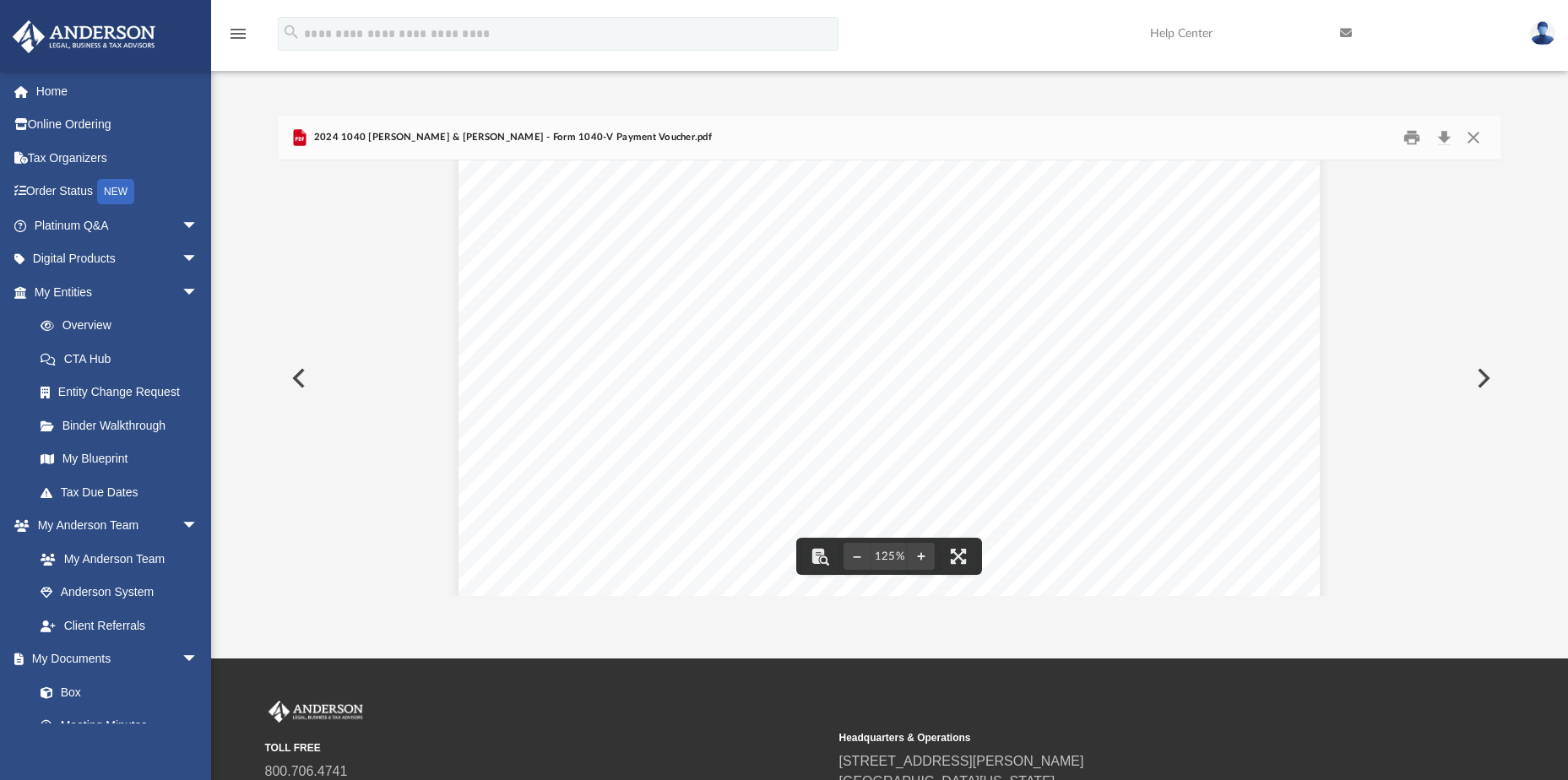
scroll to position [685, 0]
click at [1473, 134] on button "Close" at bounding box center [1473, 137] width 30 height 27
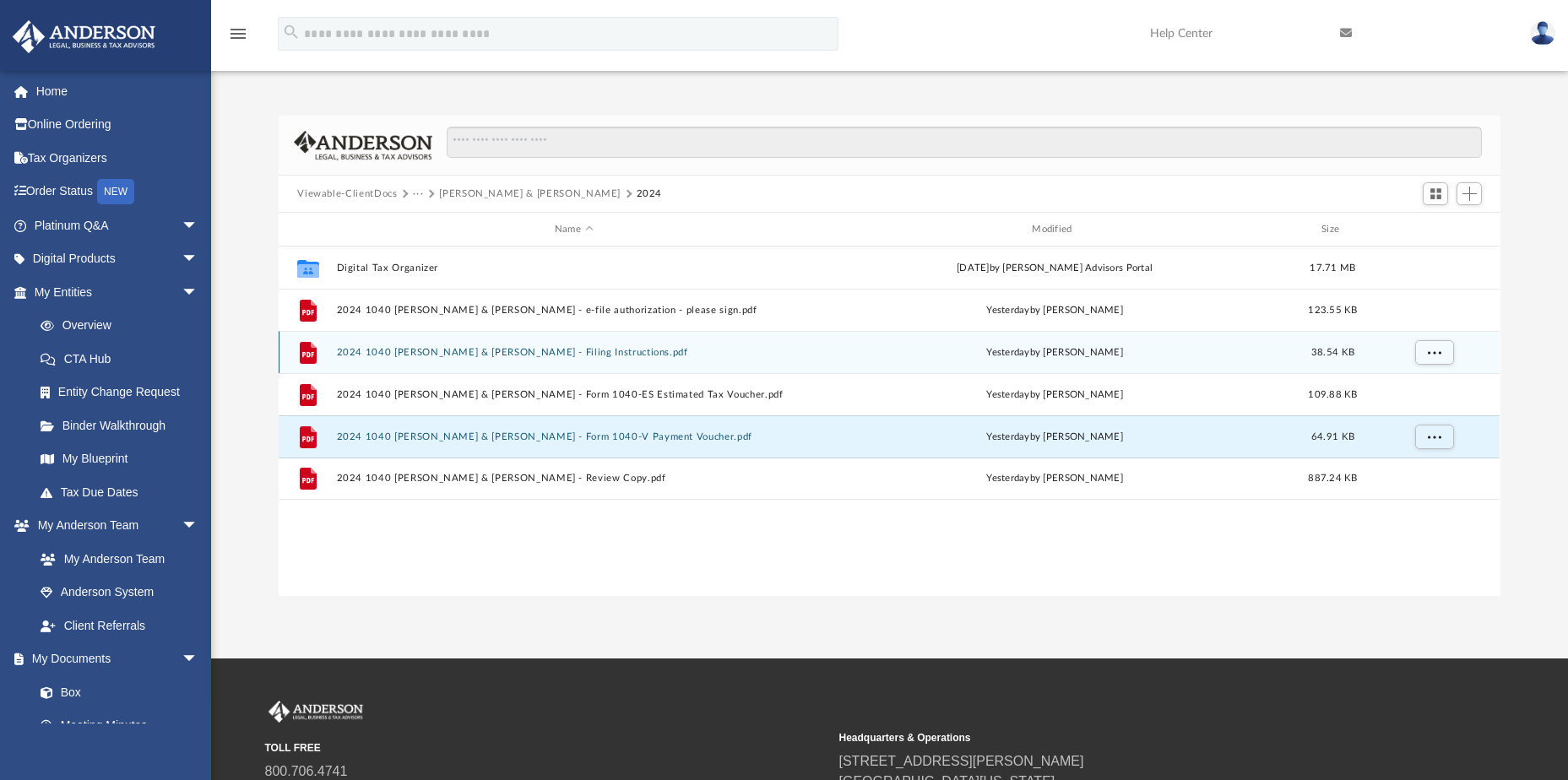
click at [576, 346] on div "File 2024 1040 [PERSON_NAME] & [PERSON_NAME] - Filing Instructions.pdf [DATE] b…" at bounding box center [889, 352] width 1222 height 42
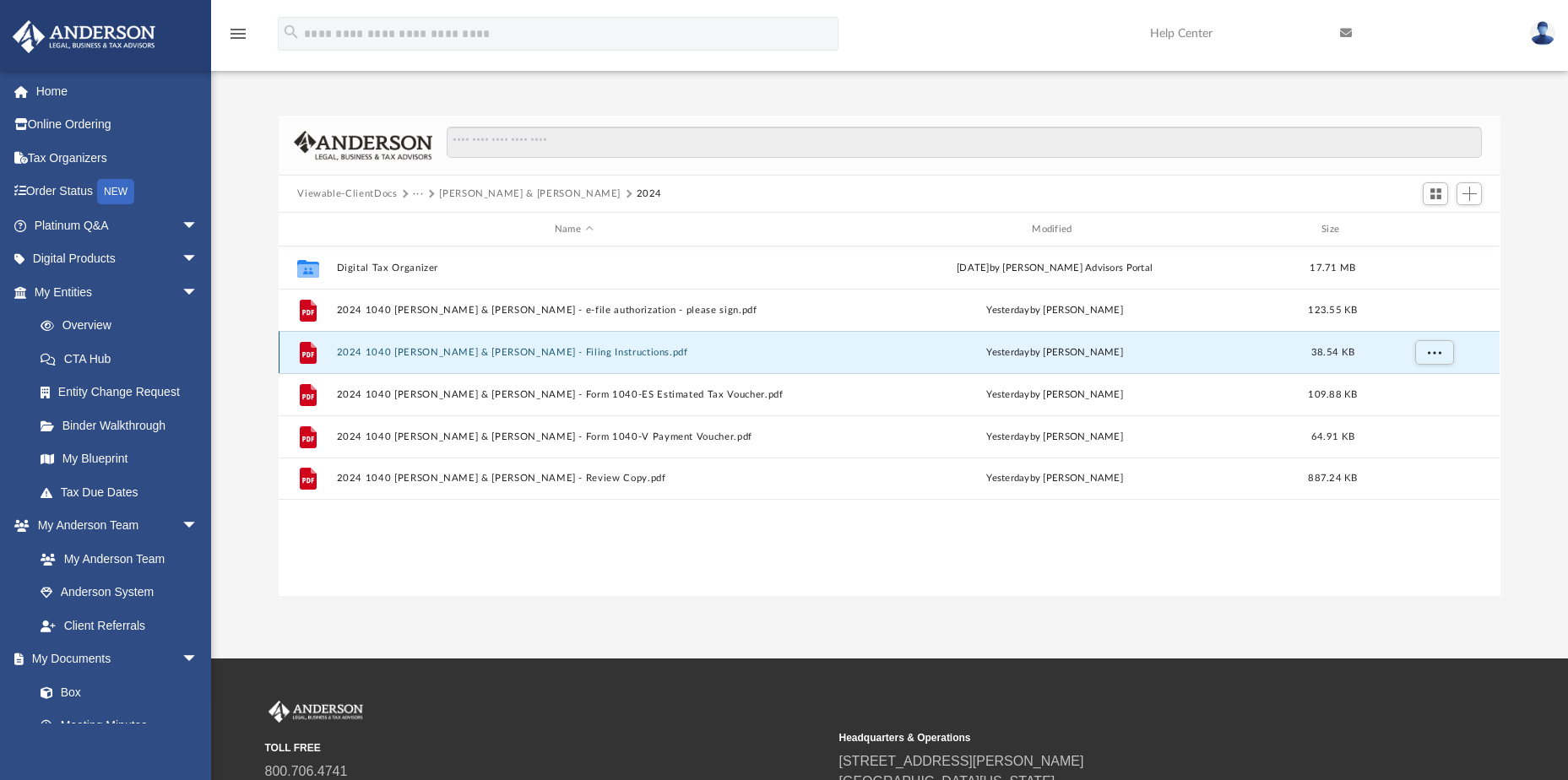
click at [577, 349] on button "2024 1040 [PERSON_NAME] & [PERSON_NAME] - Filing Instructions.pdf" at bounding box center [574, 353] width 474 height 11
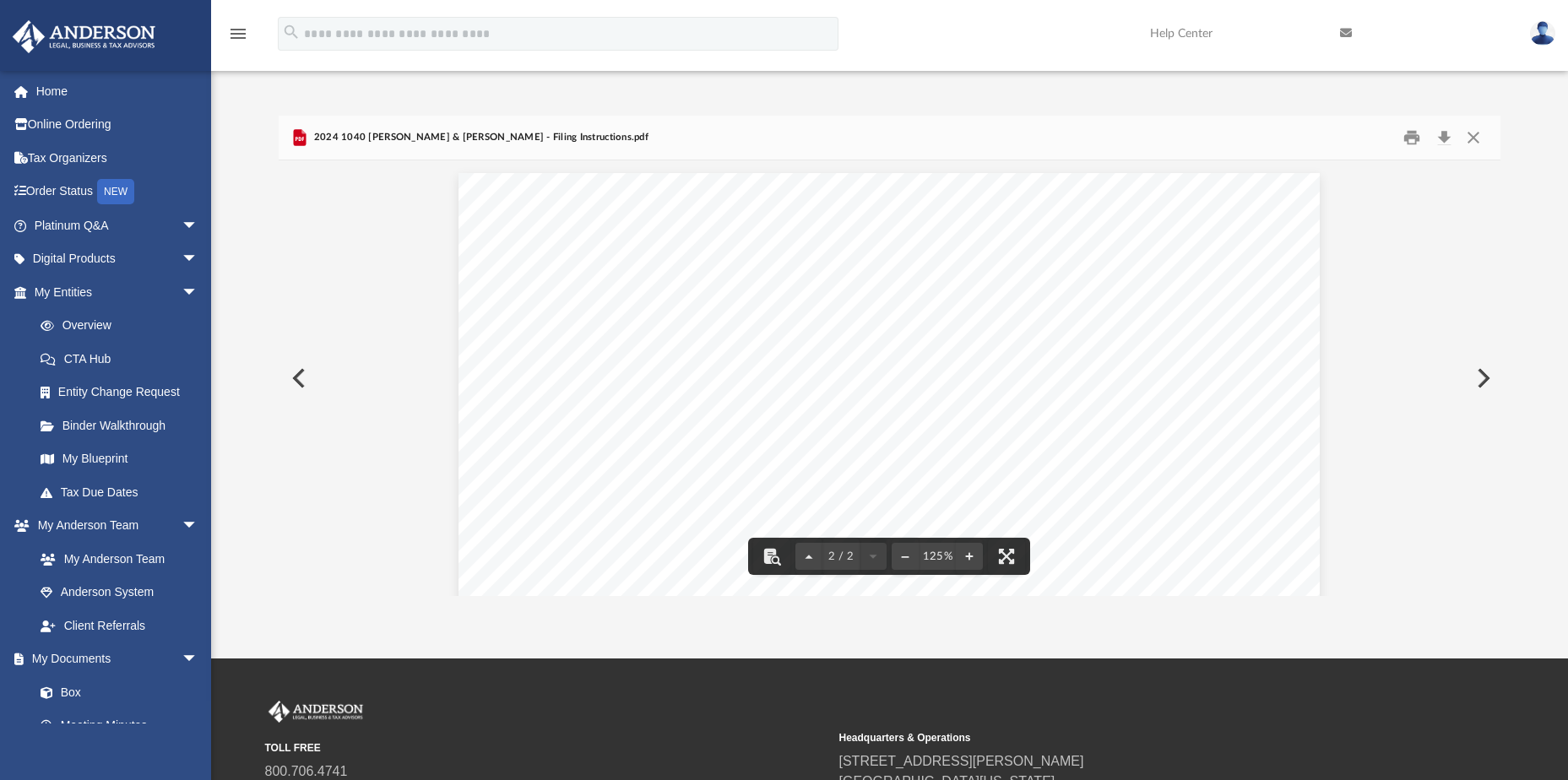
scroll to position [1140, 0]
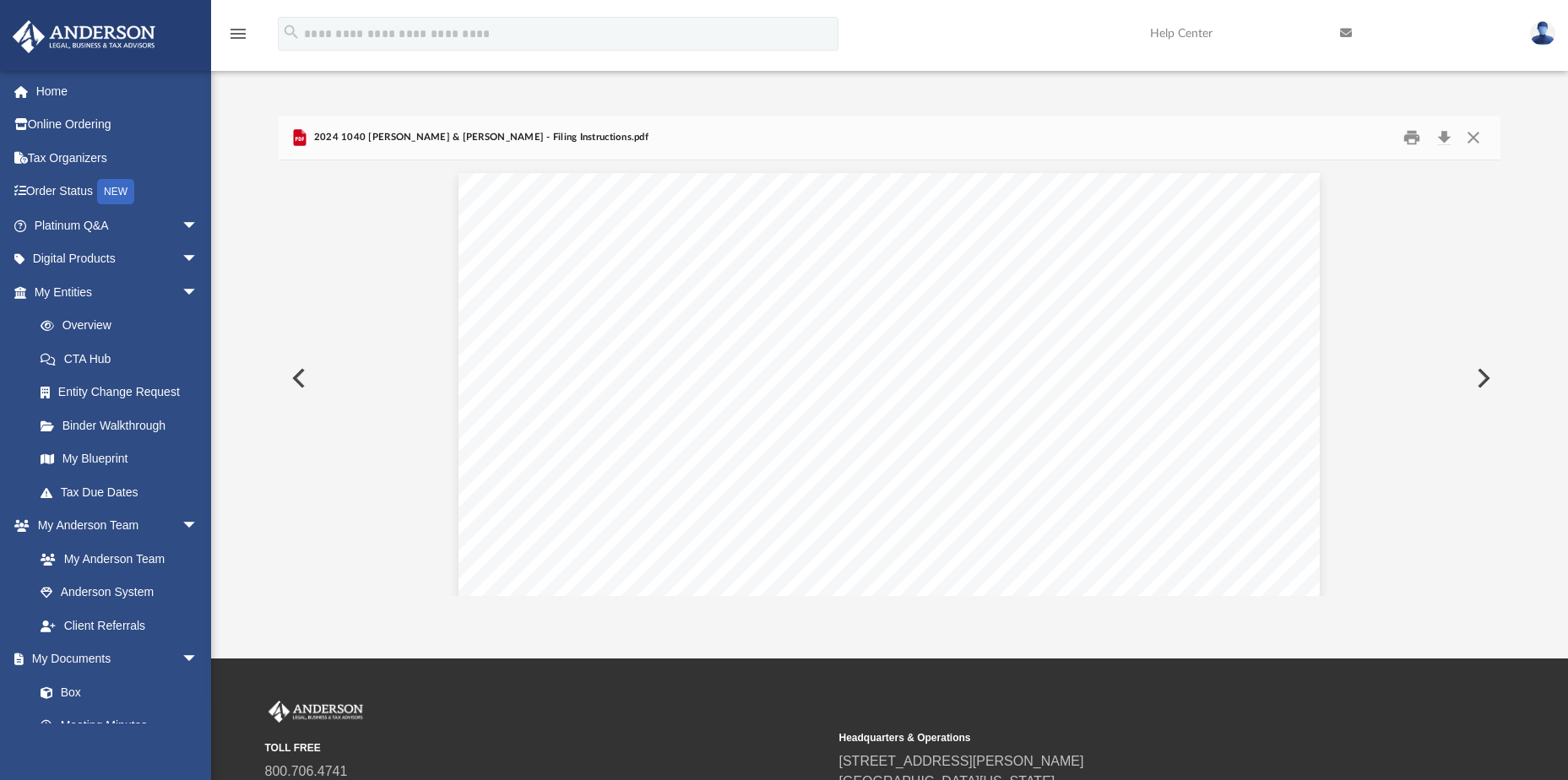
drag, startPoint x: 1495, startPoint y: 393, endPoint x: 1498, endPoint y: 350, distance: 43.1
click at [1498, 350] on div "[DATE] [PERSON_NAME] & [PERSON_NAME] [STREET_ADDRESS] Dear Mr. and [PERSON_NAME…" at bounding box center [889, 379] width 1222 height 436
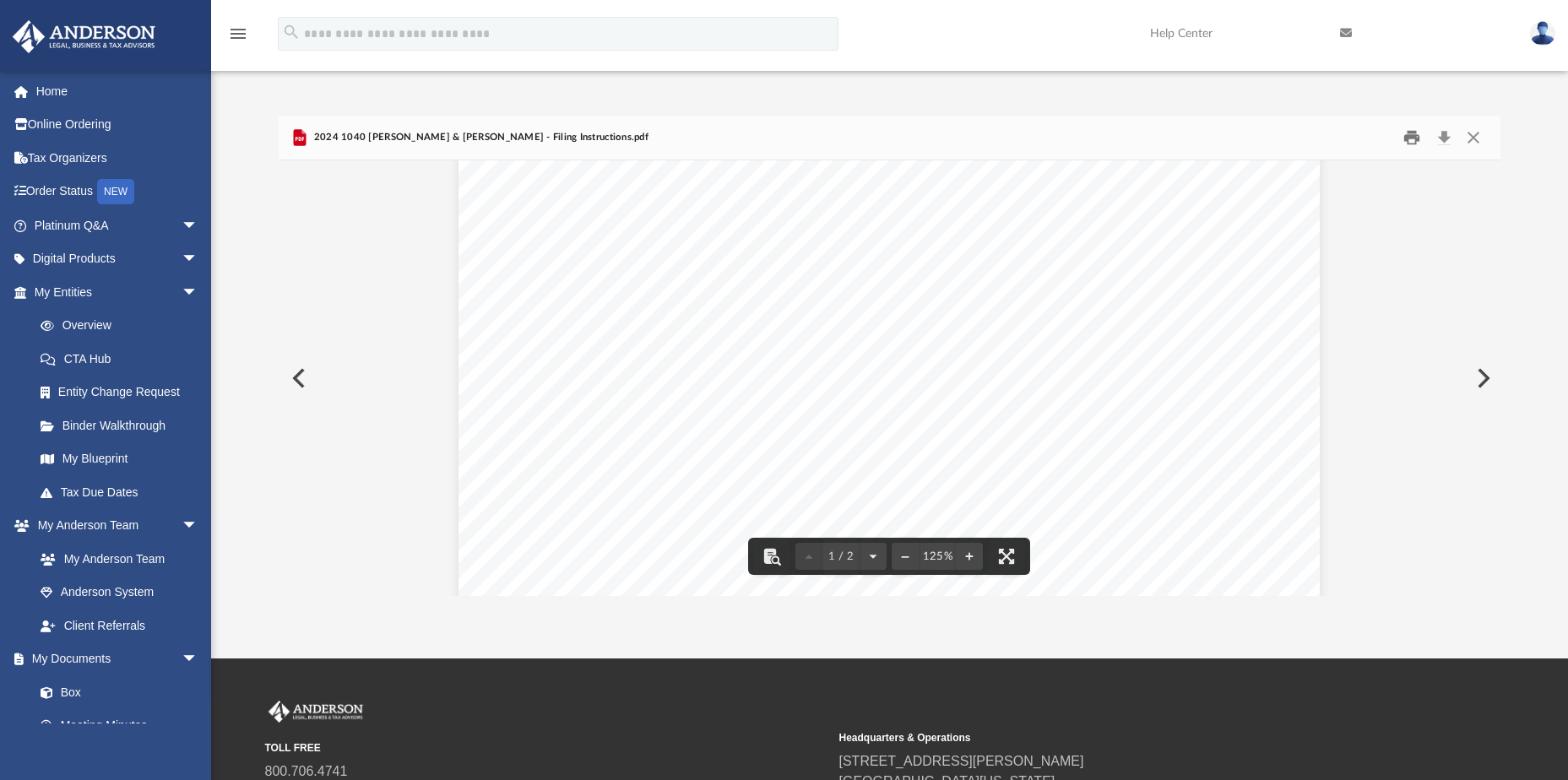
click at [1406, 137] on button "Print" at bounding box center [1411, 137] width 34 height 27
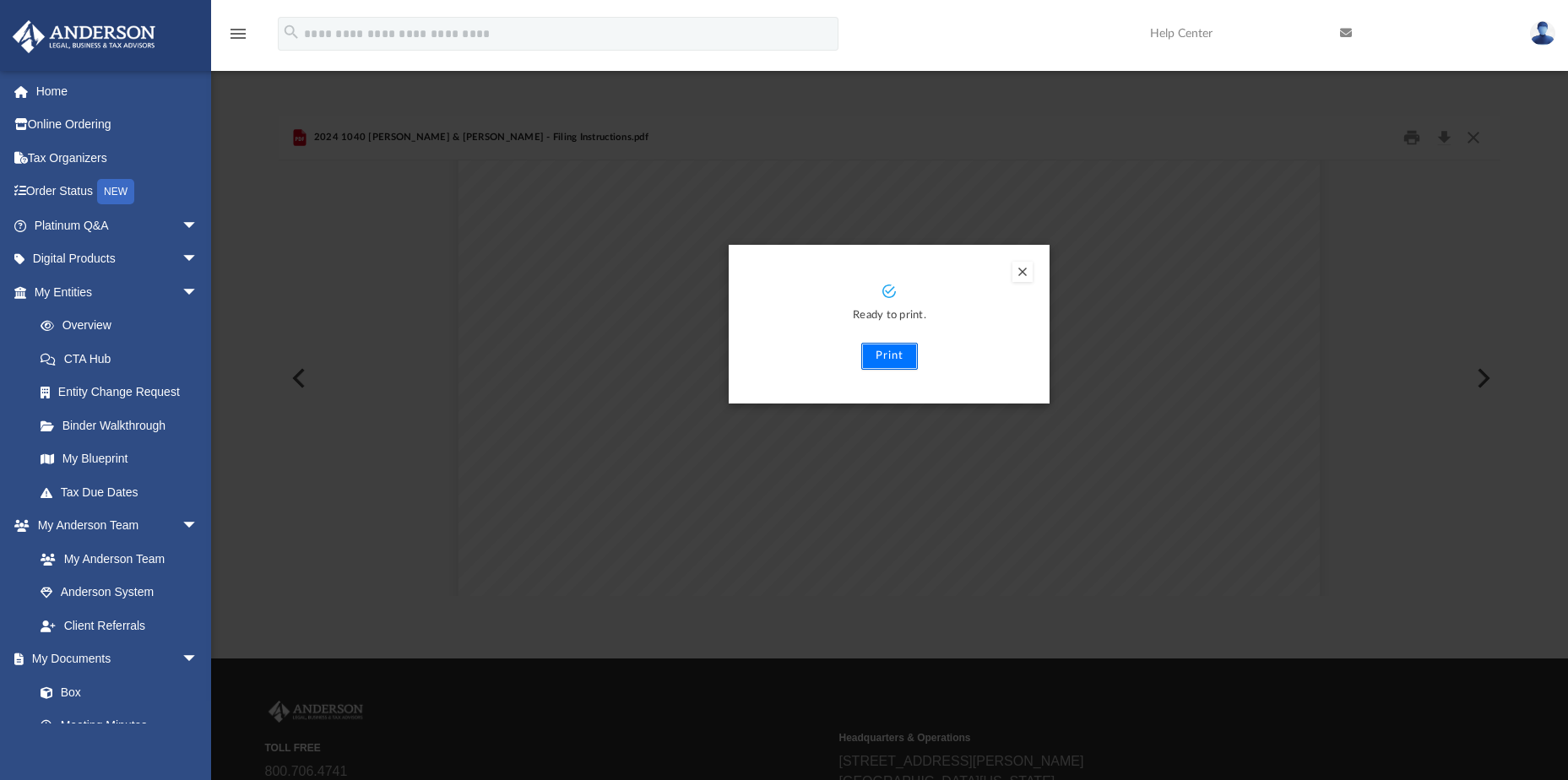
click at [888, 357] on button "Print" at bounding box center [890, 356] width 57 height 27
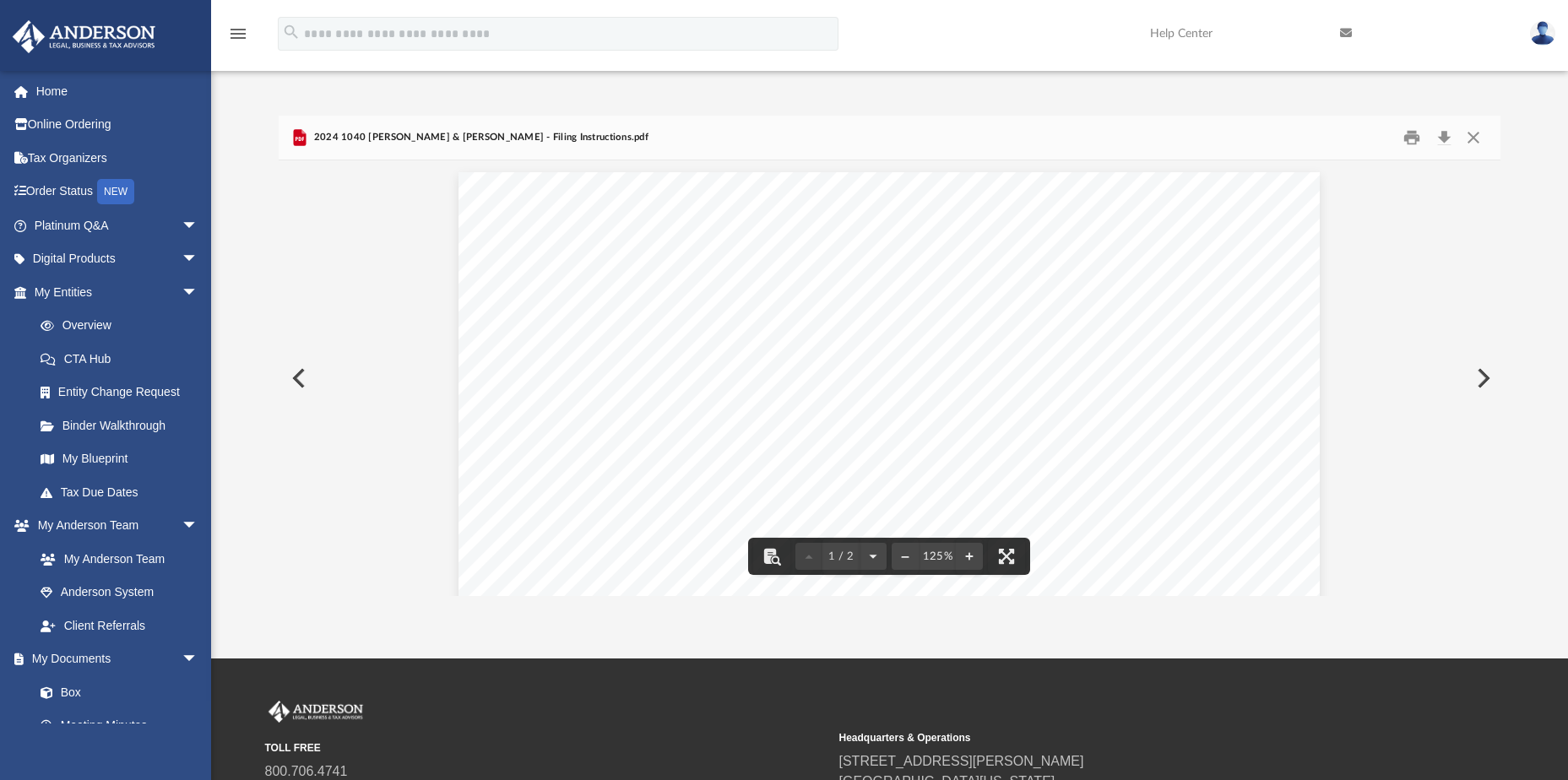
scroll to position [0, 0]
click at [1477, 135] on button "Close" at bounding box center [1473, 137] width 30 height 27
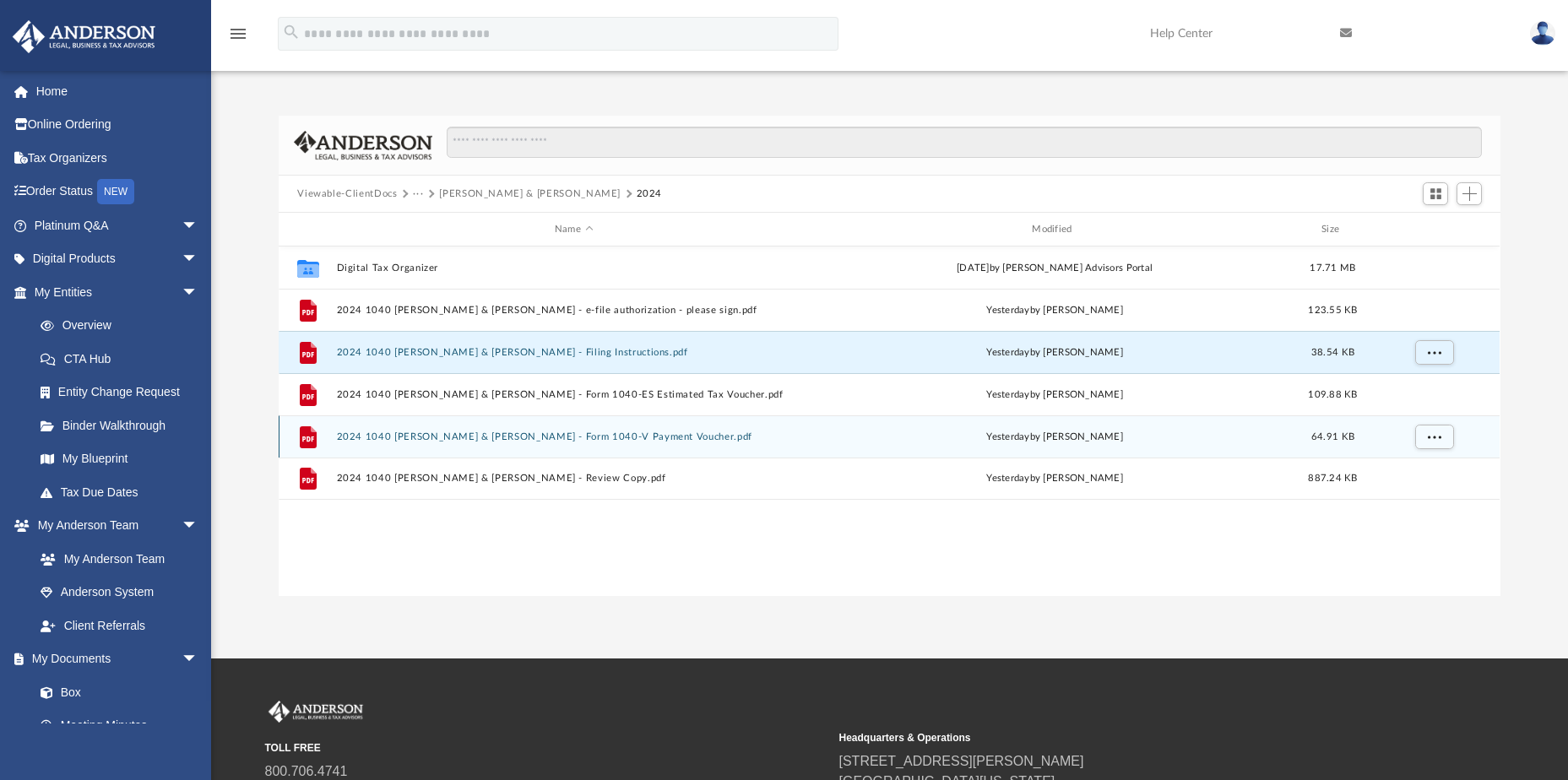
click at [645, 437] on button "2024 1040 [PERSON_NAME] & [PERSON_NAME] - Form 1040-V Payment Voucher.pdf" at bounding box center [574, 437] width 474 height 11
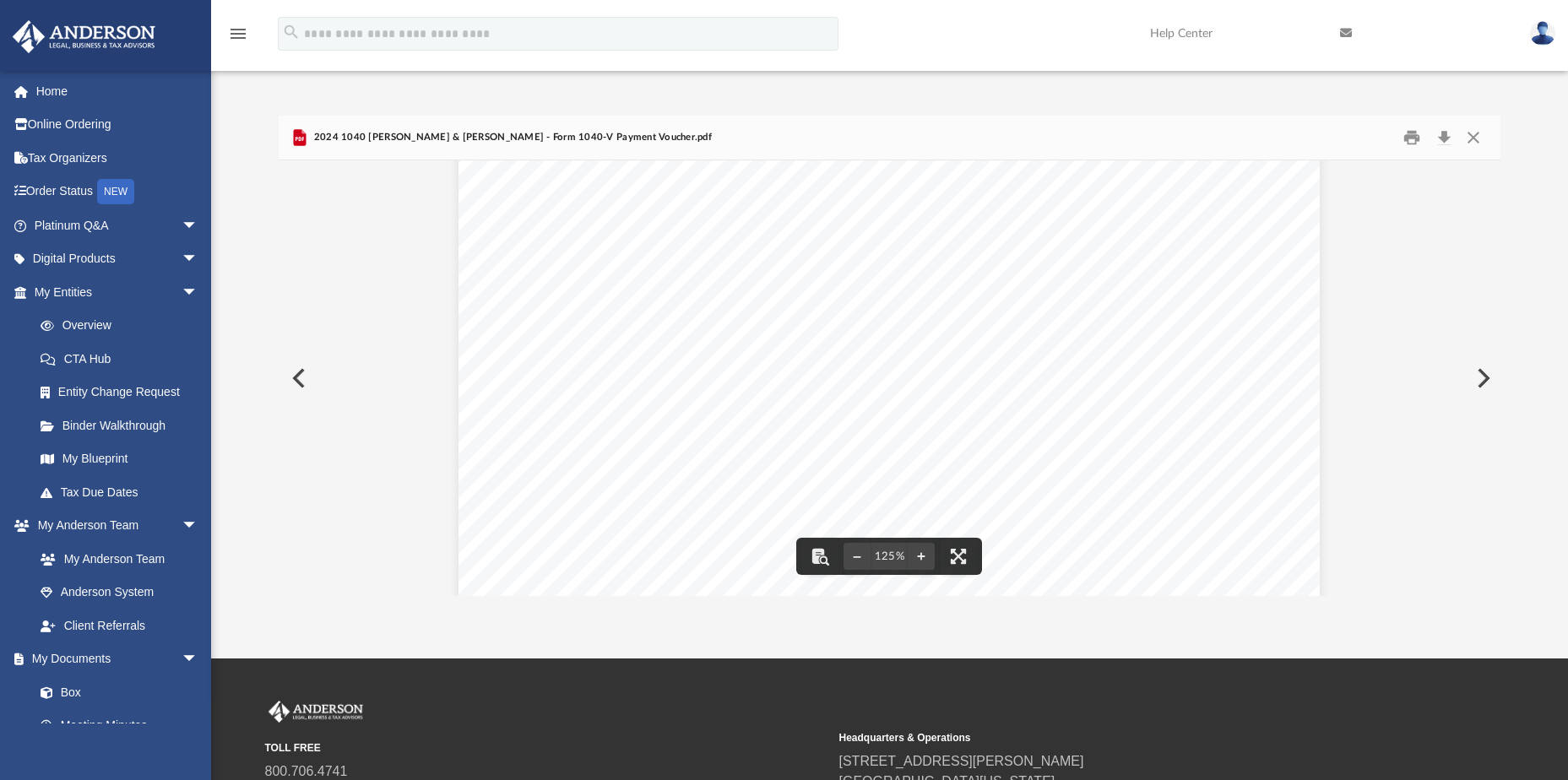
scroll to position [705, 0]
click at [1403, 134] on button "Print" at bounding box center [1411, 137] width 34 height 27
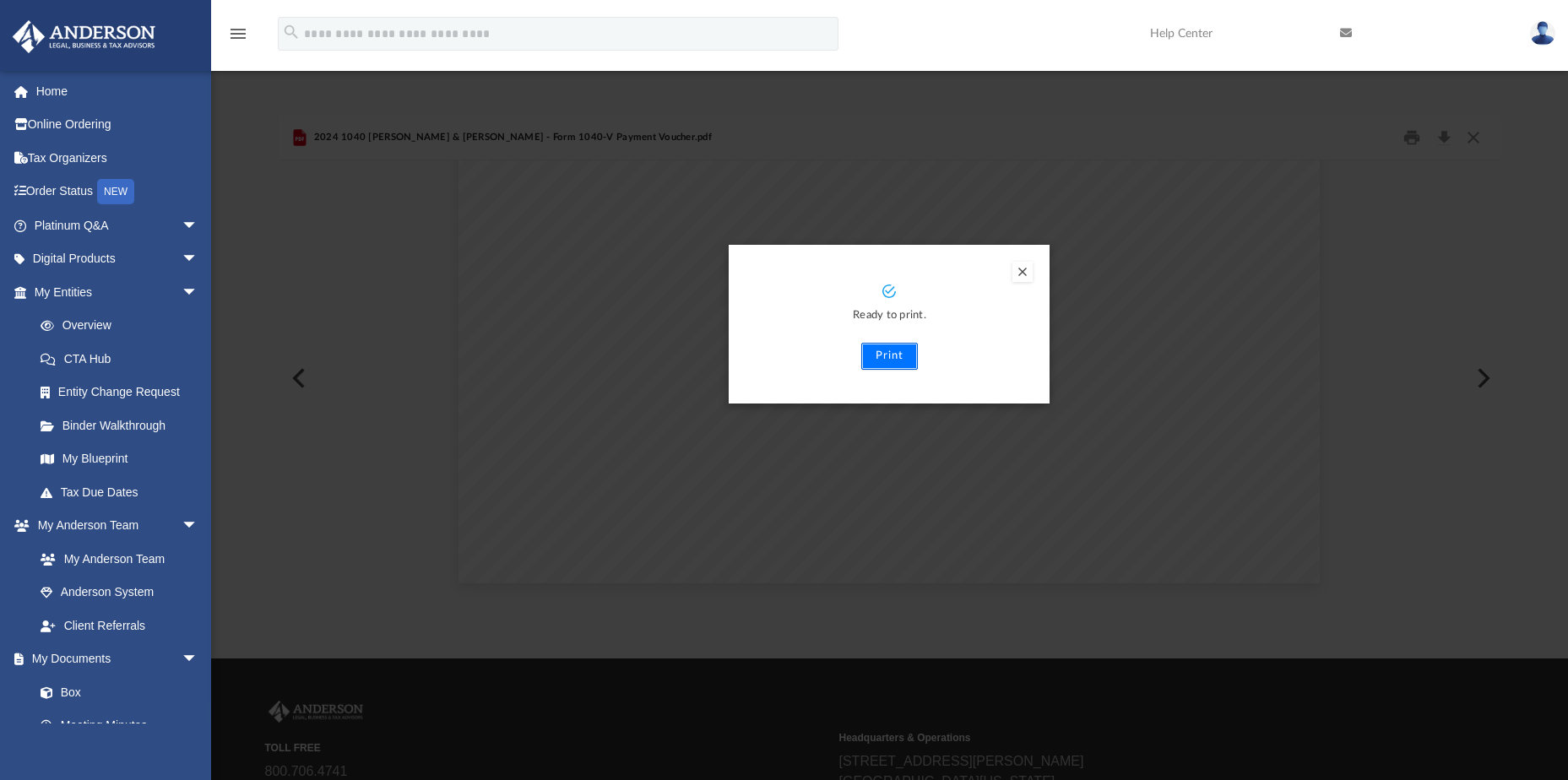
click at [885, 354] on button "Print" at bounding box center [890, 356] width 57 height 27
